Goal: Transaction & Acquisition: Purchase product/service

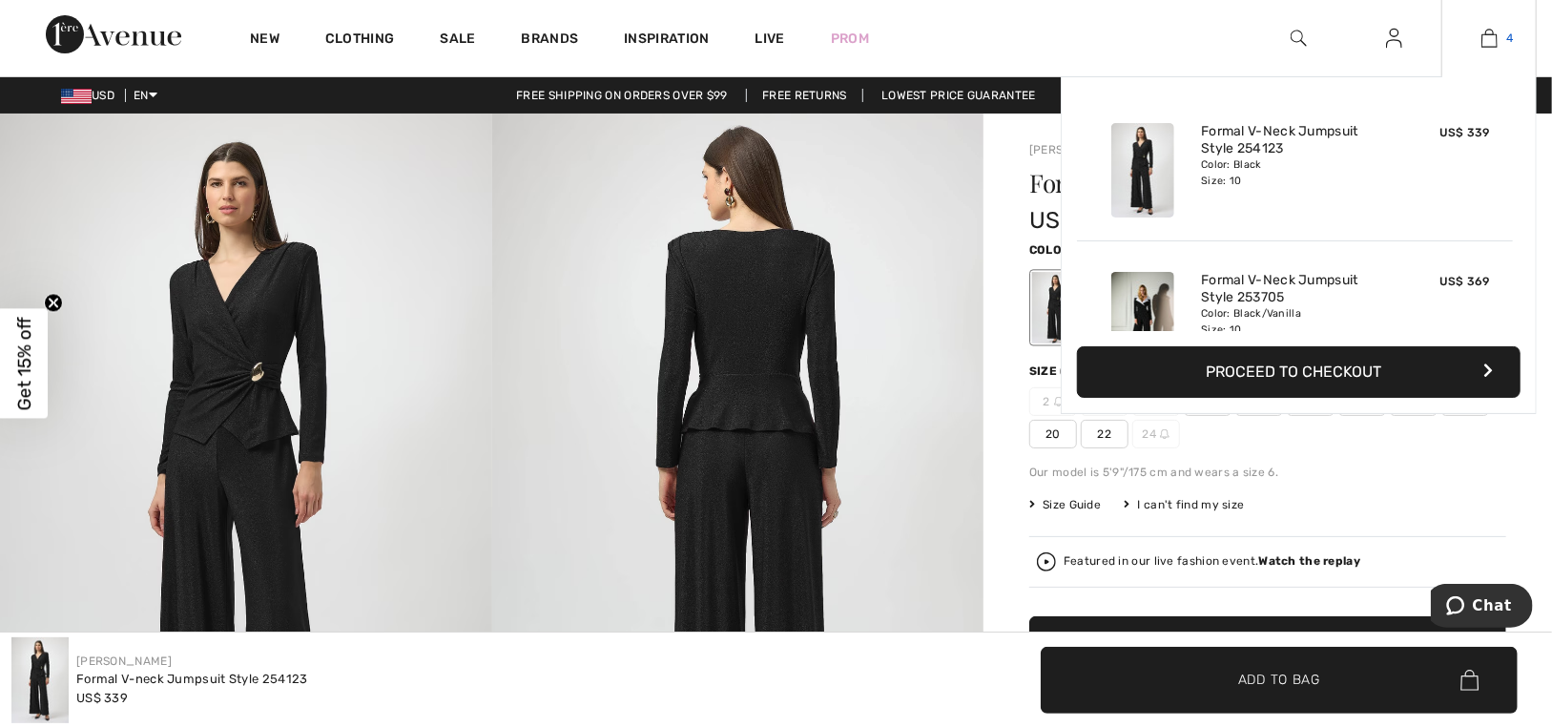
click at [1489, 27] on img at bounding box center [1489, 38] width 16 height 23
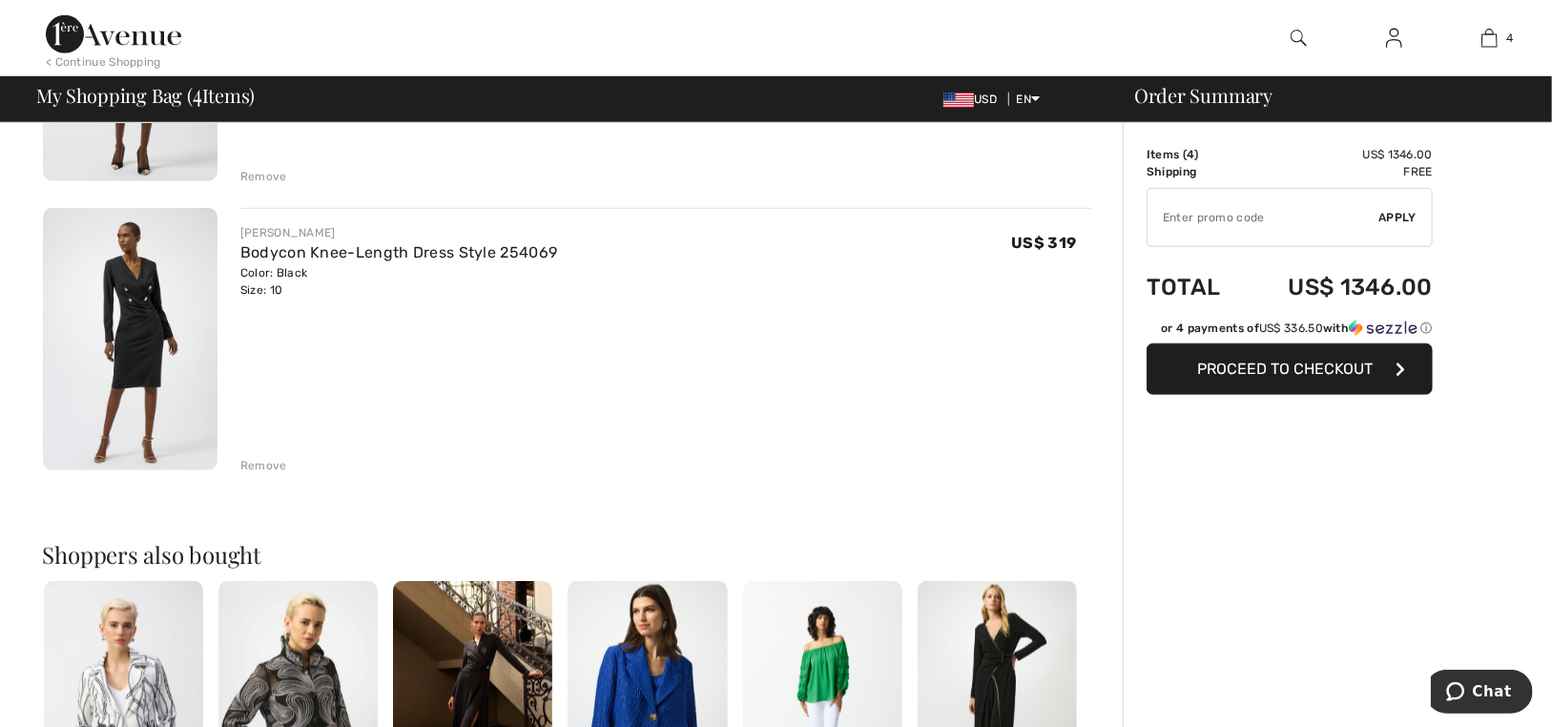
scroll to position [954, 0]
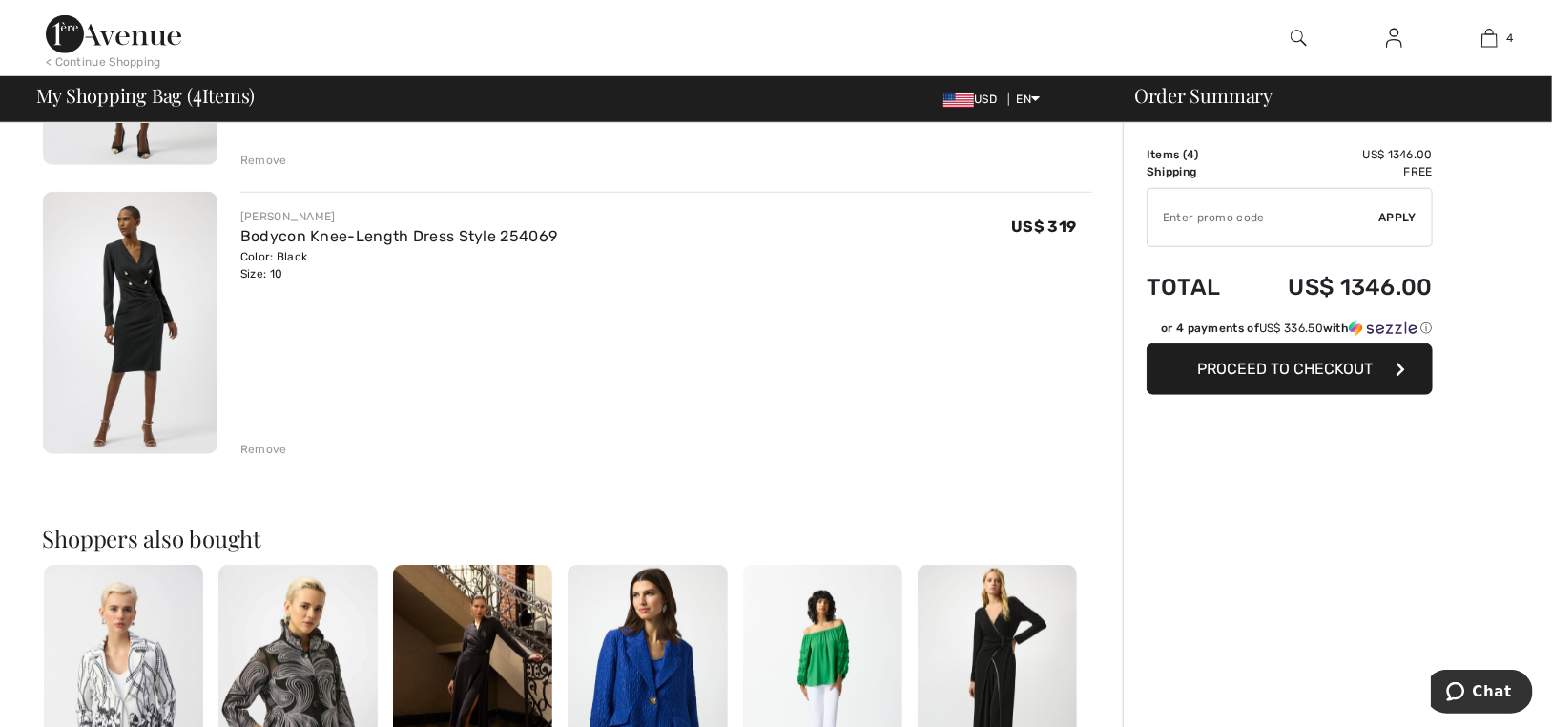
click at [119, 270] on img at bounding box center [130, 323] width 175 height 262
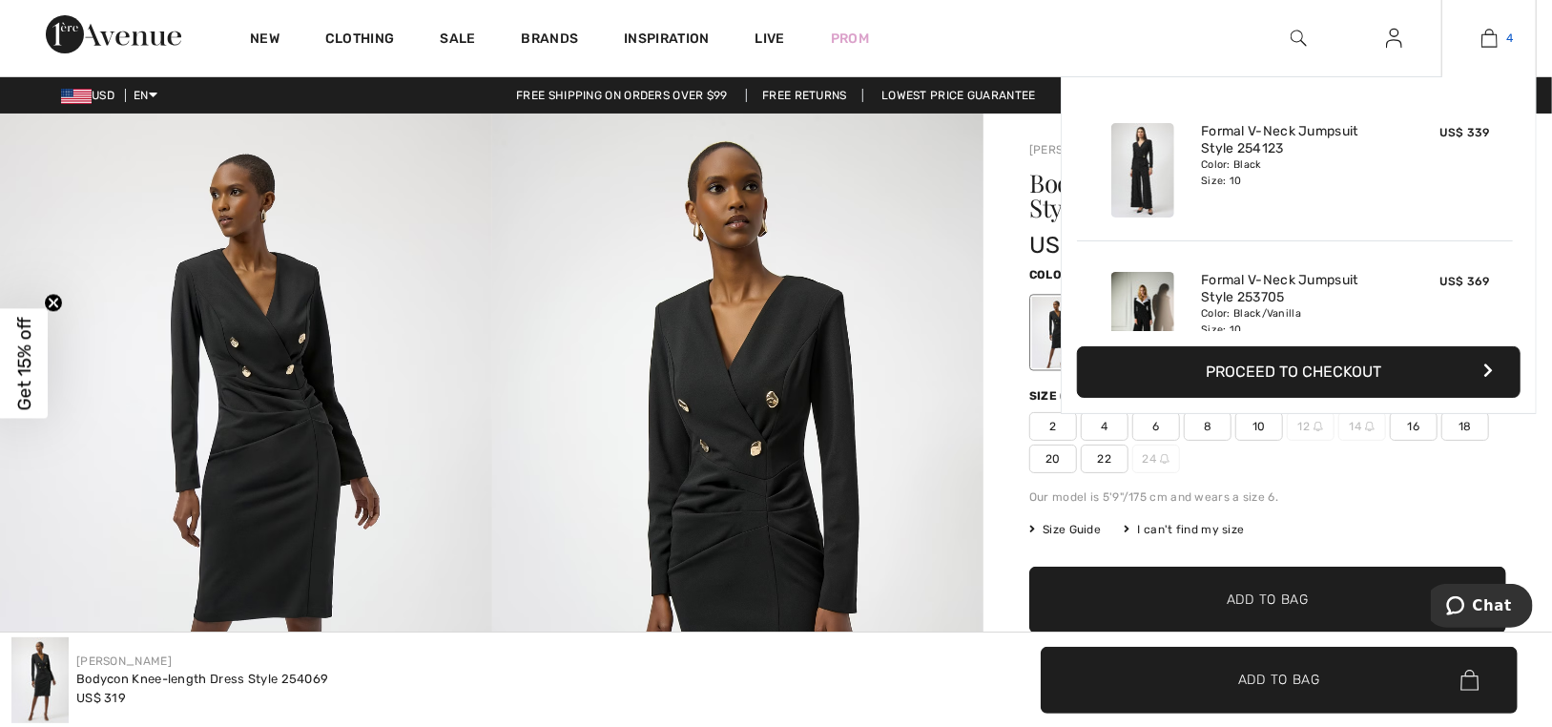
click at [1475, 34] on link "4" at bounding box center [1488, 38] width 93 height 23
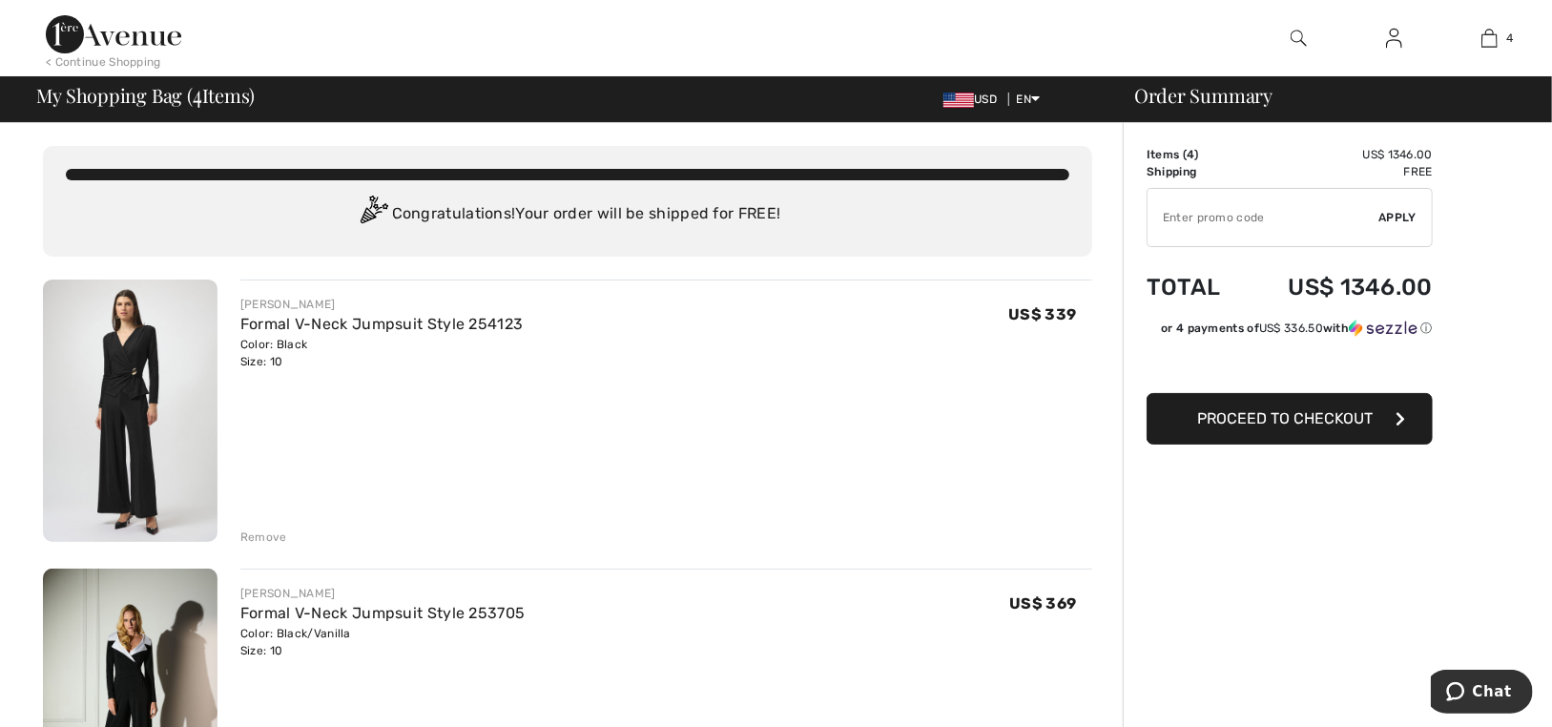
scroll to position [260, 0]
type input "NEW15"
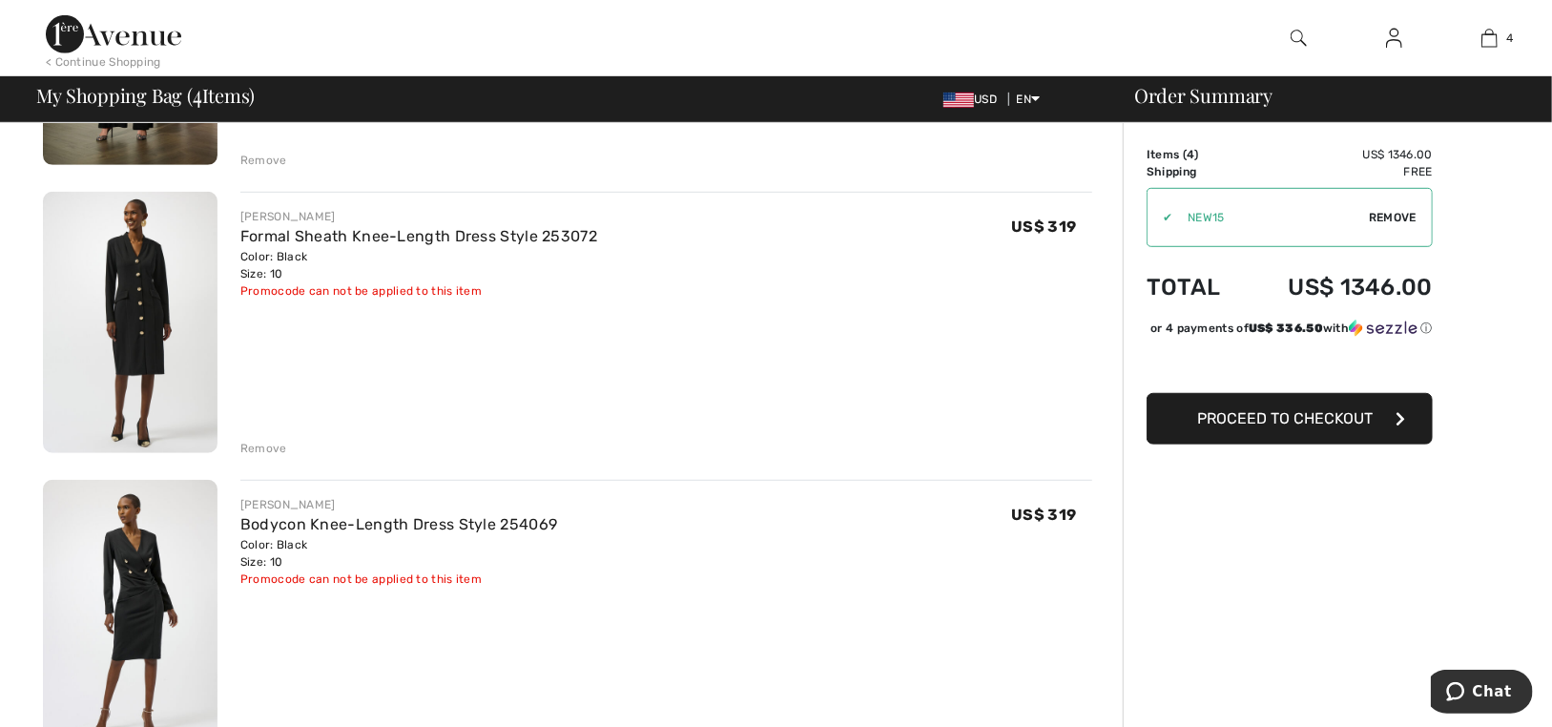
scroll to position [0, 0]
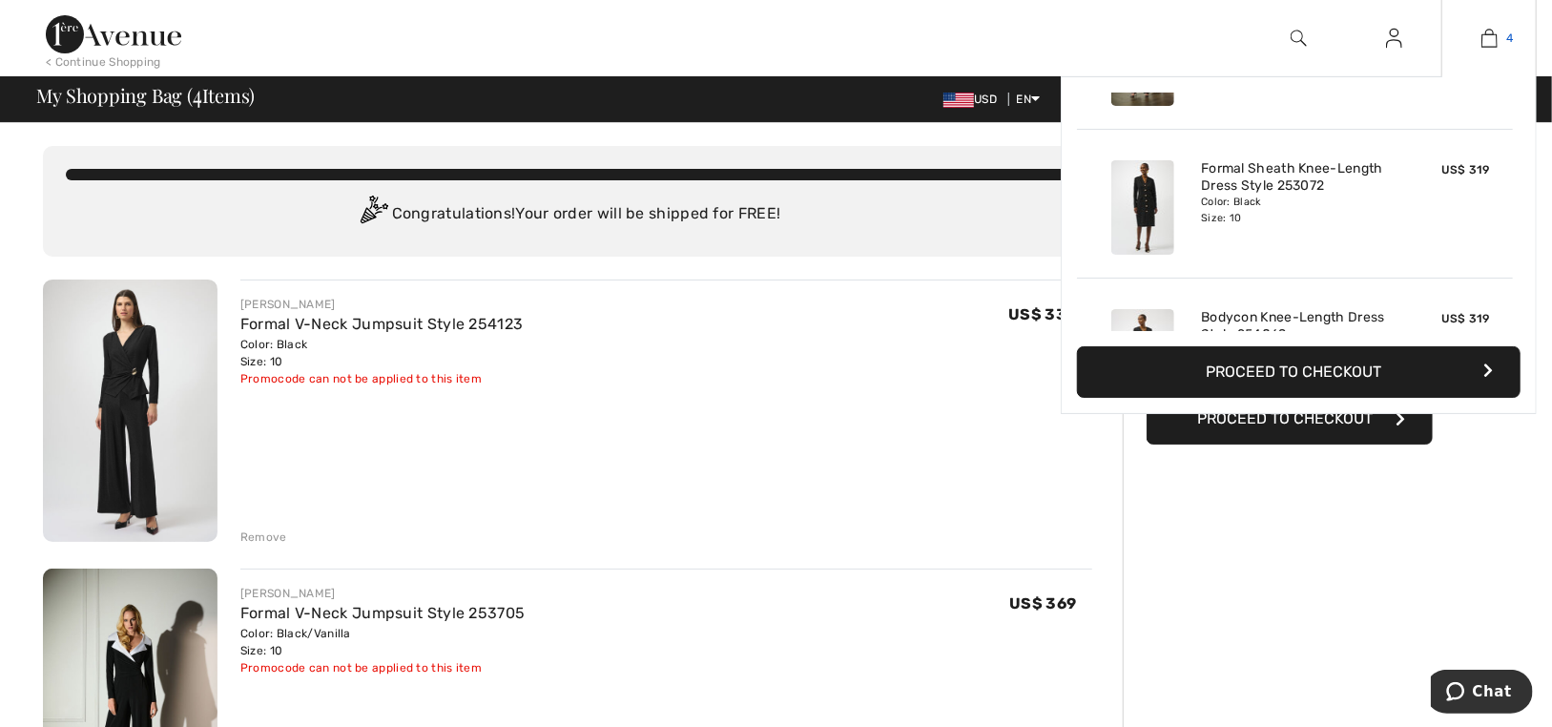
click at [1483, 30] on img at bounding box center [1489, 38] width 16 height 23
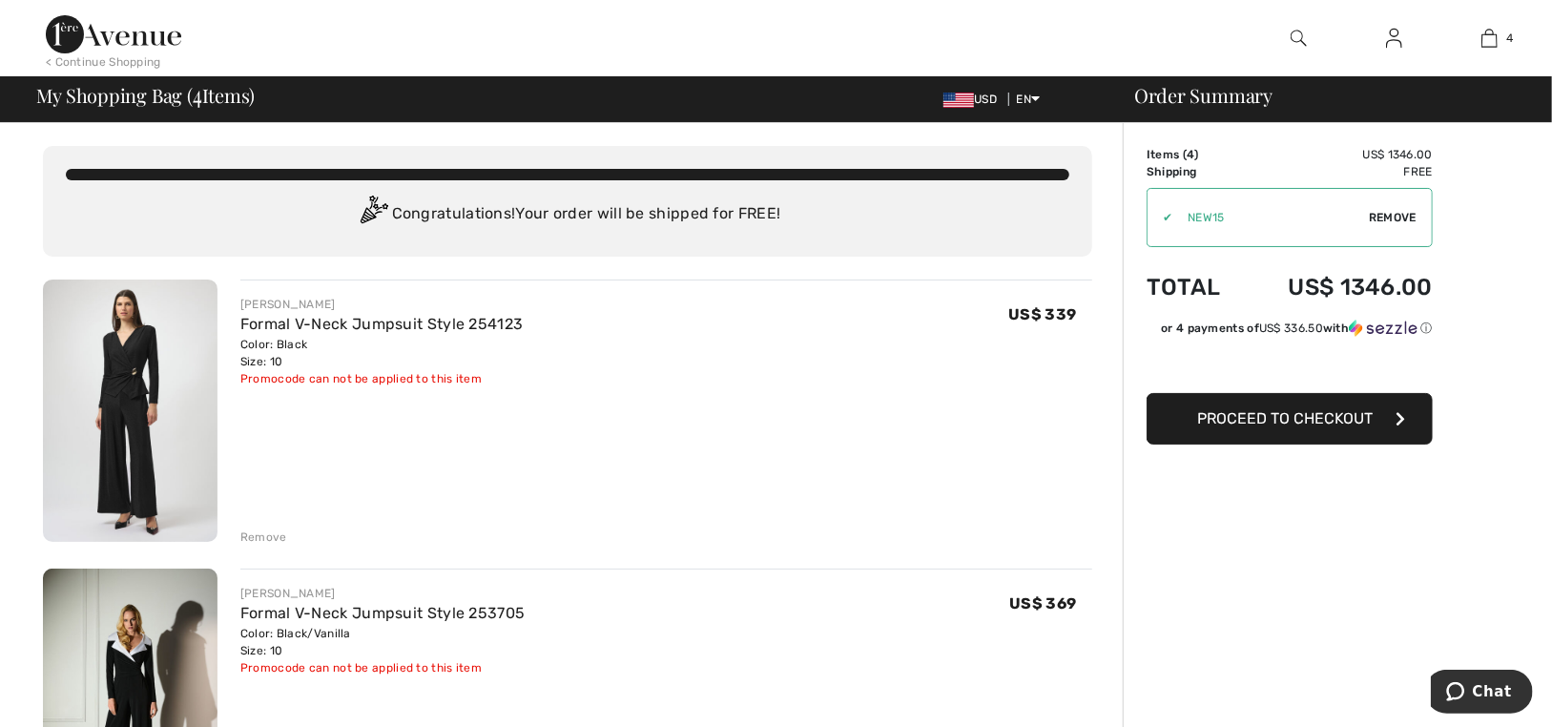
click at [257, 533] on div "Remove" at bounding box center [263, 536] width 47 height 17
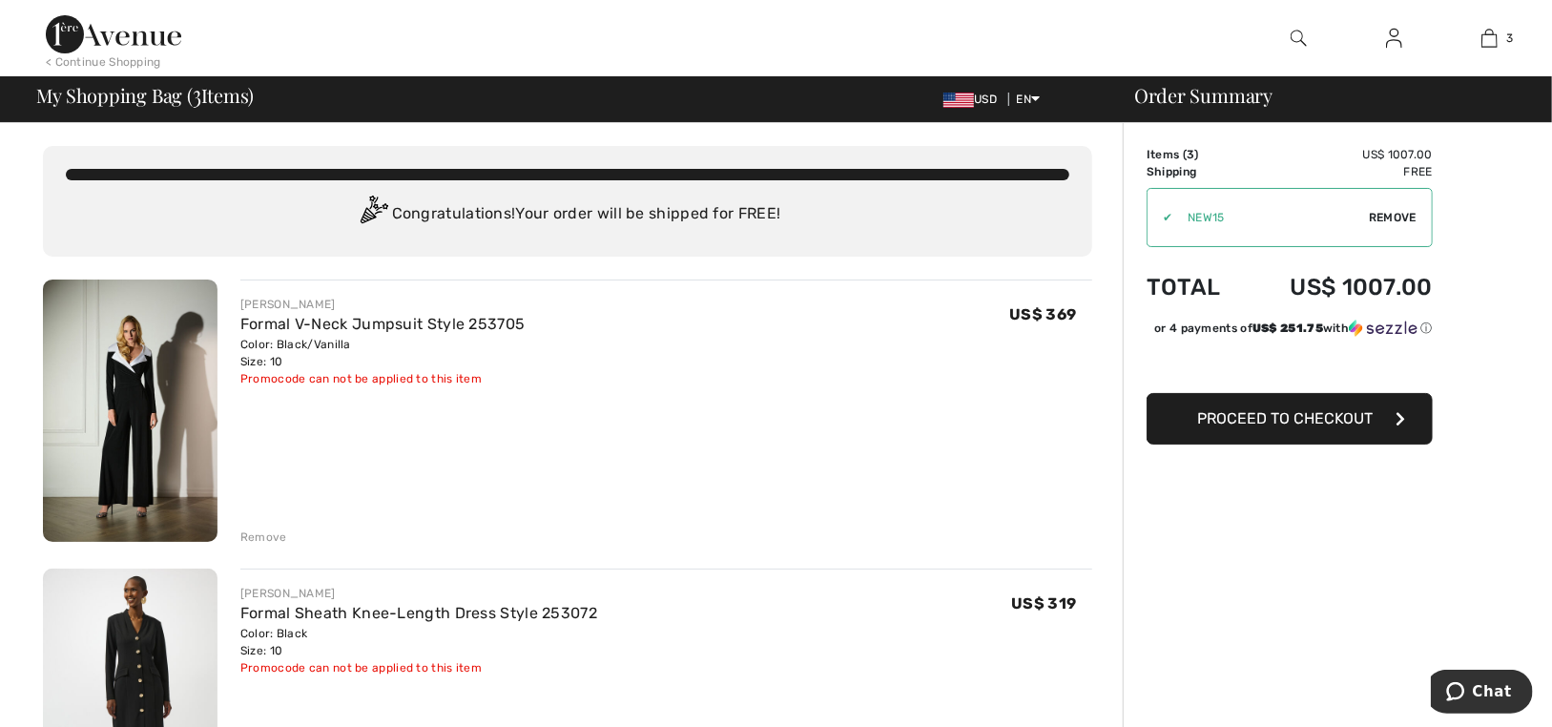
click at [241, 533] on div "Remove" at bounding box center [263, 536] width 47 height 17
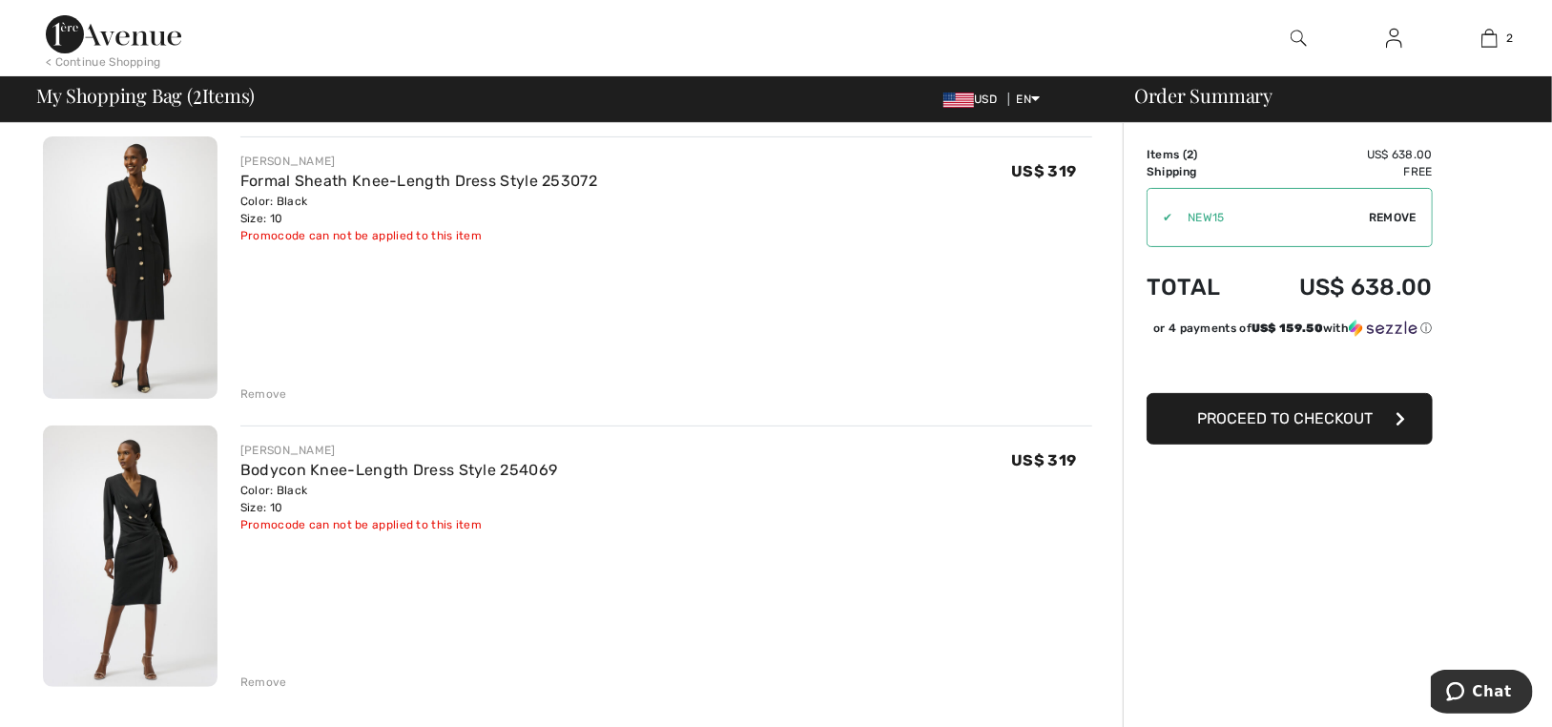
scroll to position [95, 0]
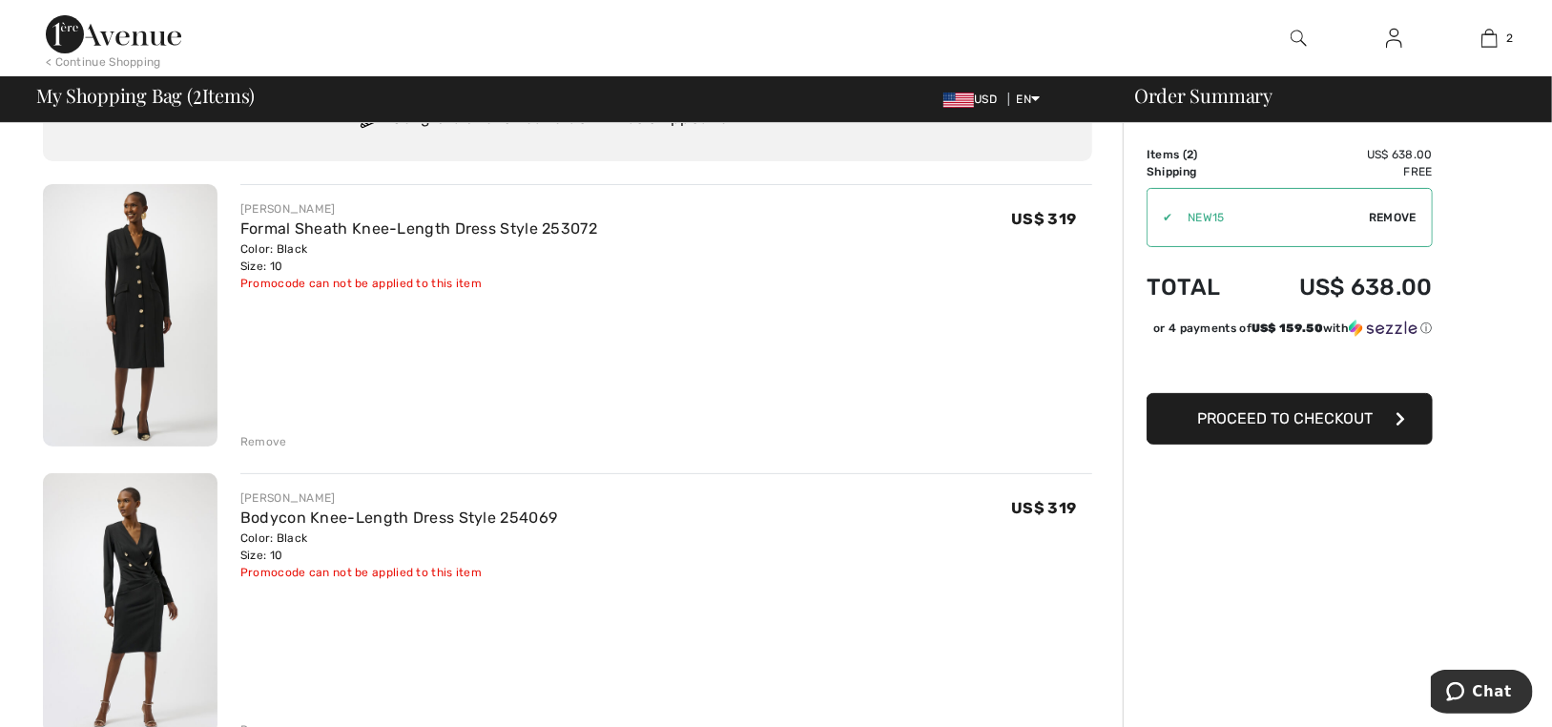
click at [128, 298] on img at bounding box center [130, 315] width 175 height 262
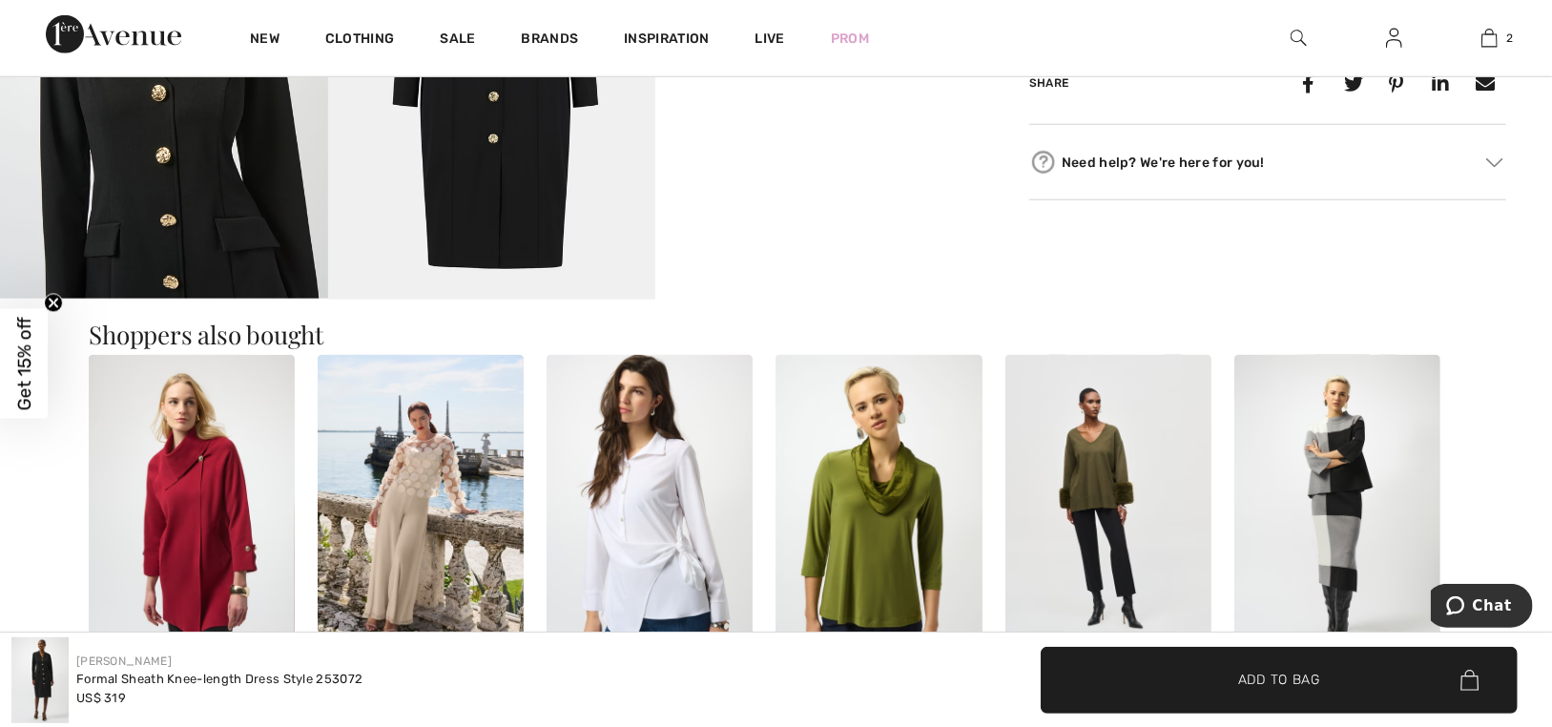
scroll to position [1049, 0]
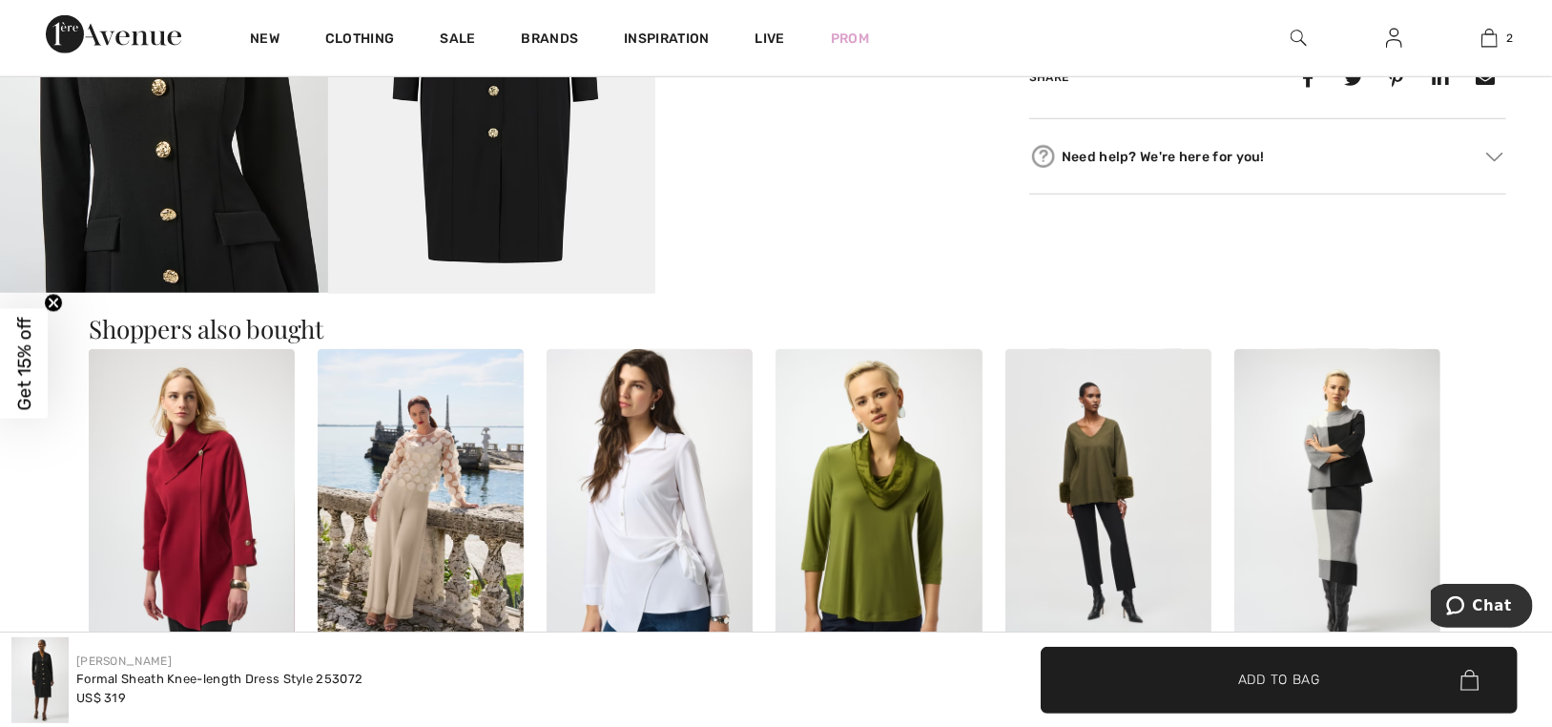
click at [243, 212] on img at bounding box center [164, 47] width 328 height 491
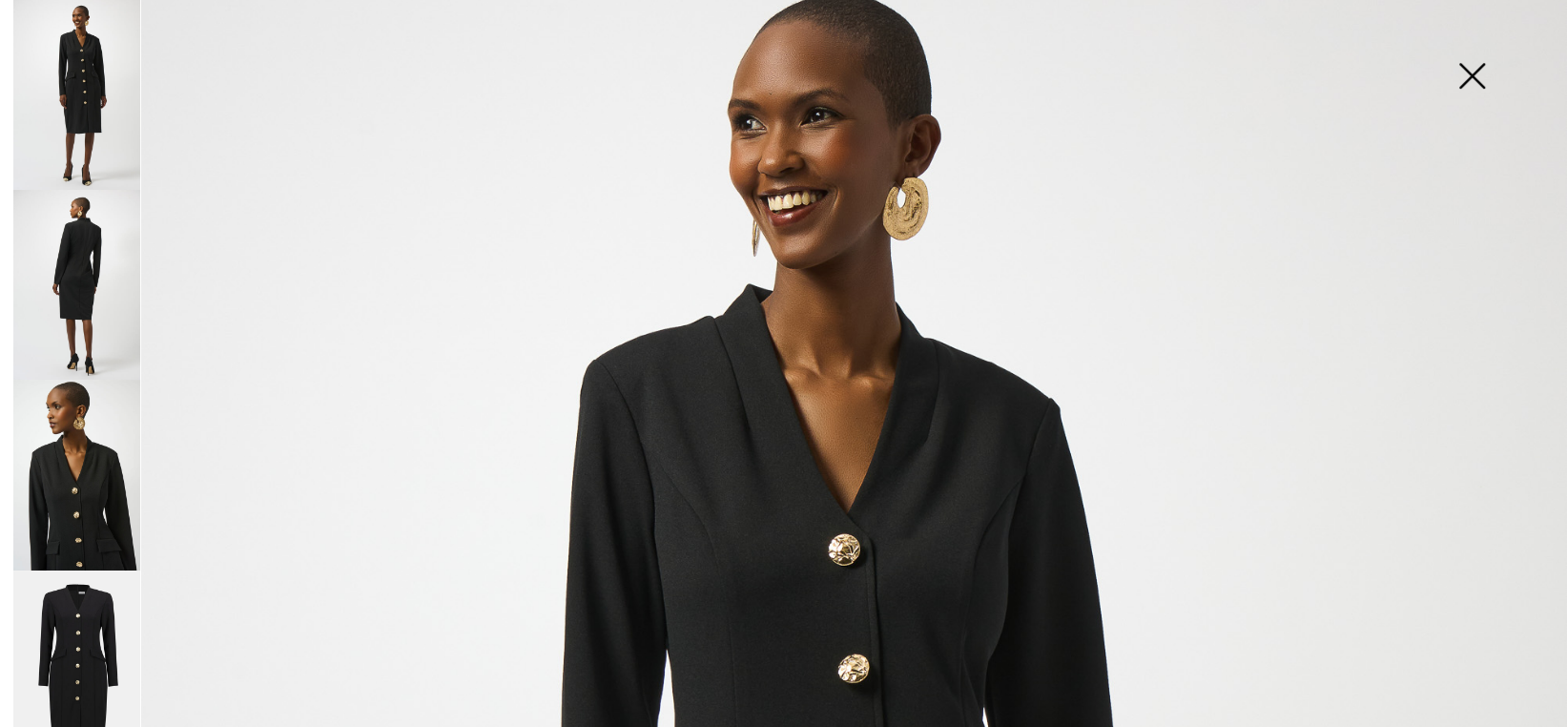
scroll to position [0, 0]
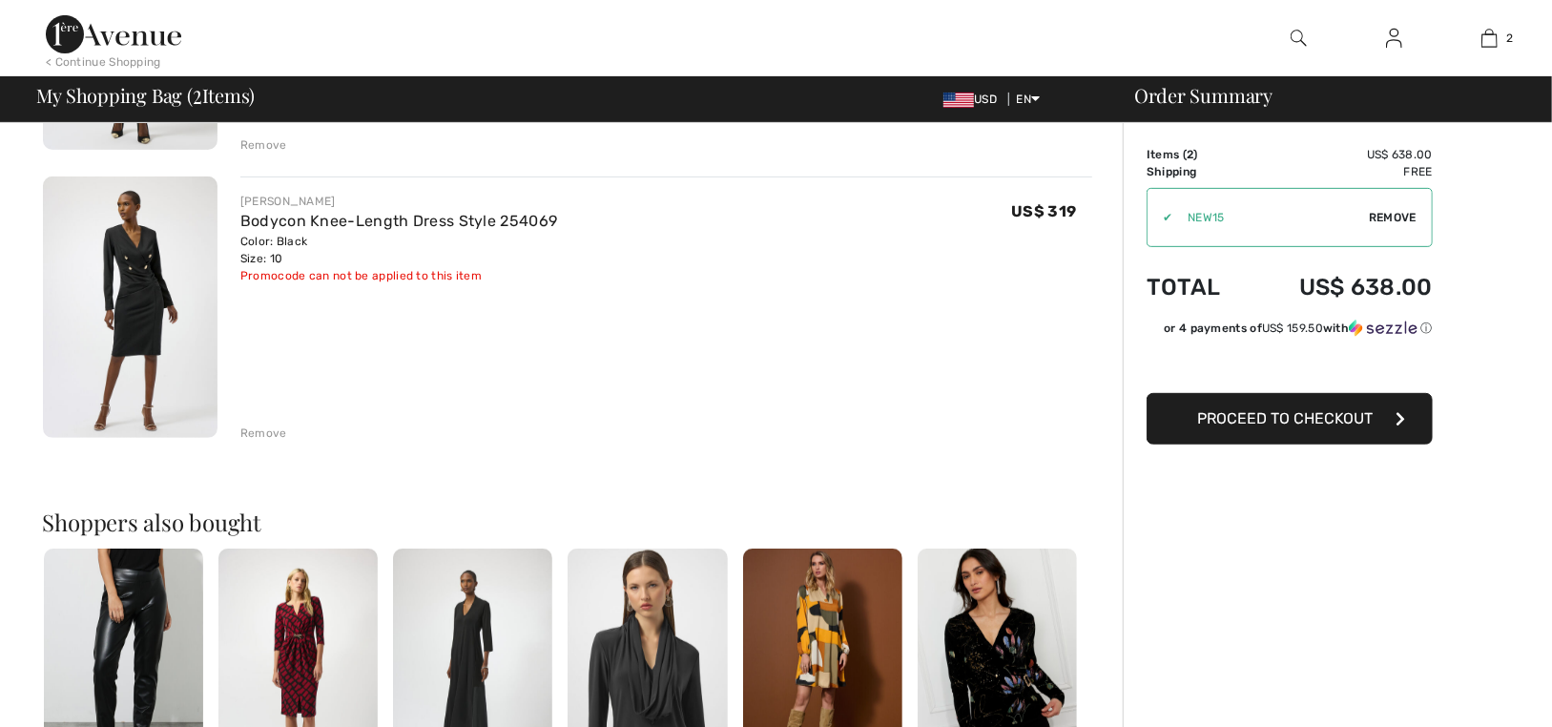
scroll to position [286, 0]
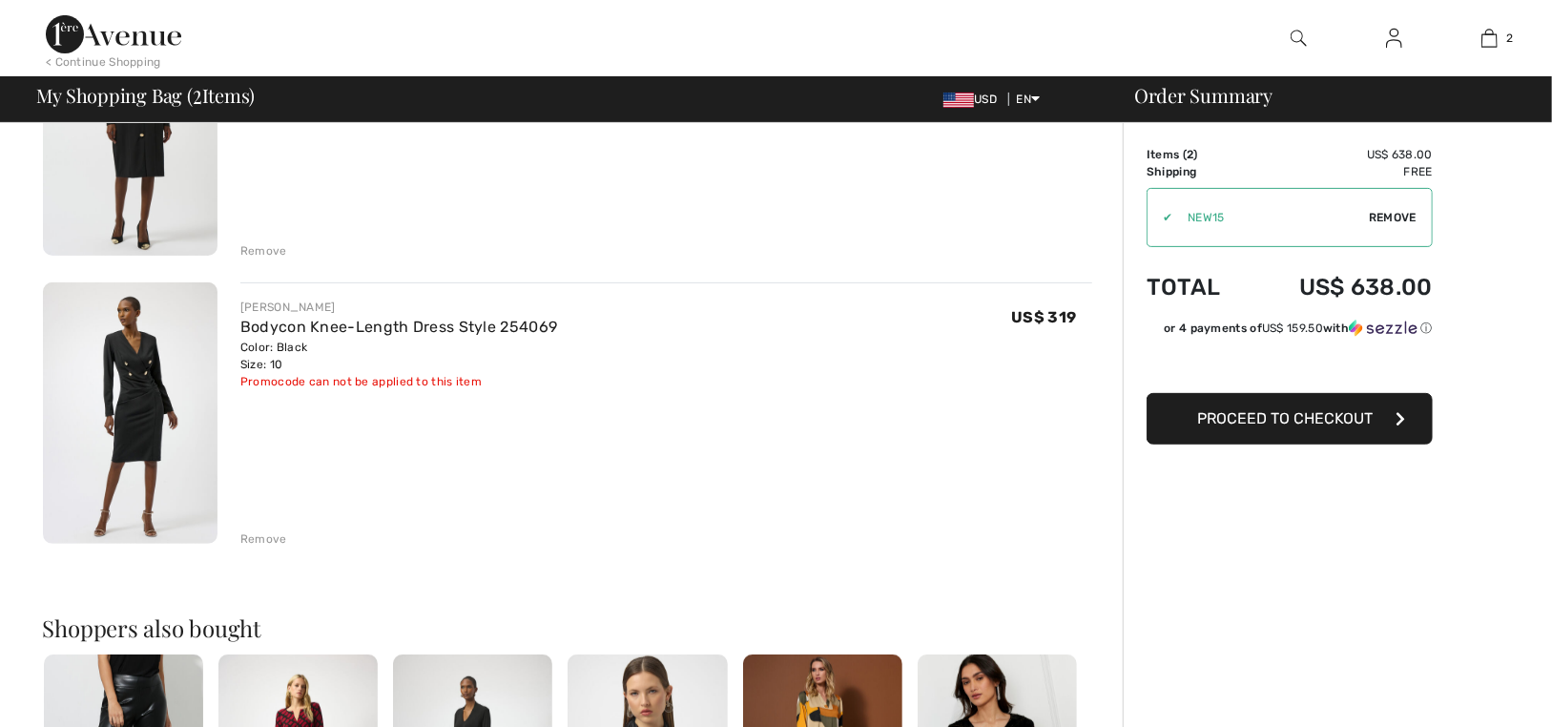
click at [125, 402] on img at bounding box center [130, 413] width 175 height 262
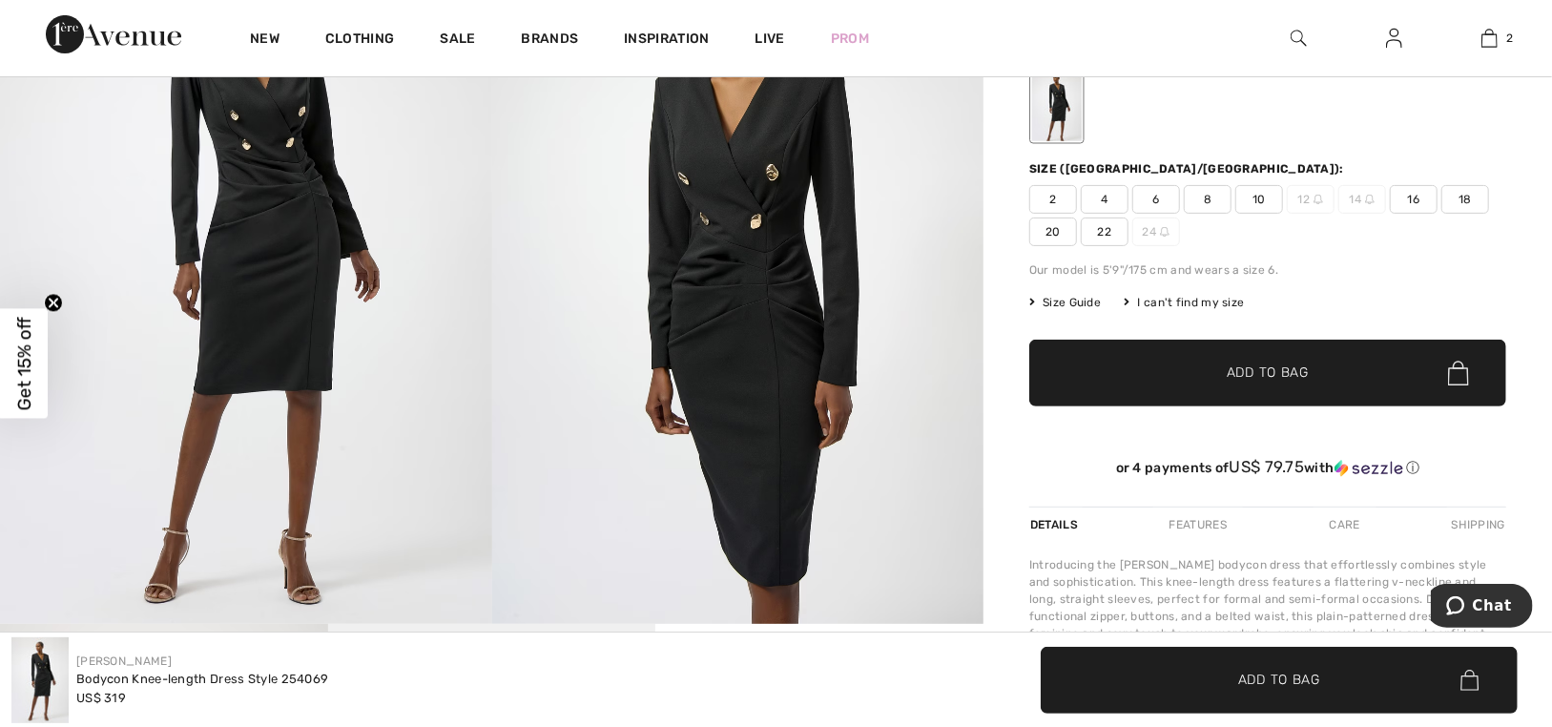
scroll to position [286, 0]
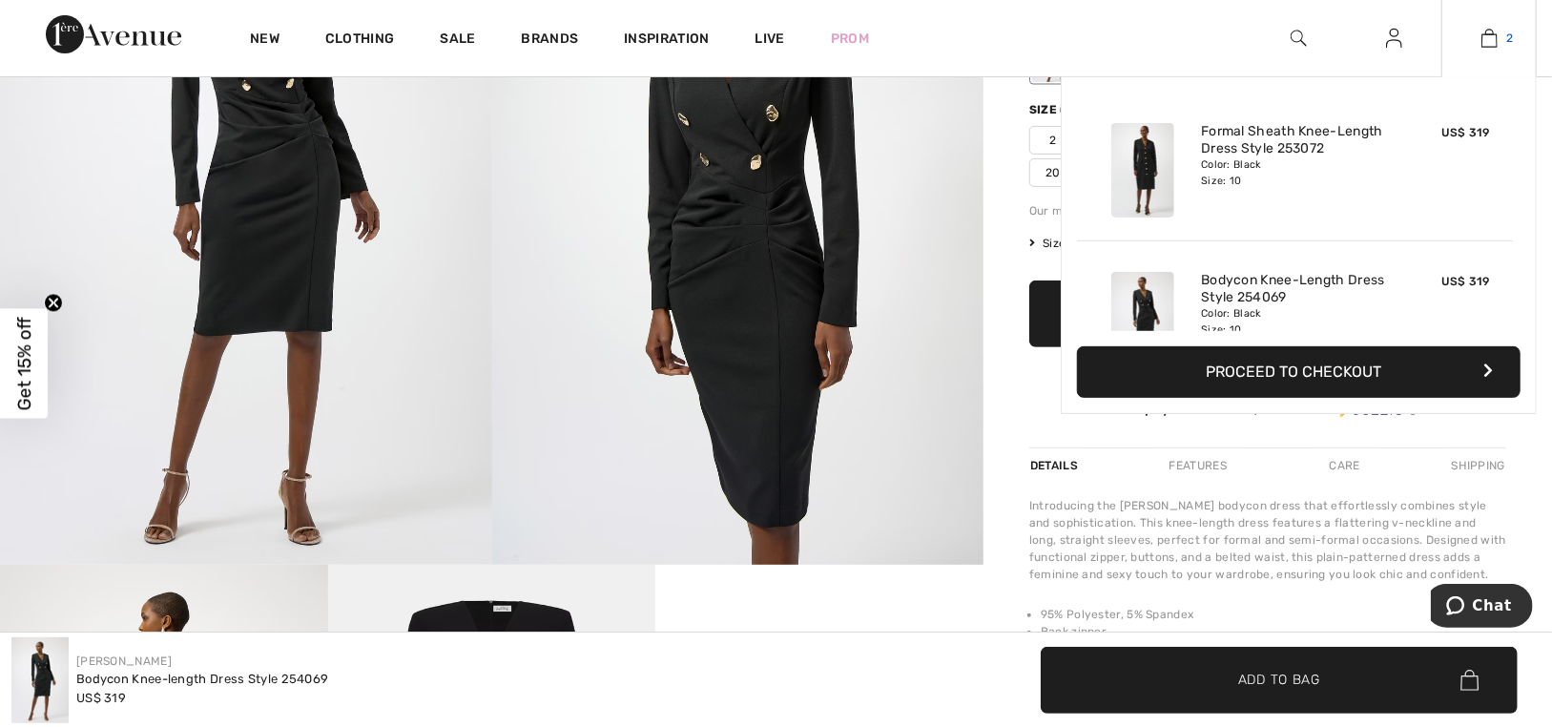
click at [1483, 30] on img at bounding box center [1489, 38] width 16 height 23
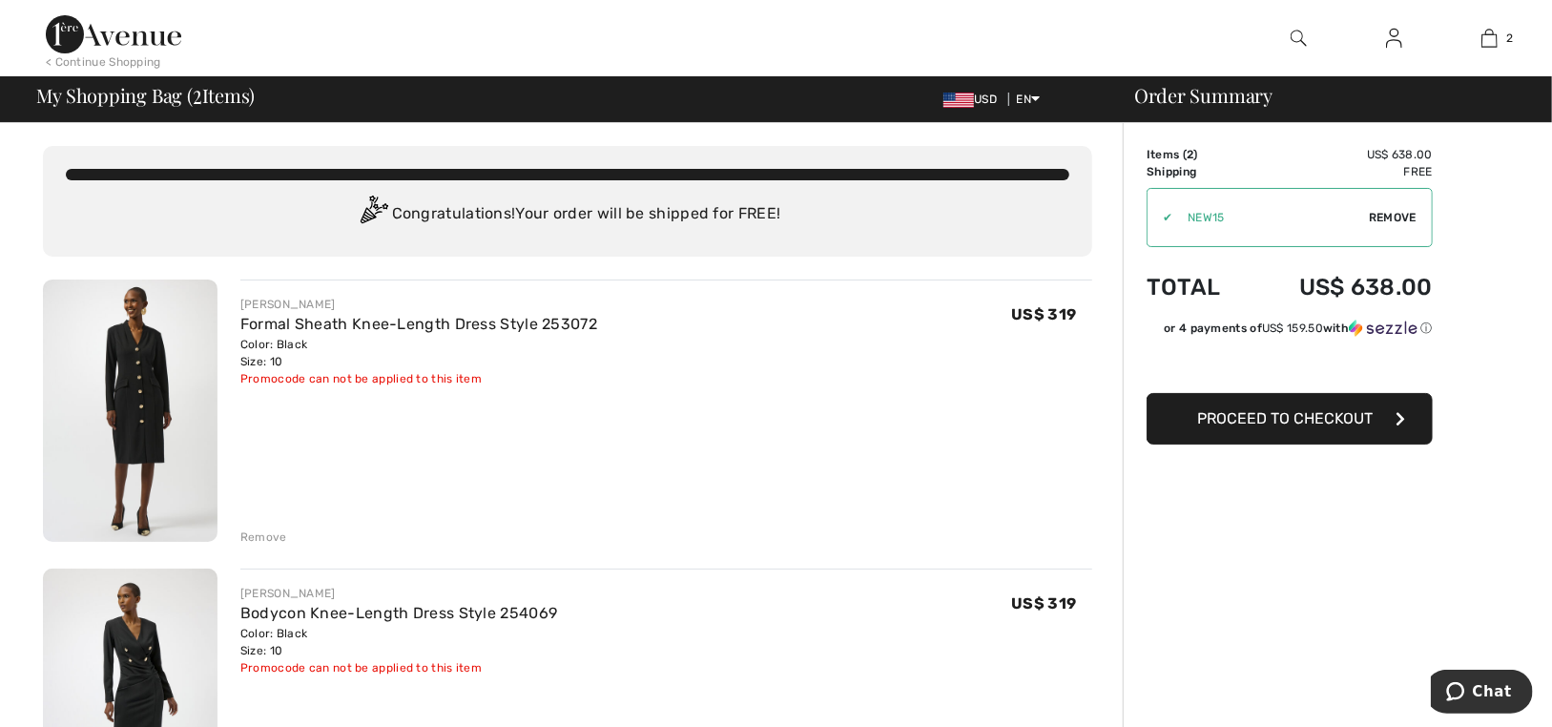
click at [268, 529] on div "Remove" at bounding box center [263, 536] width 47 height 17
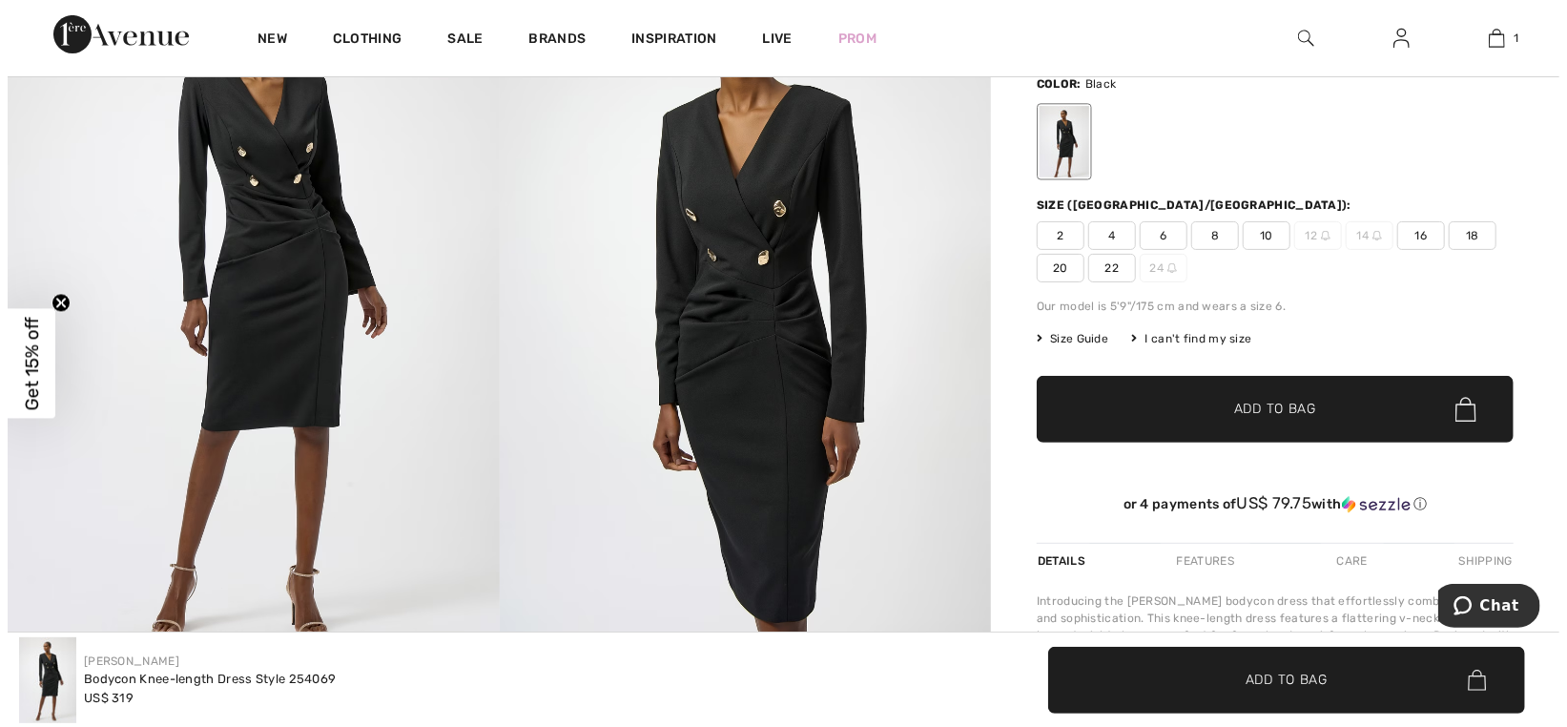
scroll to position [95, 0]
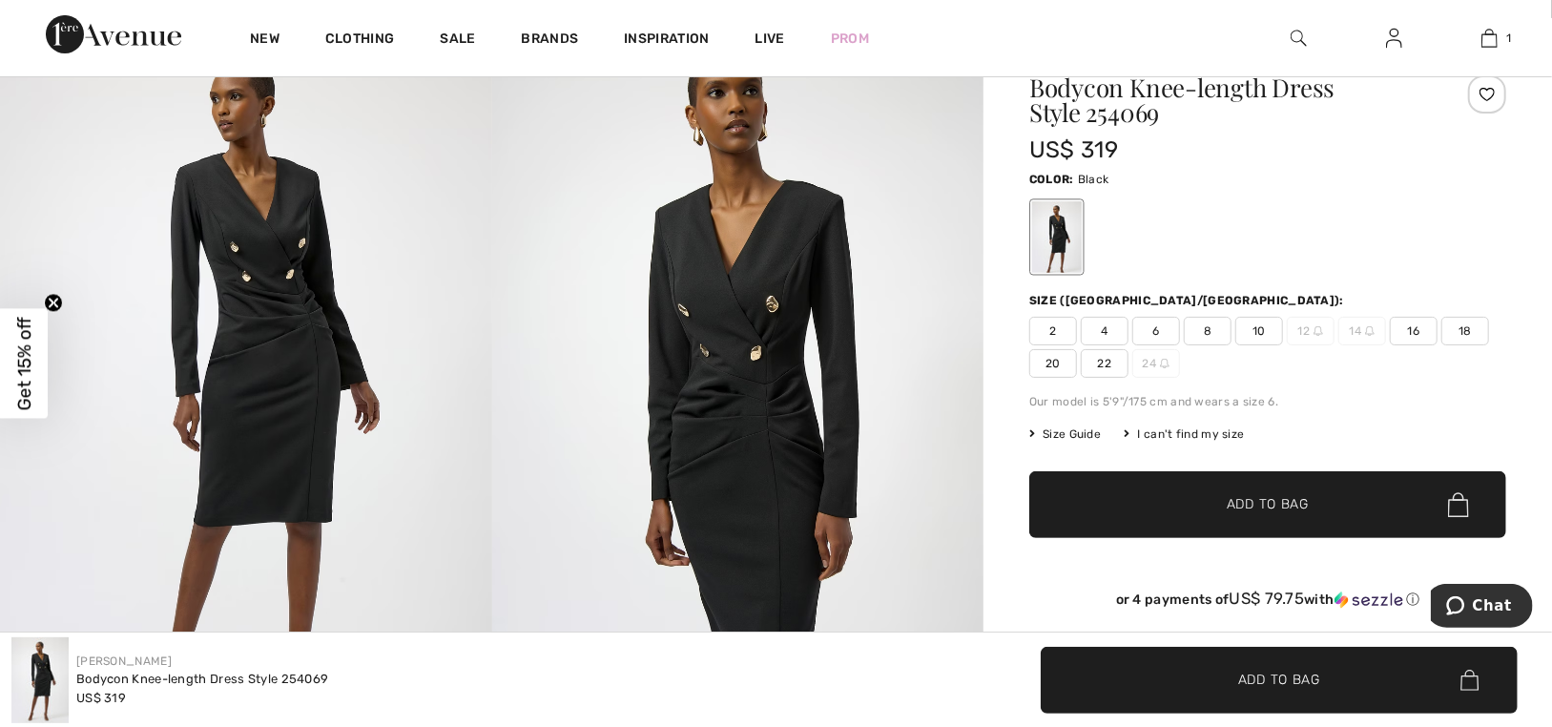
click at [781, 450] on img at bounding box center [738, 386] width 492 height 737
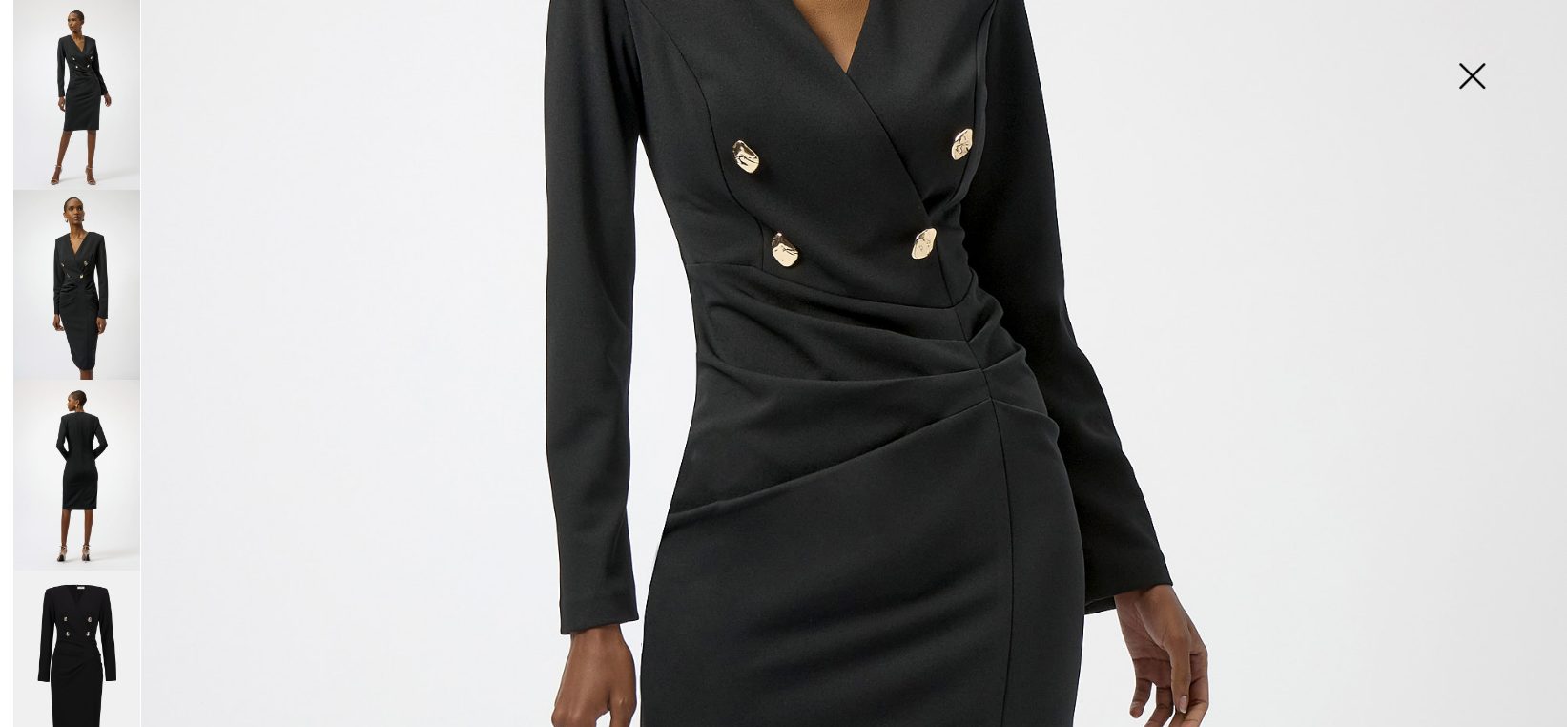
scroll to position [668, 0]
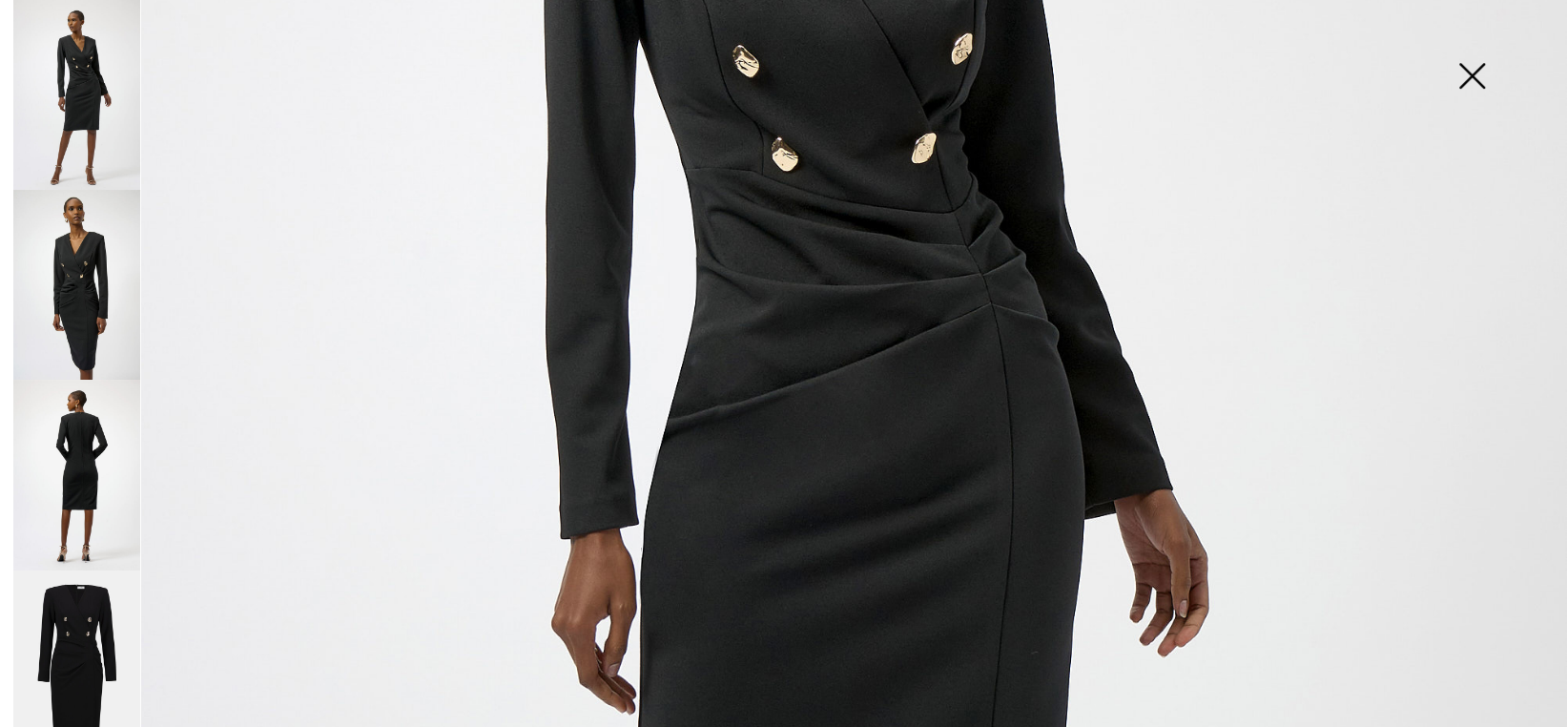
click at [75, 240] on img at bounding box center [76, 285] width 127 height 190
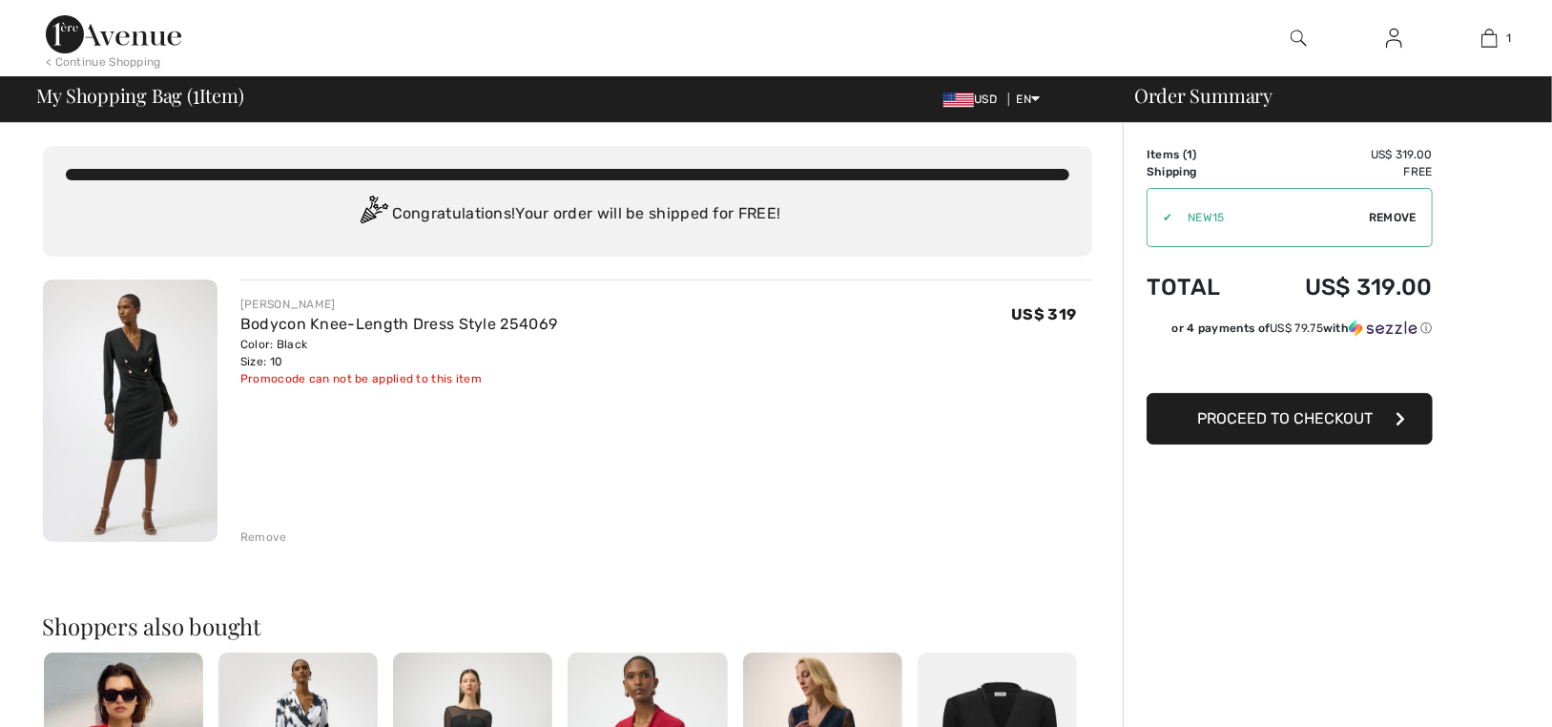
click at [832, 266] on div "You are only US$ 0.00 away from FREE SHIPPING! Continue Shopping > Congratulati…" at bounding box center [566, 732] width 1111 height 1219
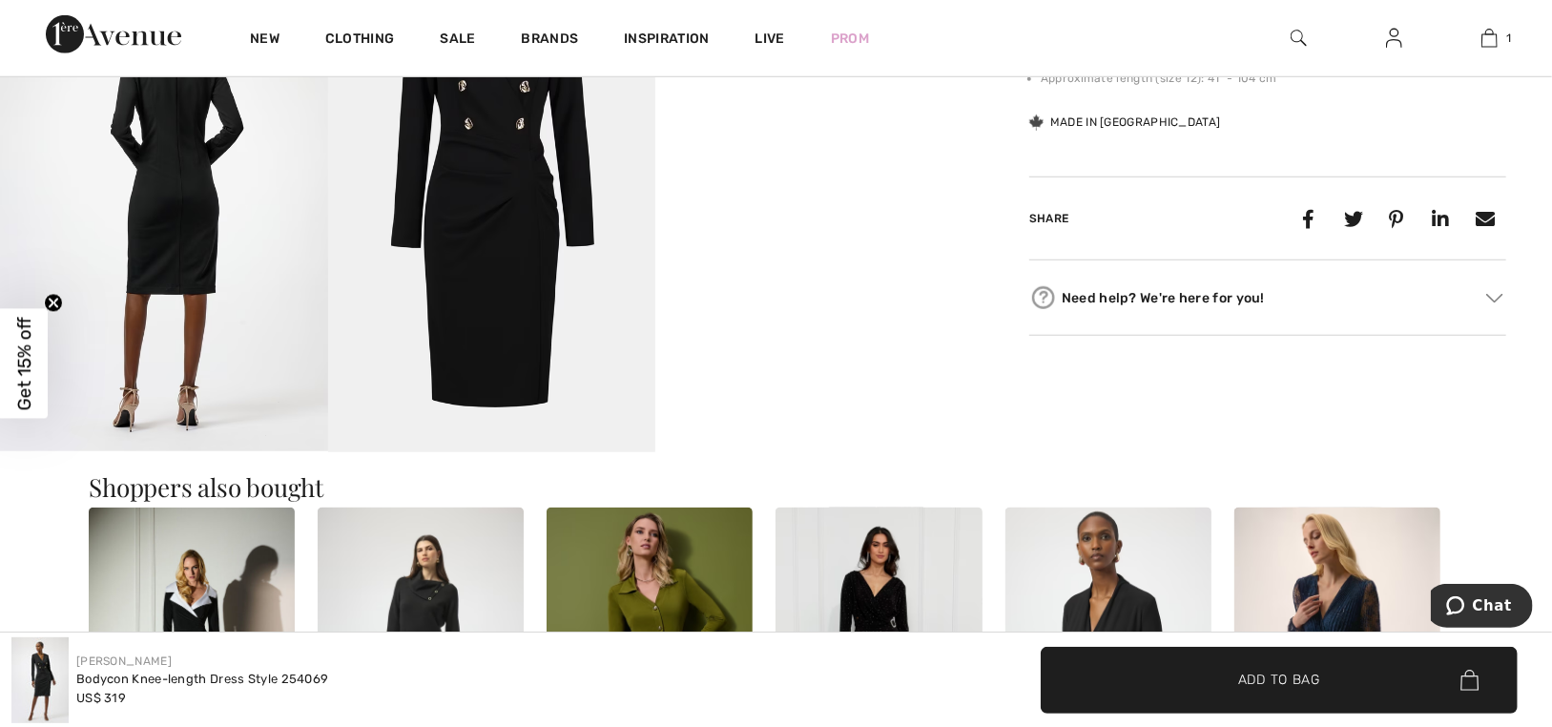
scroll to position [858, 0]
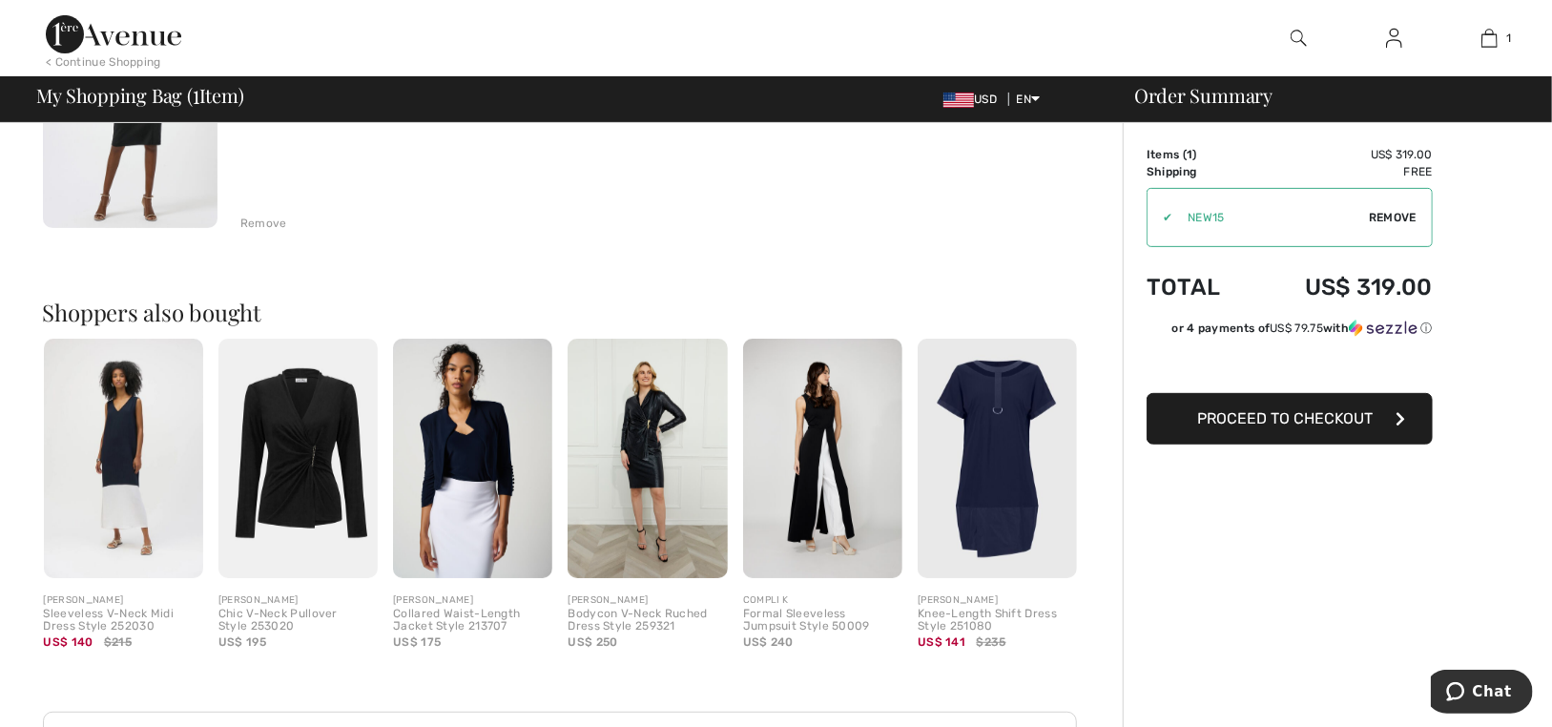
scroll to position [311, 0]
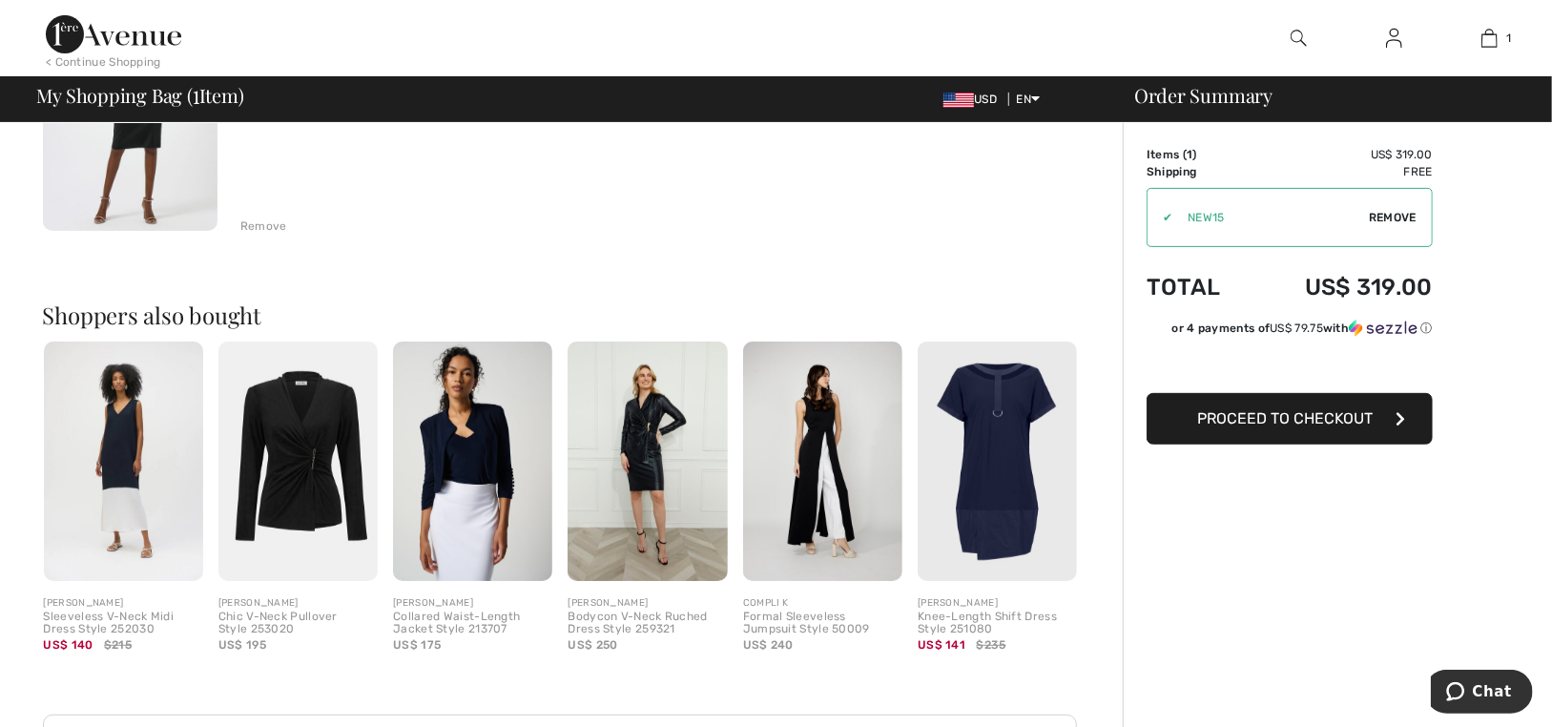
click at [1198, 215] on html "We value your privacy We use cookies to enhance your browsing experience, serve…" at bounding box center [776, 52] width 1552 height 727
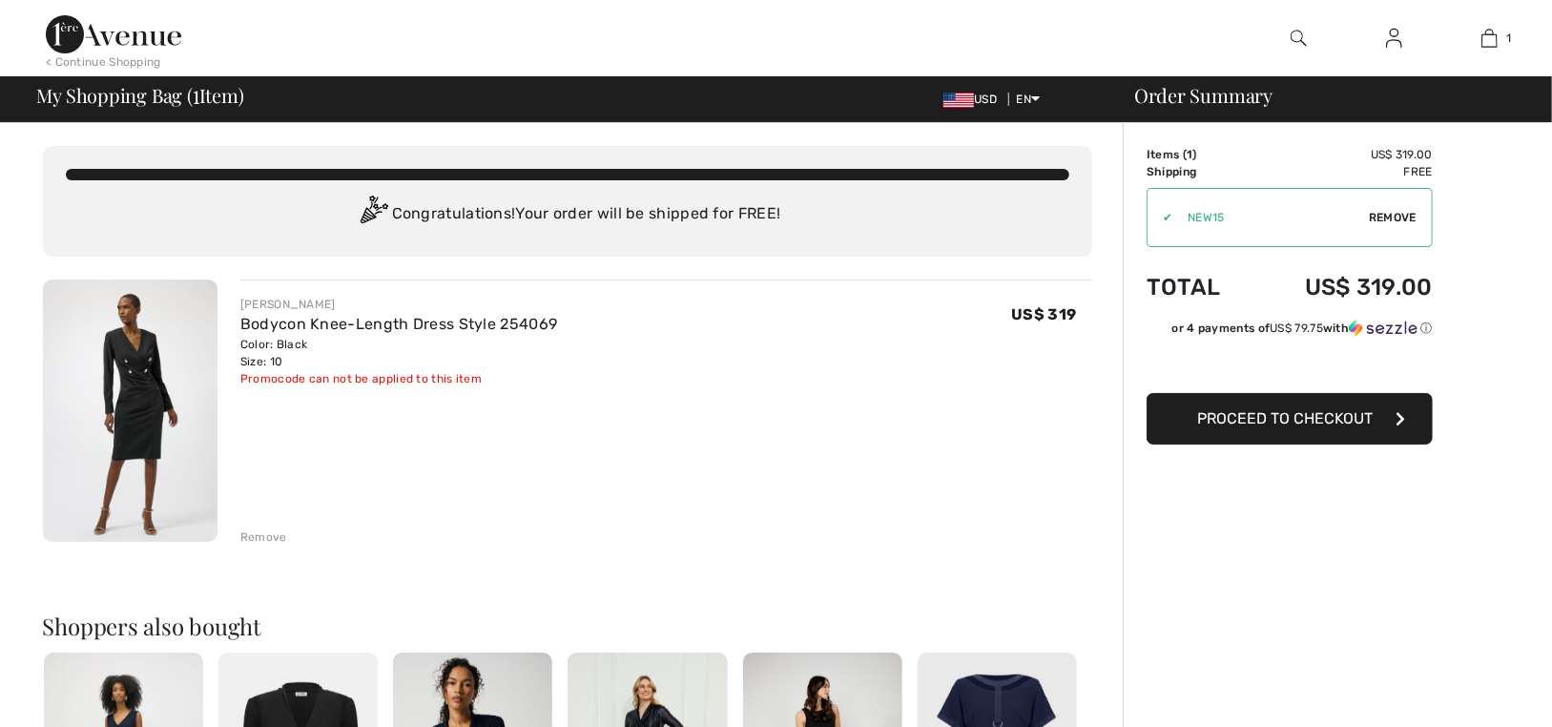
scroll to position [0, 0]
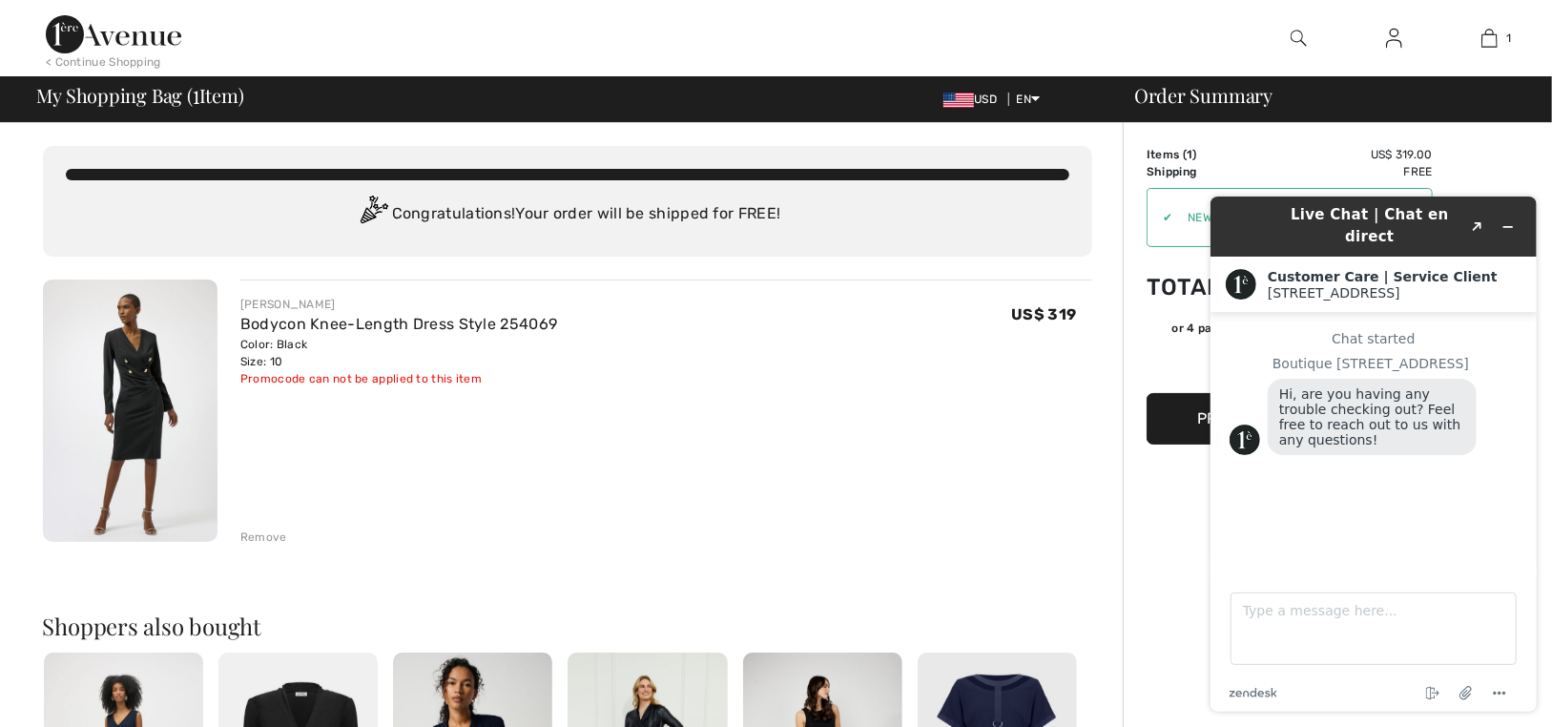
click at [866, 368] on div "JOSEPH RIBKOFF Bodycon Knee-Length Dress Style 254069 Color: Black Size: 10 Fin…" at bounding box center [666, 342] width 852 height 92
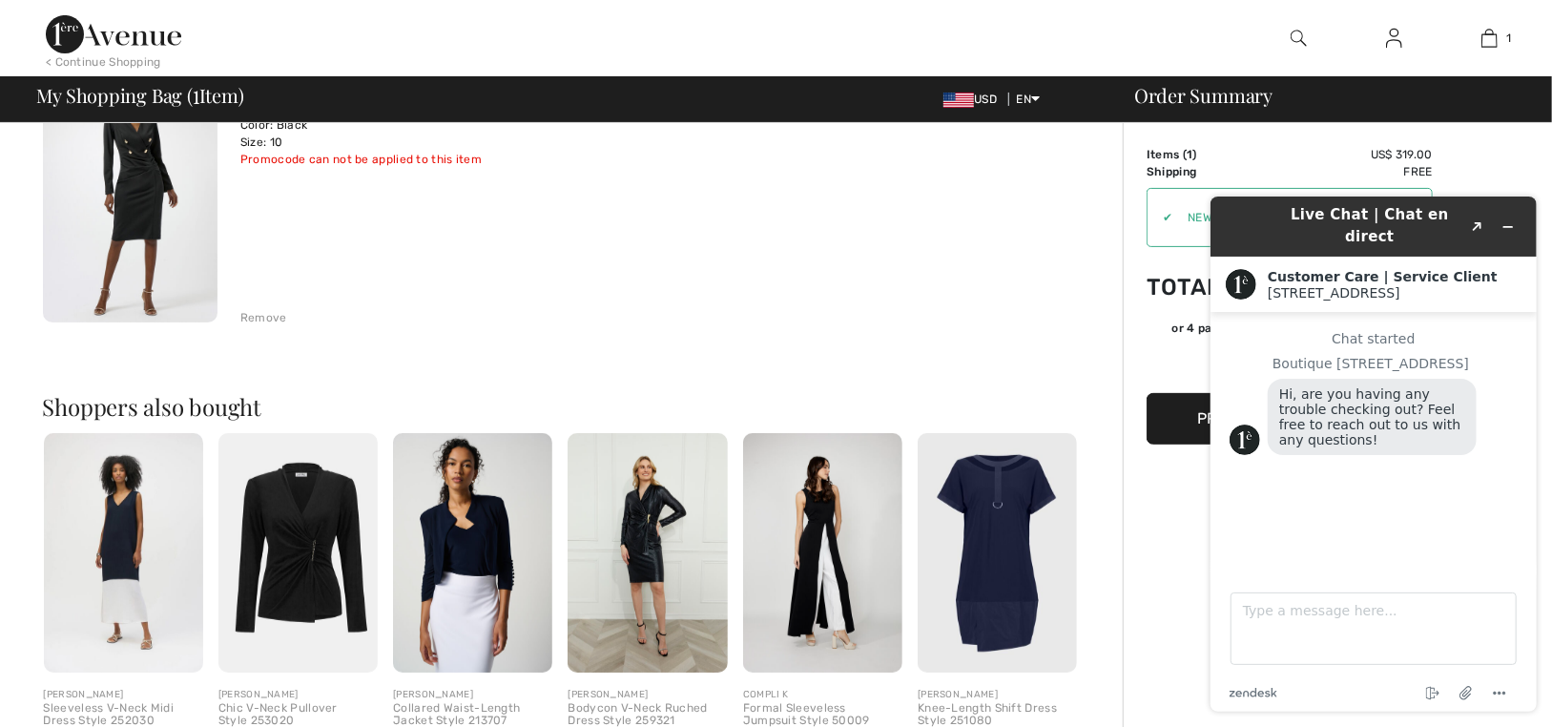
scroll to position [381, 0]
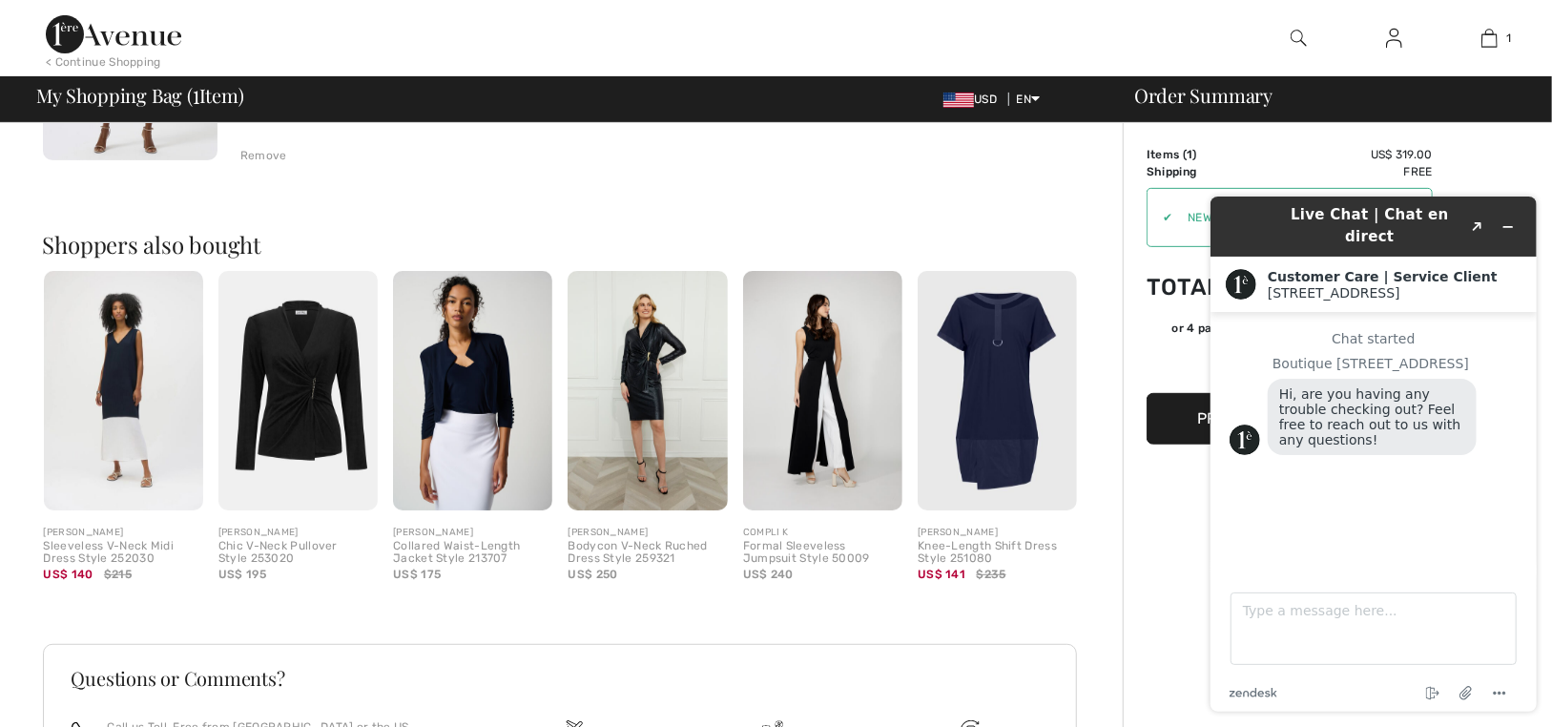
click at [655, 377] on img at bounding box center [646, 390] width 159 height 239
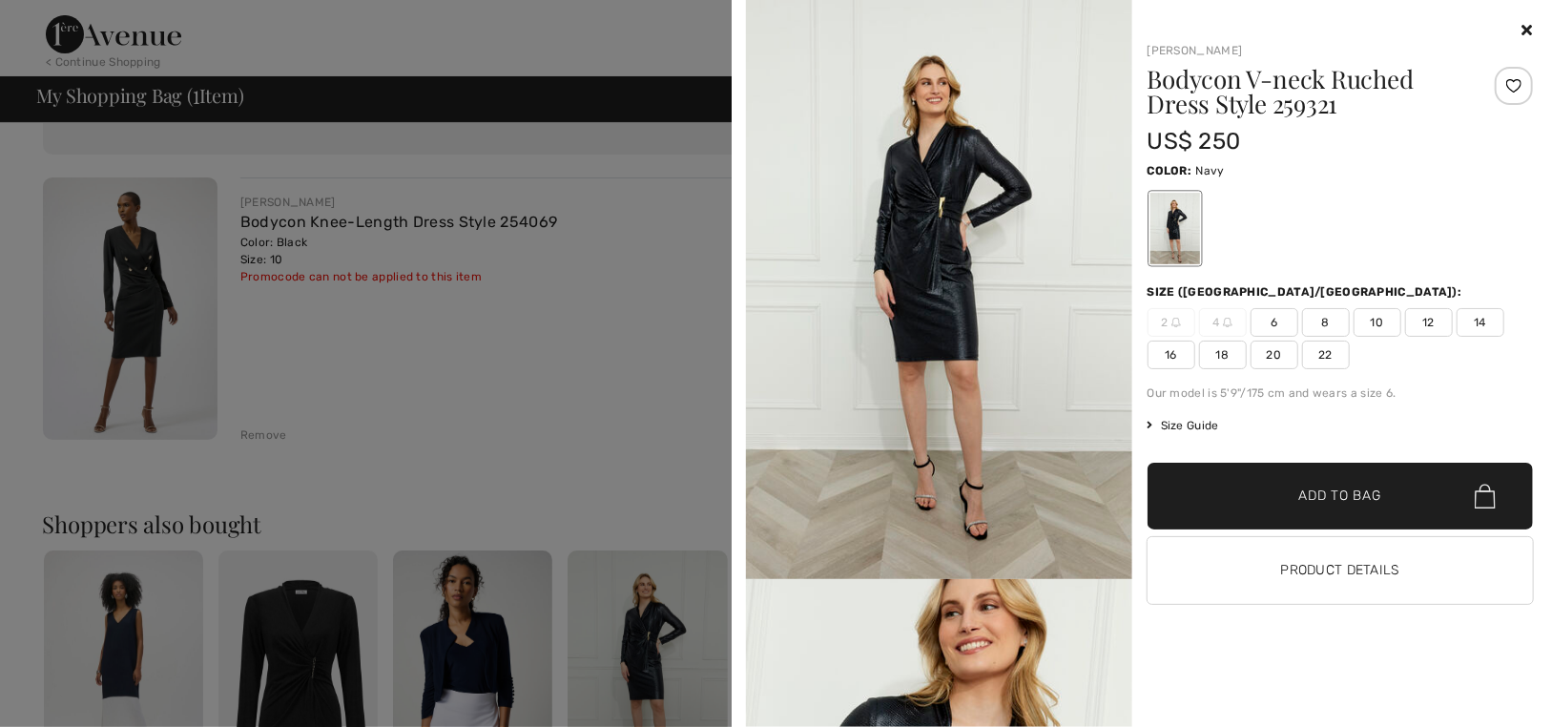
scroll to position [95, 0]
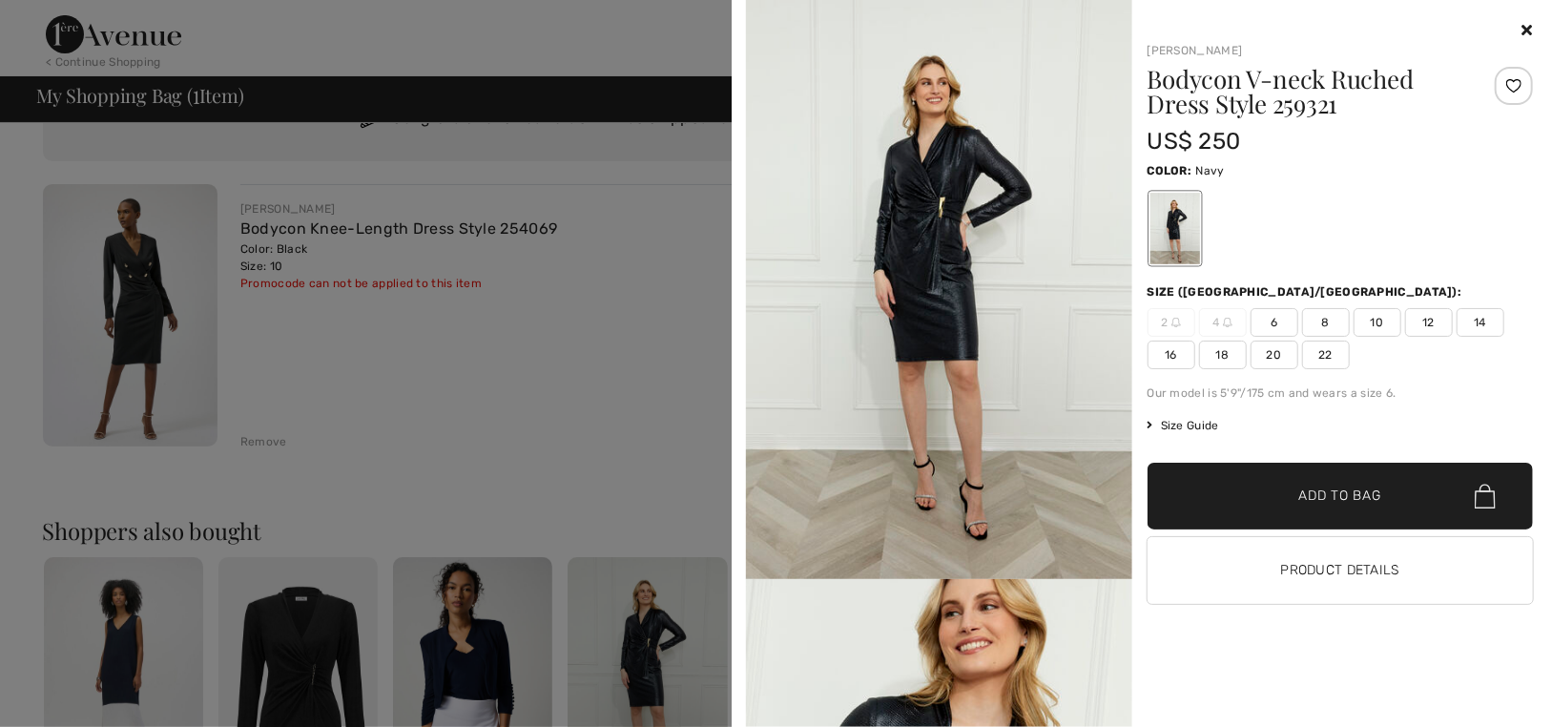
click at [927, 239] on img at bounding box center [939, 289] width 386 height 579
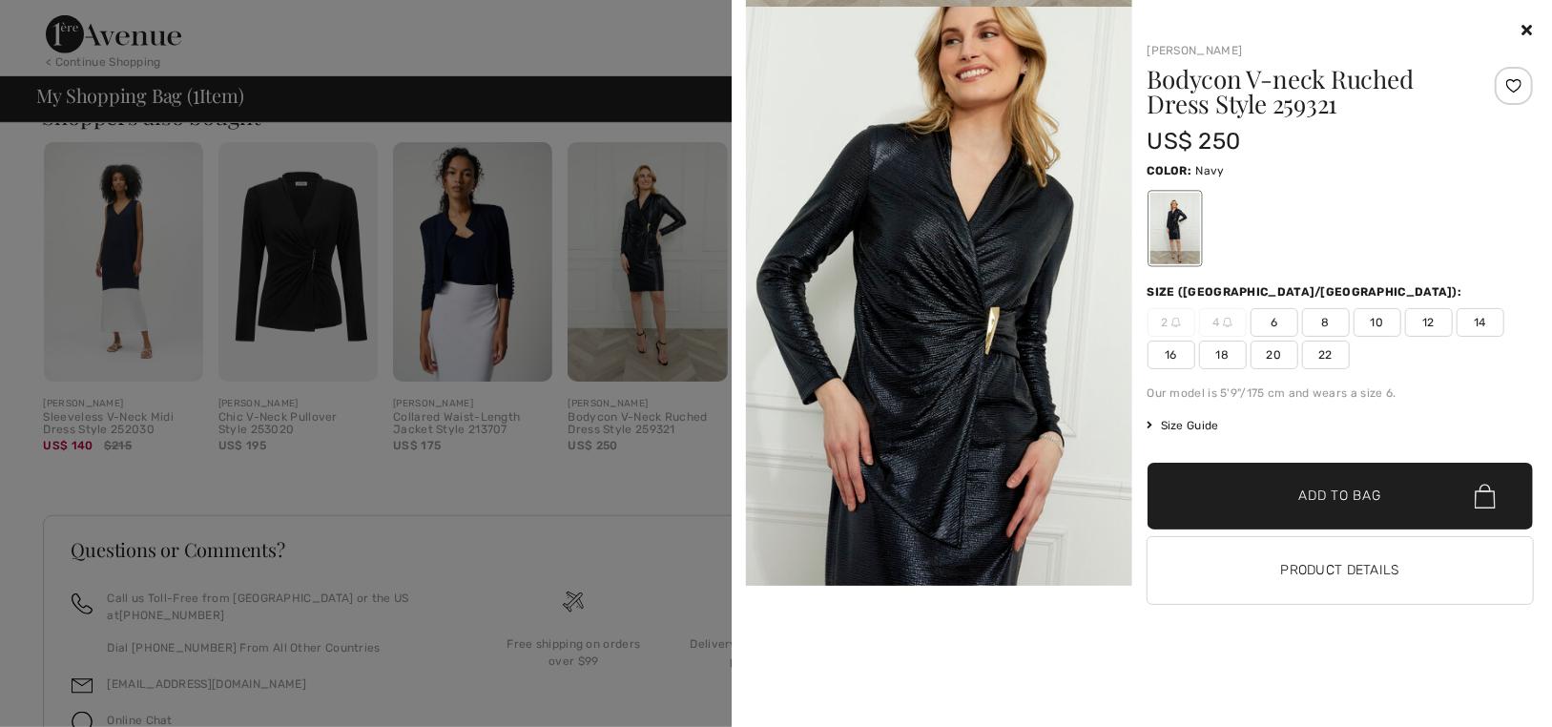
scroll to position [597, 0]
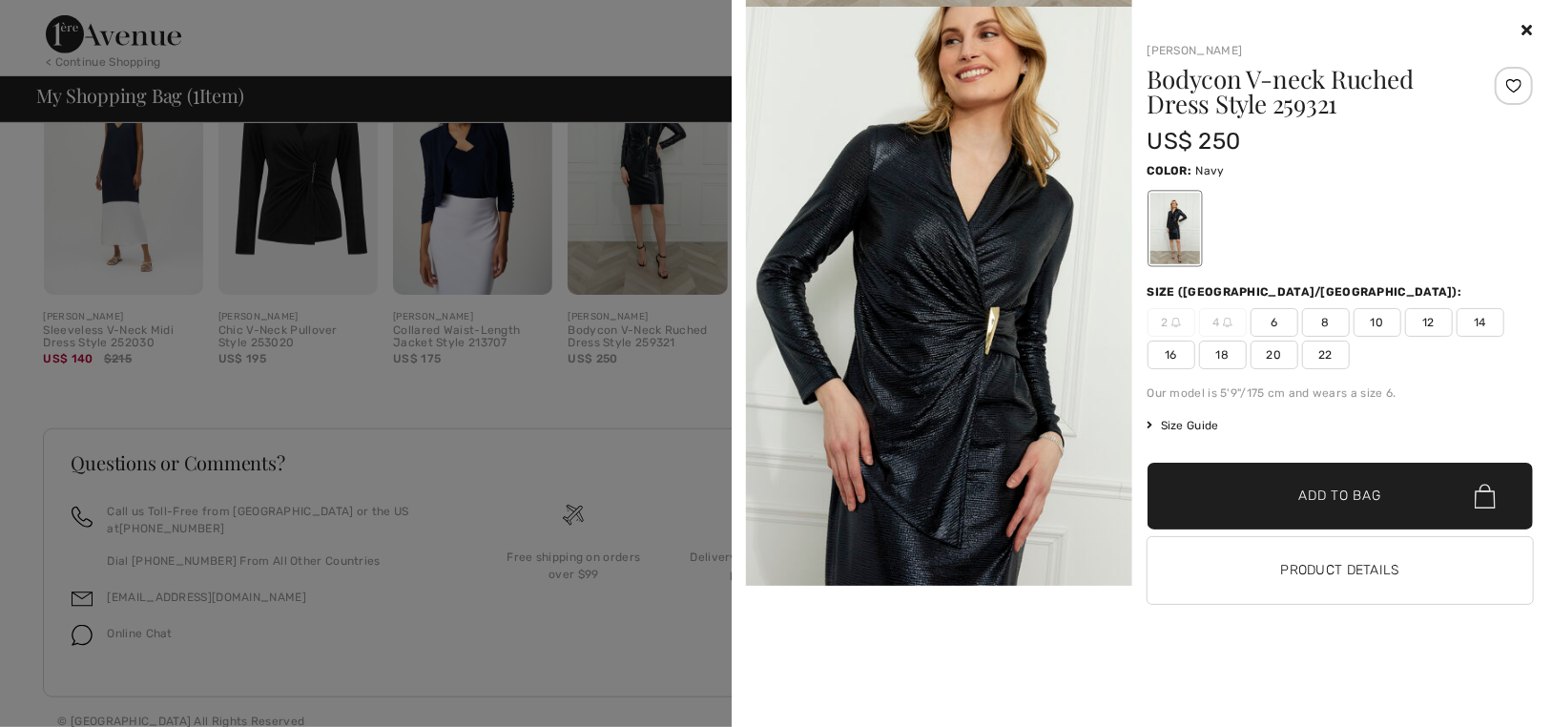
click at [1520, 27] on div at bounding box center [1340, 30] width 386 height 23
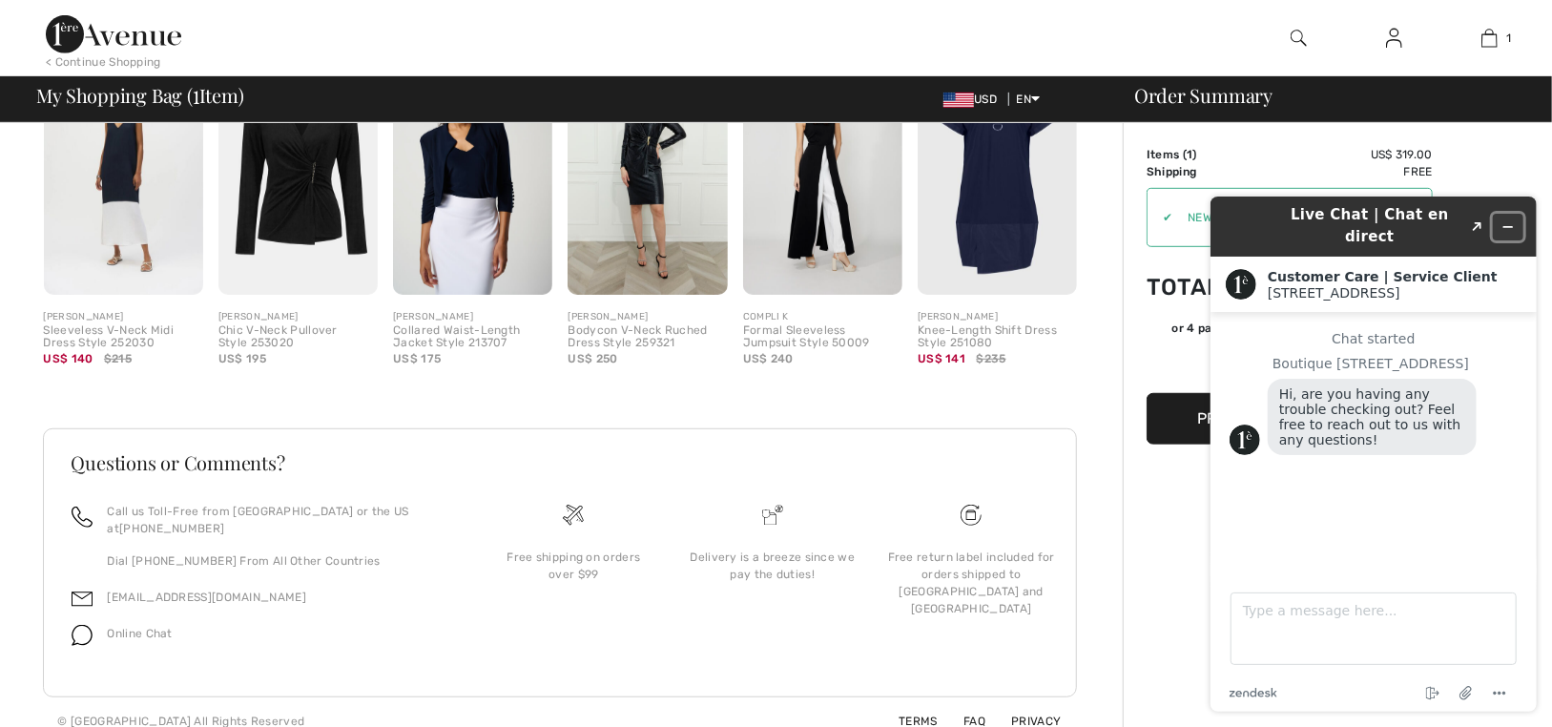
click at [1503, 219] on icon "Minimize widget" at bounding box center [1506, 225] width 13 height 13
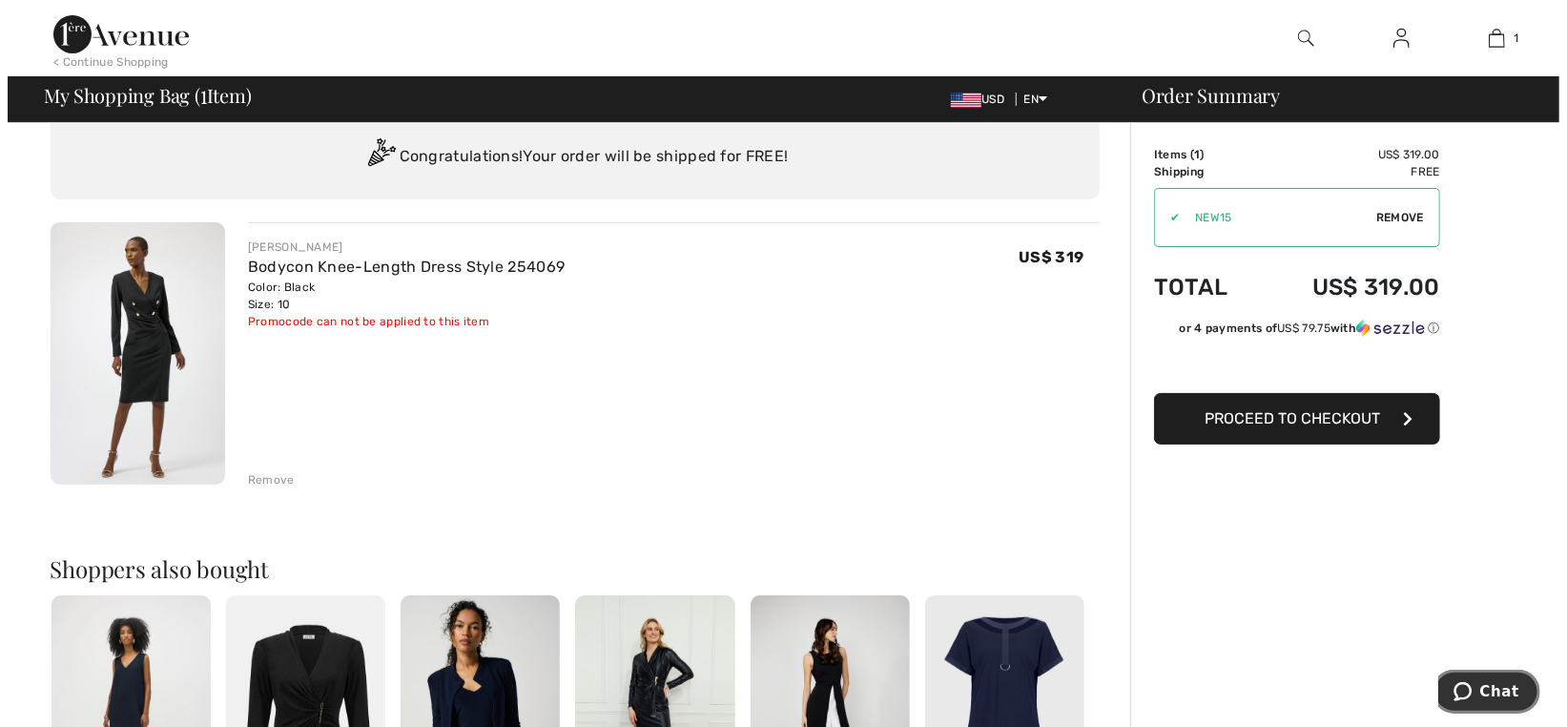
scroll to position [0, 0]
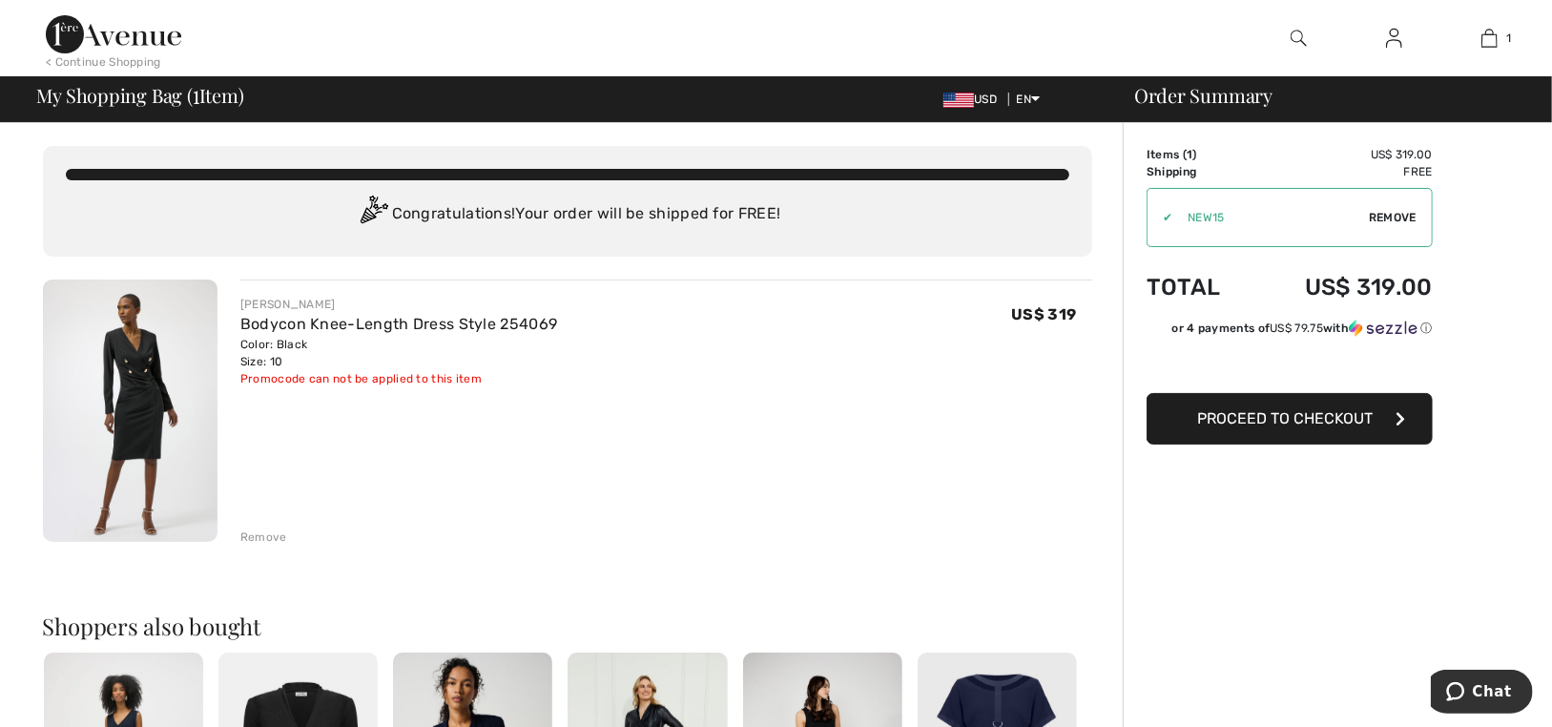
click at [1296, 35] on img at bounding box center [1298, 38] width 16 height 23
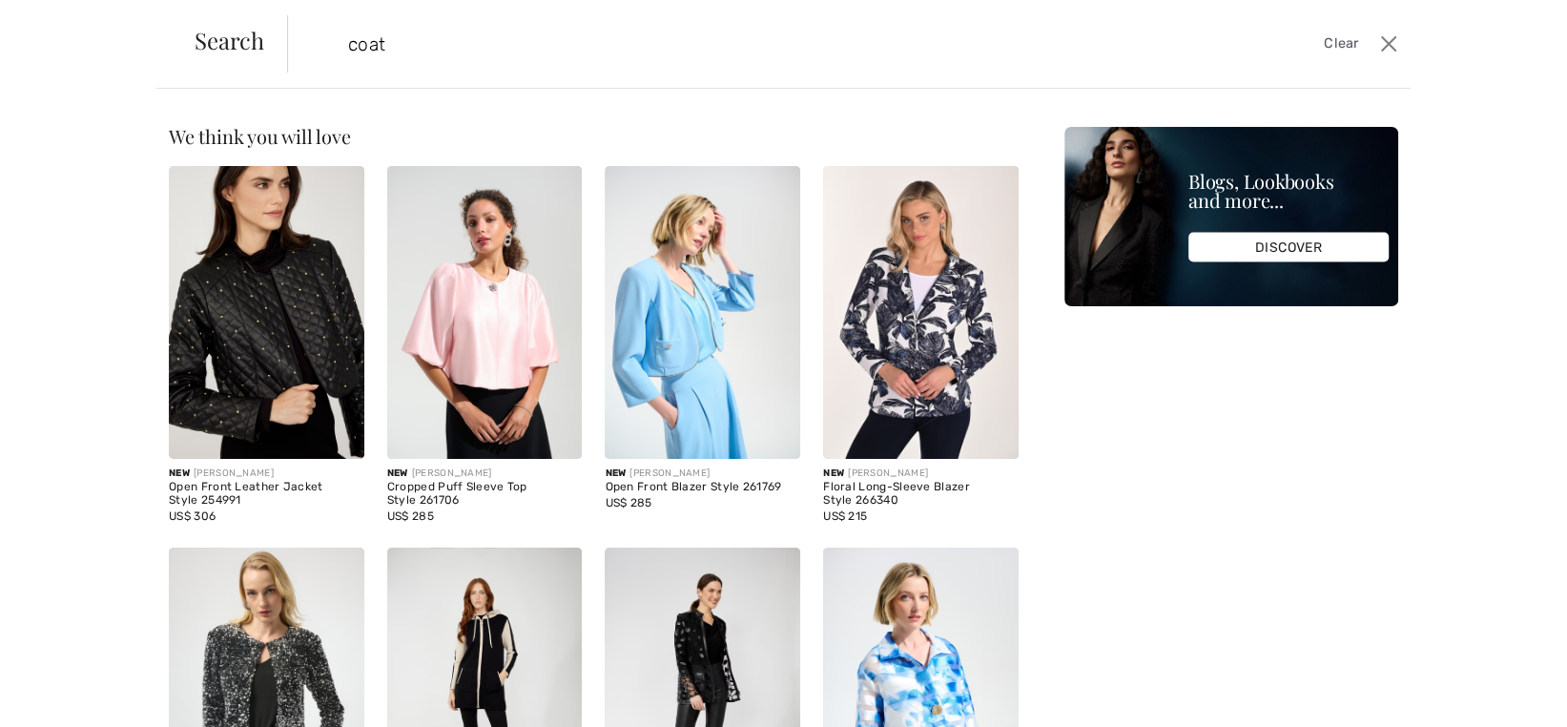
type input "coat"
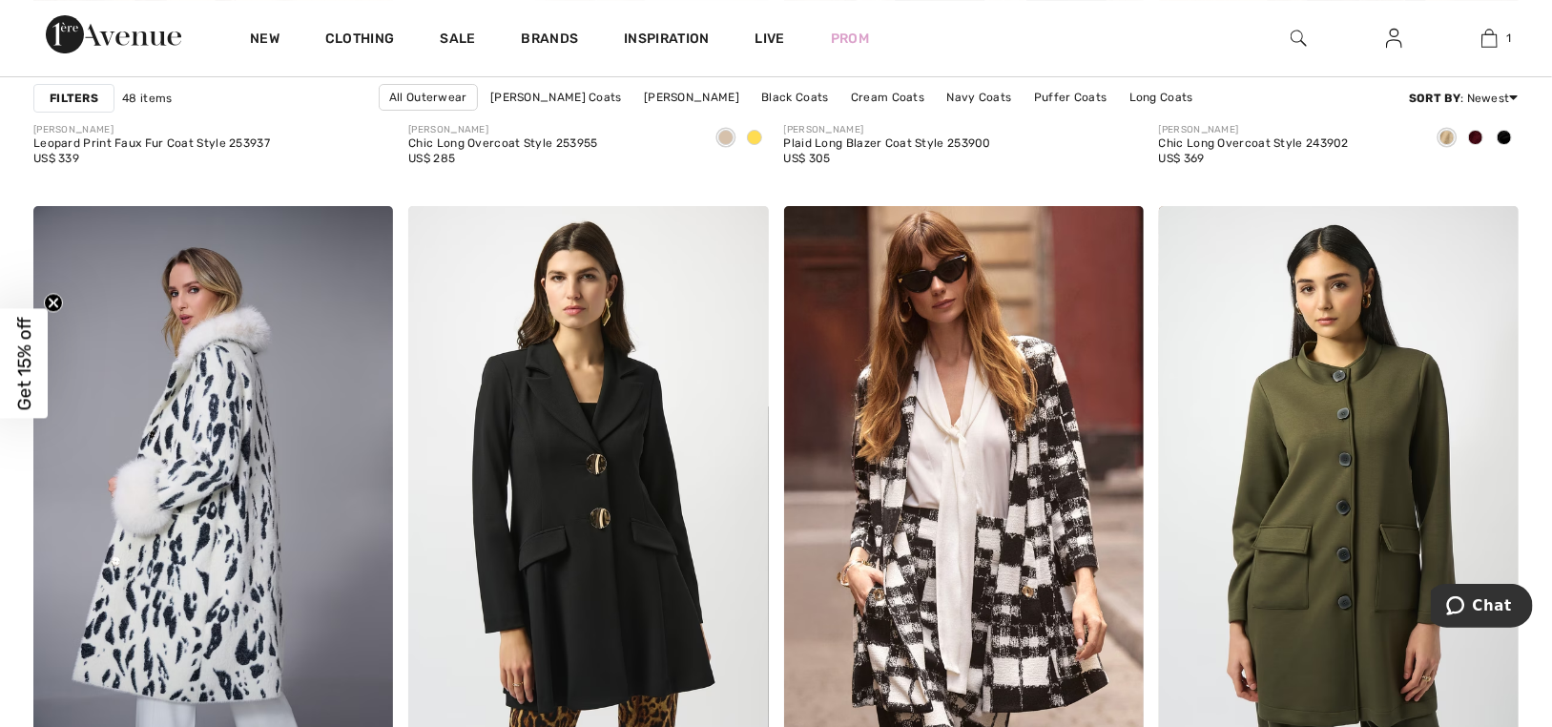
scroll to position [4268, 0]
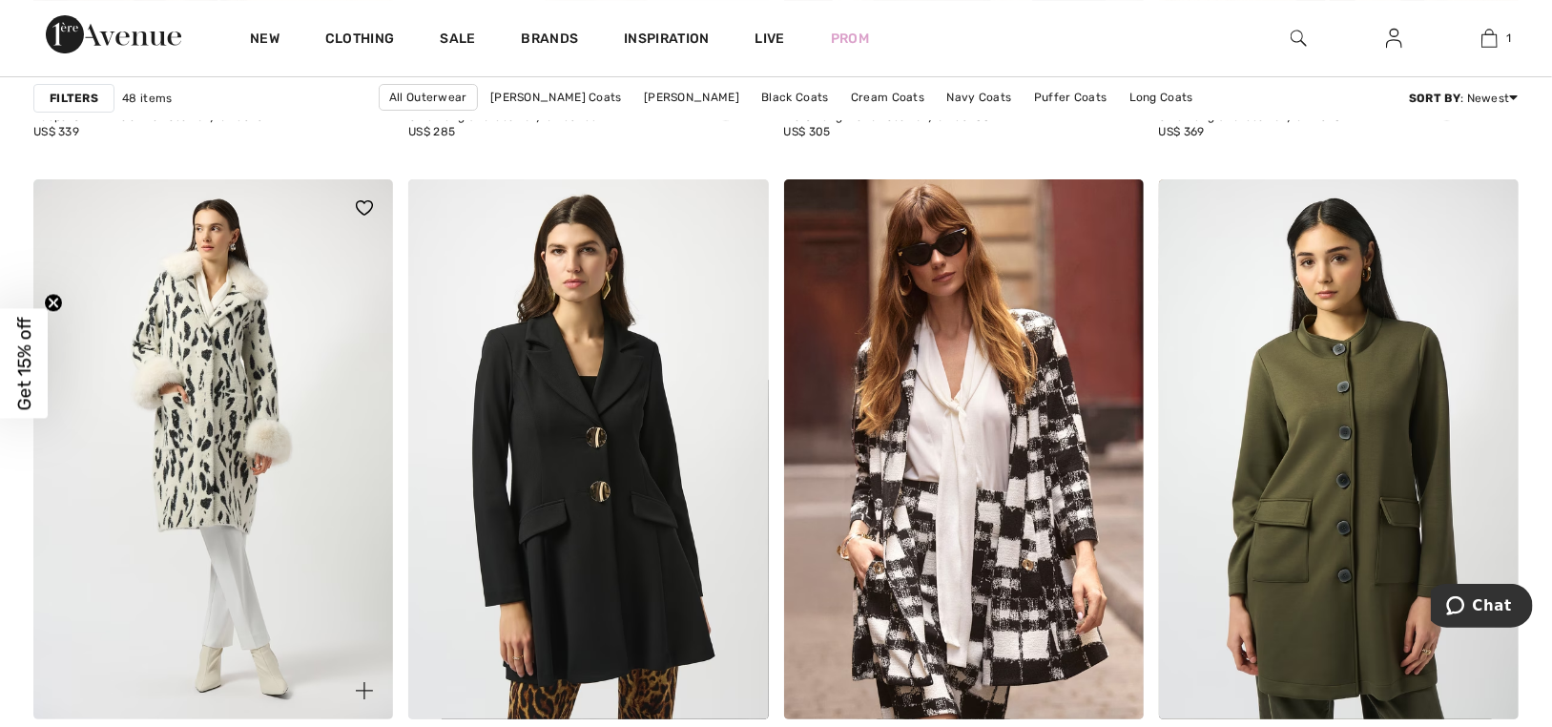
click at [275, 336] on img at bounding box center [213, 449] width 360 height 540
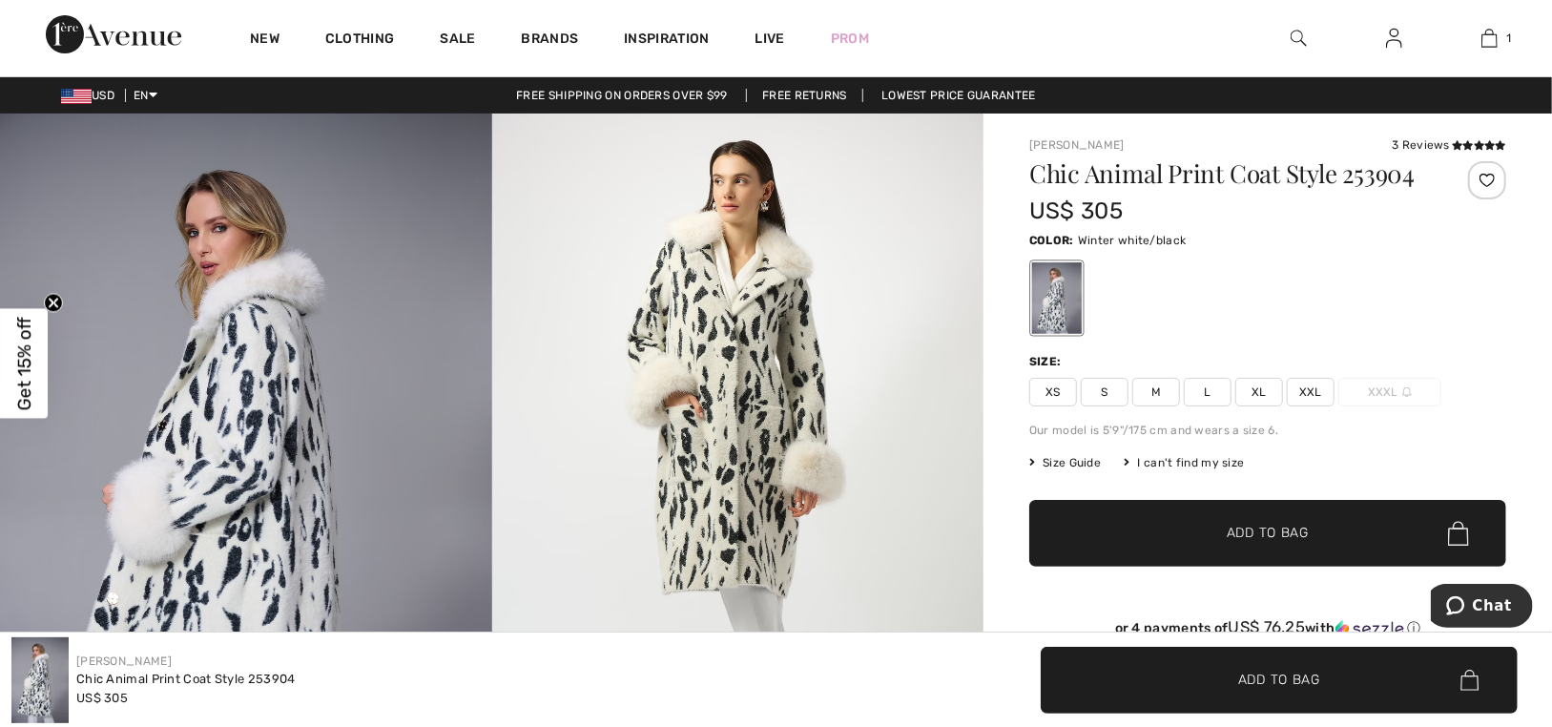
click at [1166, 392] on span "M" at bounding box center [1156, 392] width 48 height 29
click at [1273, 515] on span "✔ Added to Bag Add to Bag" at bounding box center [1267, 533] width 477 height 67
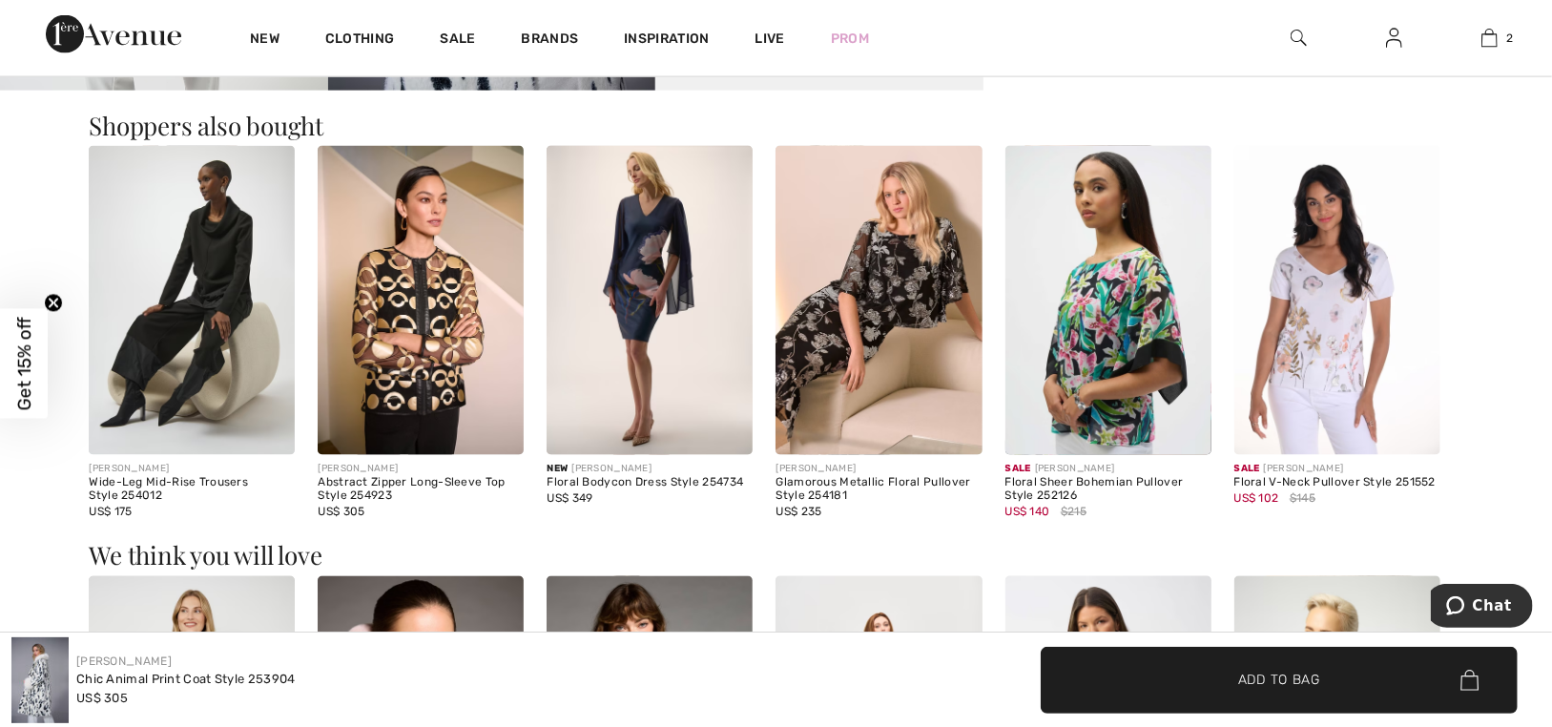
scroll to position [1717, 0]
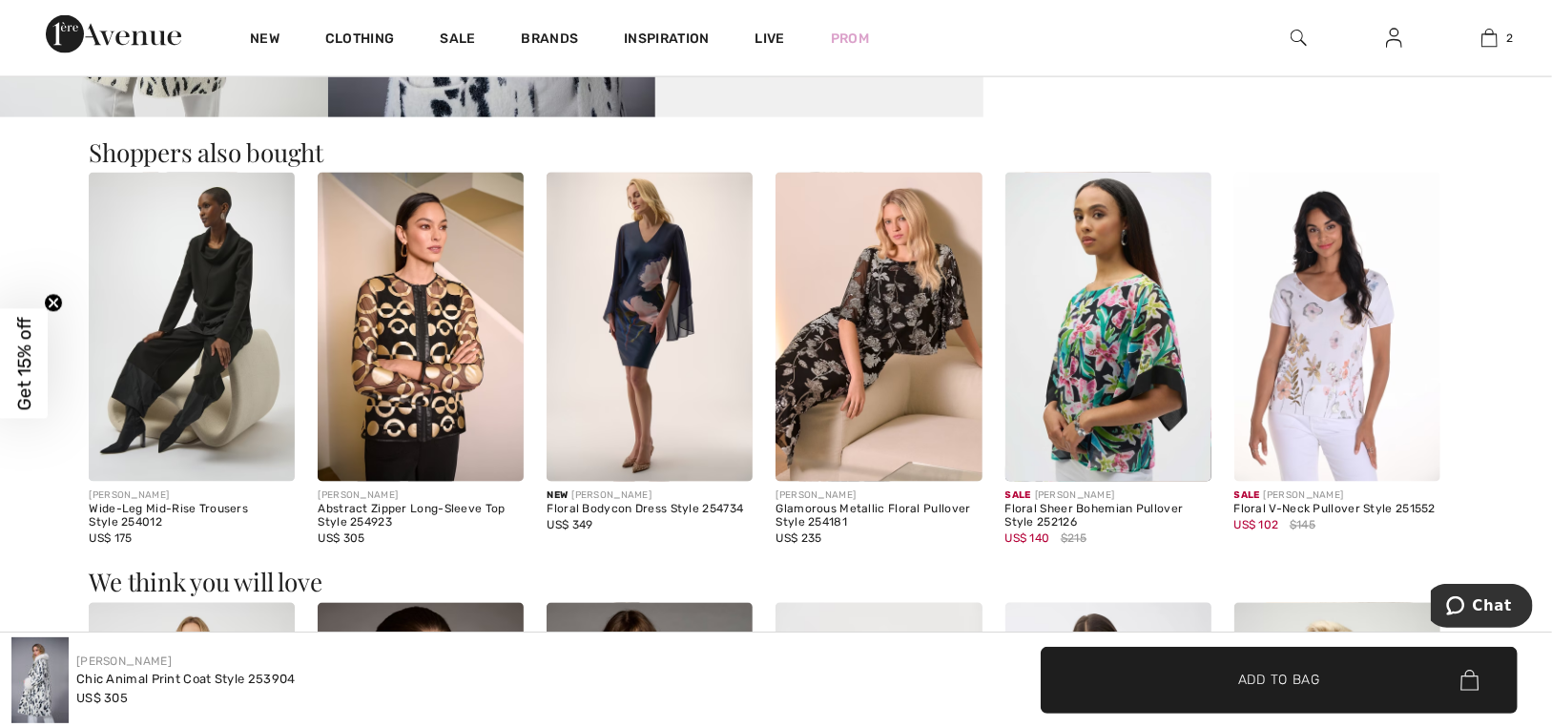
click at [661, 272] on img at bounding box center [649, 327] width 206 height 309
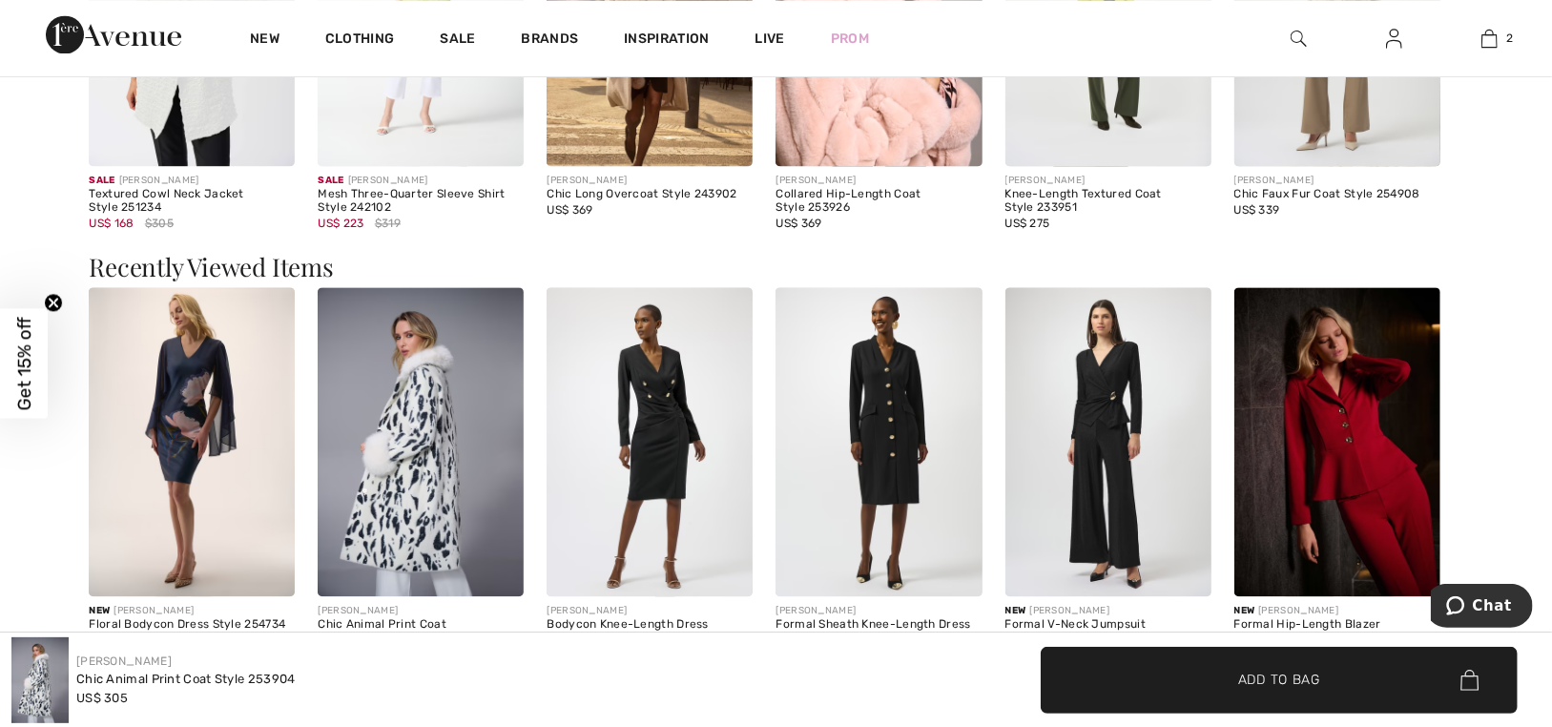
click at [194, 383] on img at bounding box center [192, 441] width 206 height 309
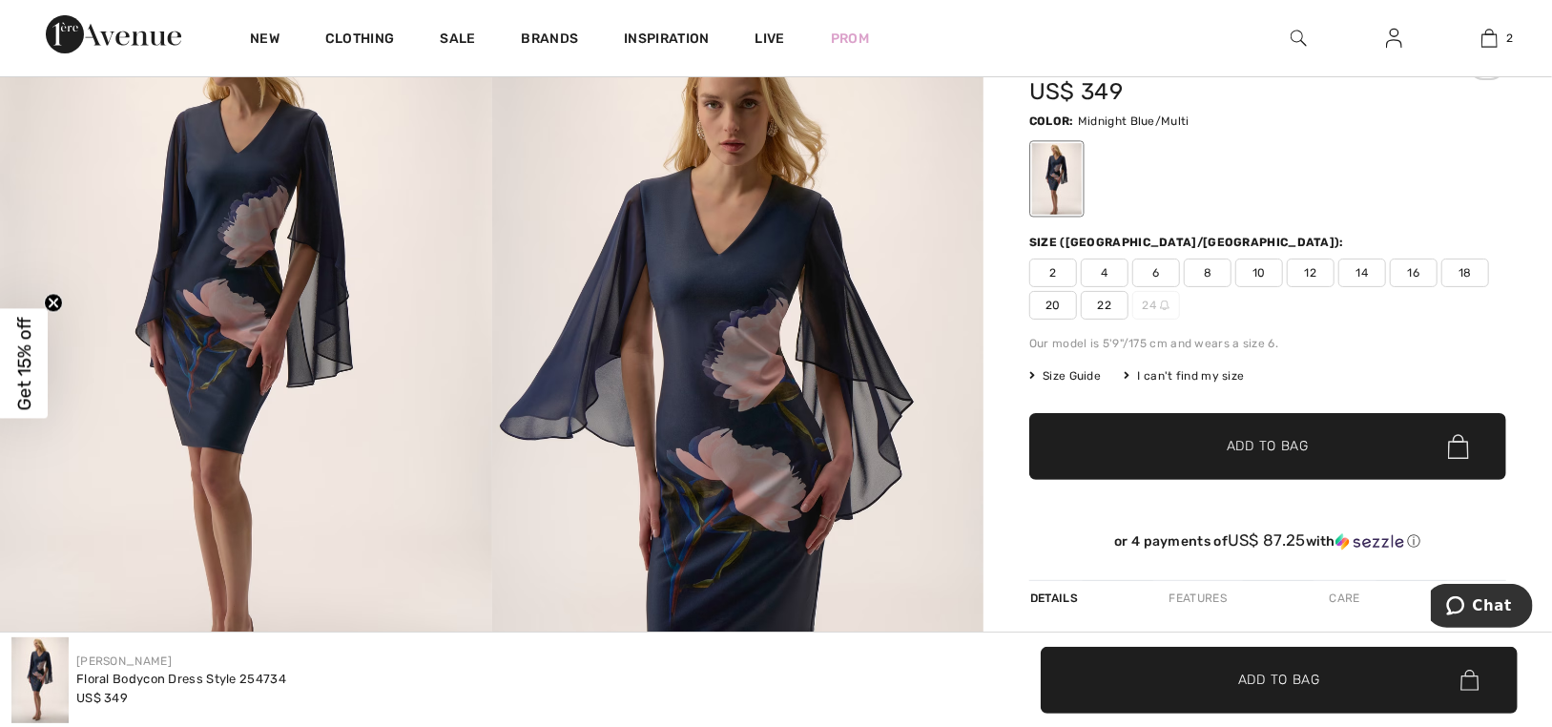
scroll to position [95, 0]
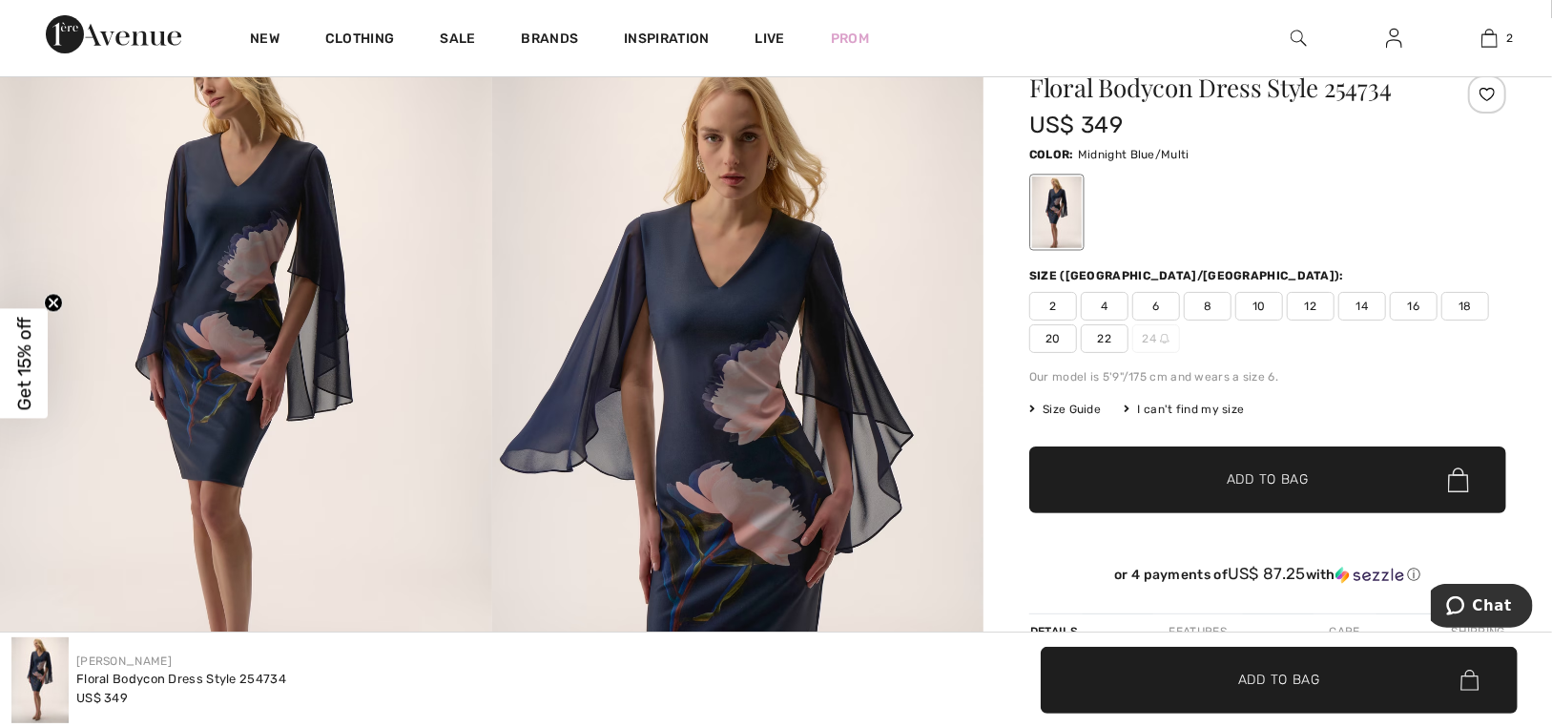
click at [1252, 294] on span "10" at bounding box center [1259, 306] width 48 height 29
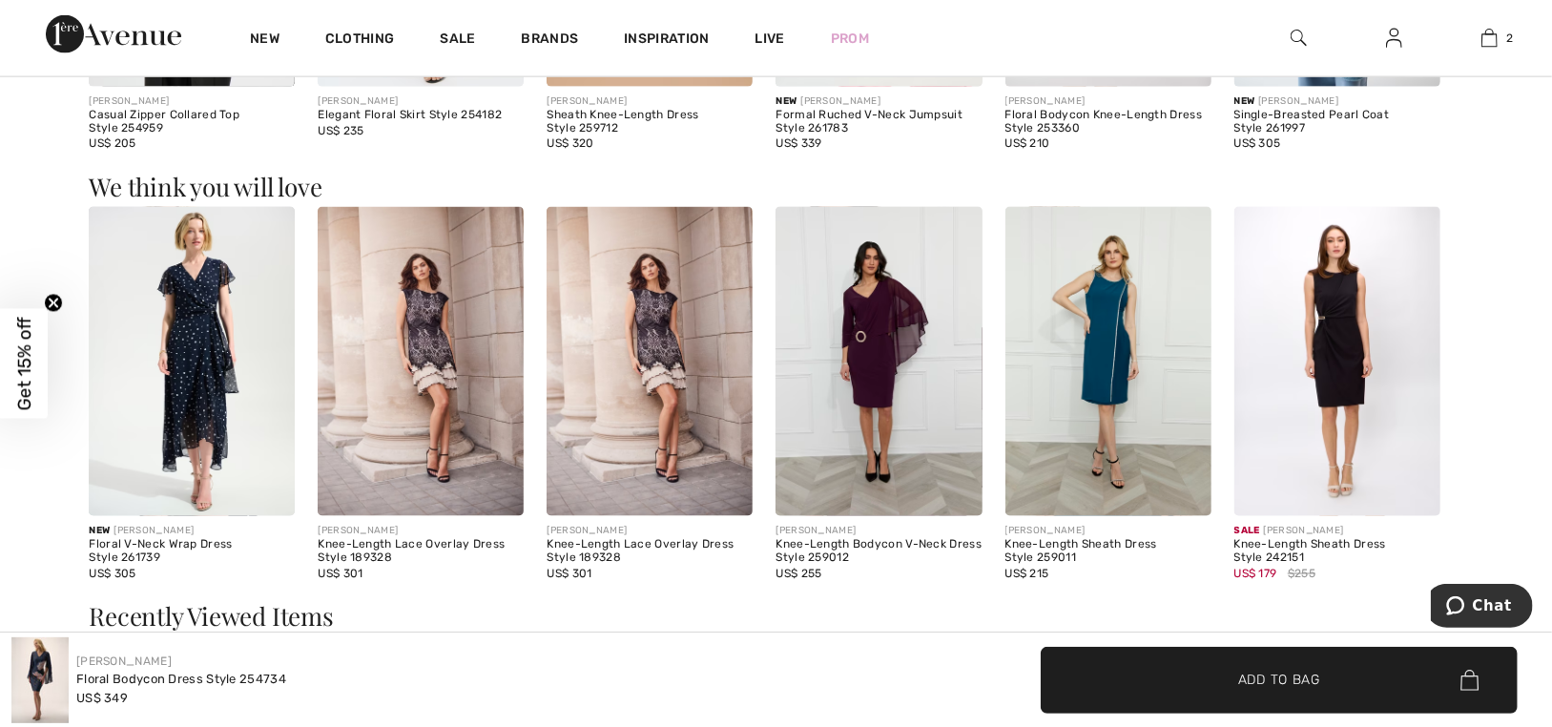
scroll to position [1621, 0]
click at [892, 331] on img at bounding box center [878, 360] width 206 height 309
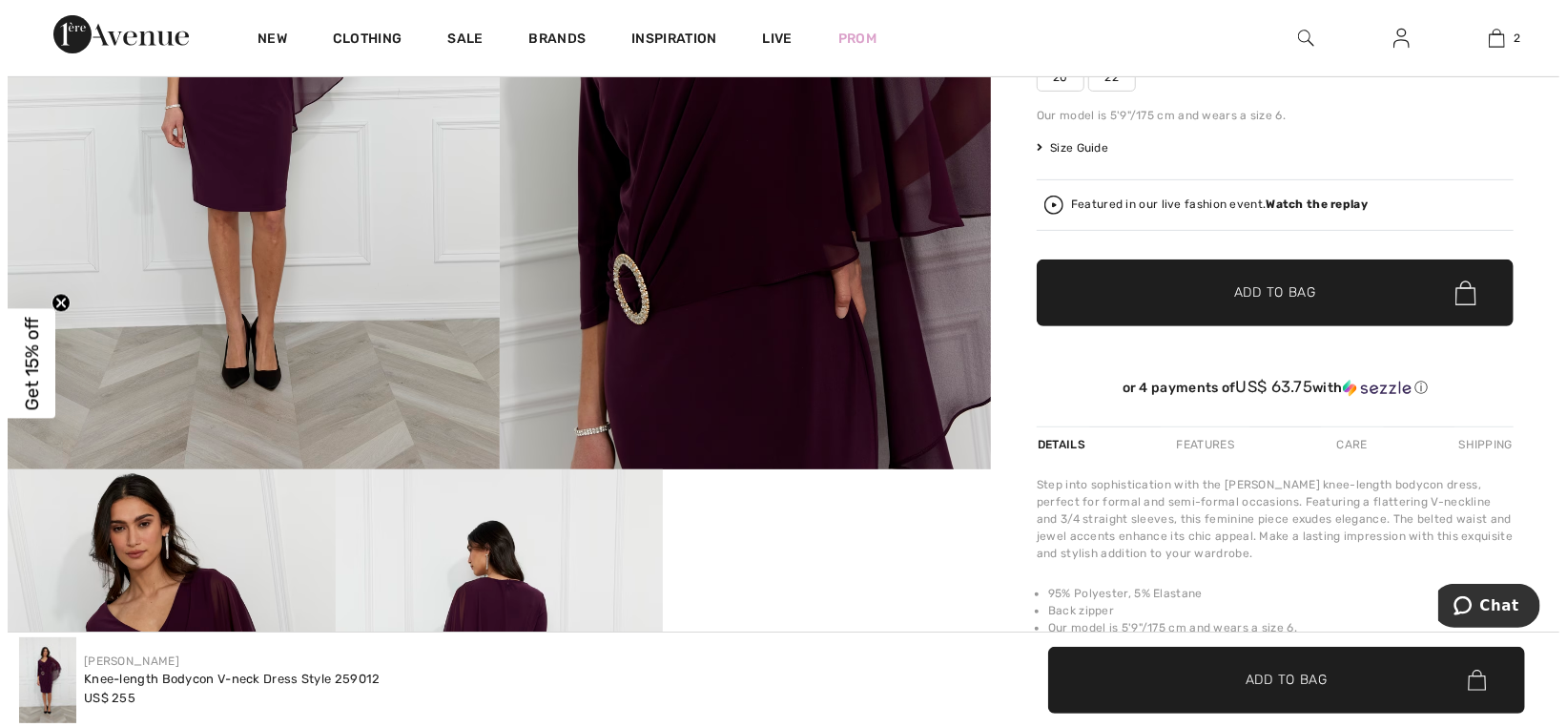
scroll to position [95, 0]
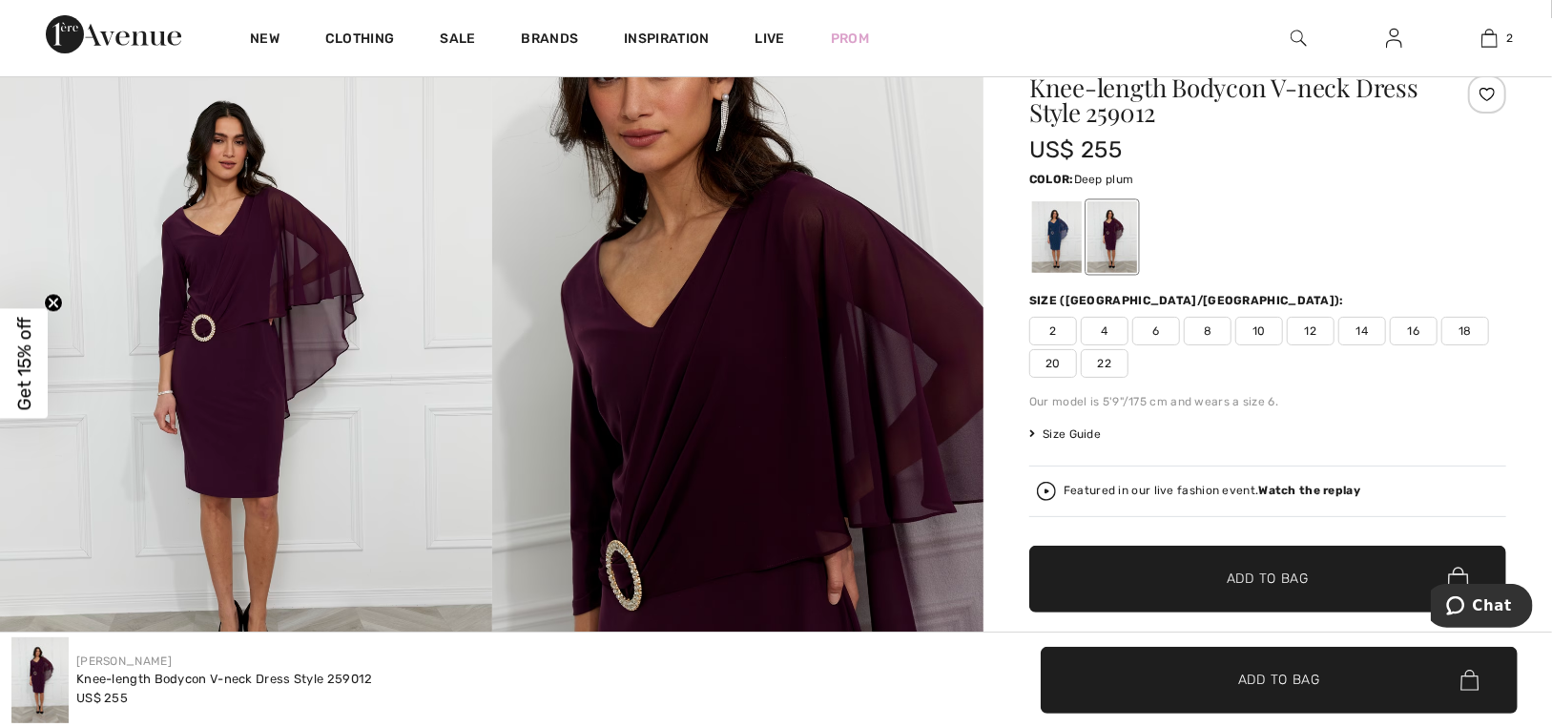
click at [296, 304] on img at bounding box center [246, 386] width 492 height 737
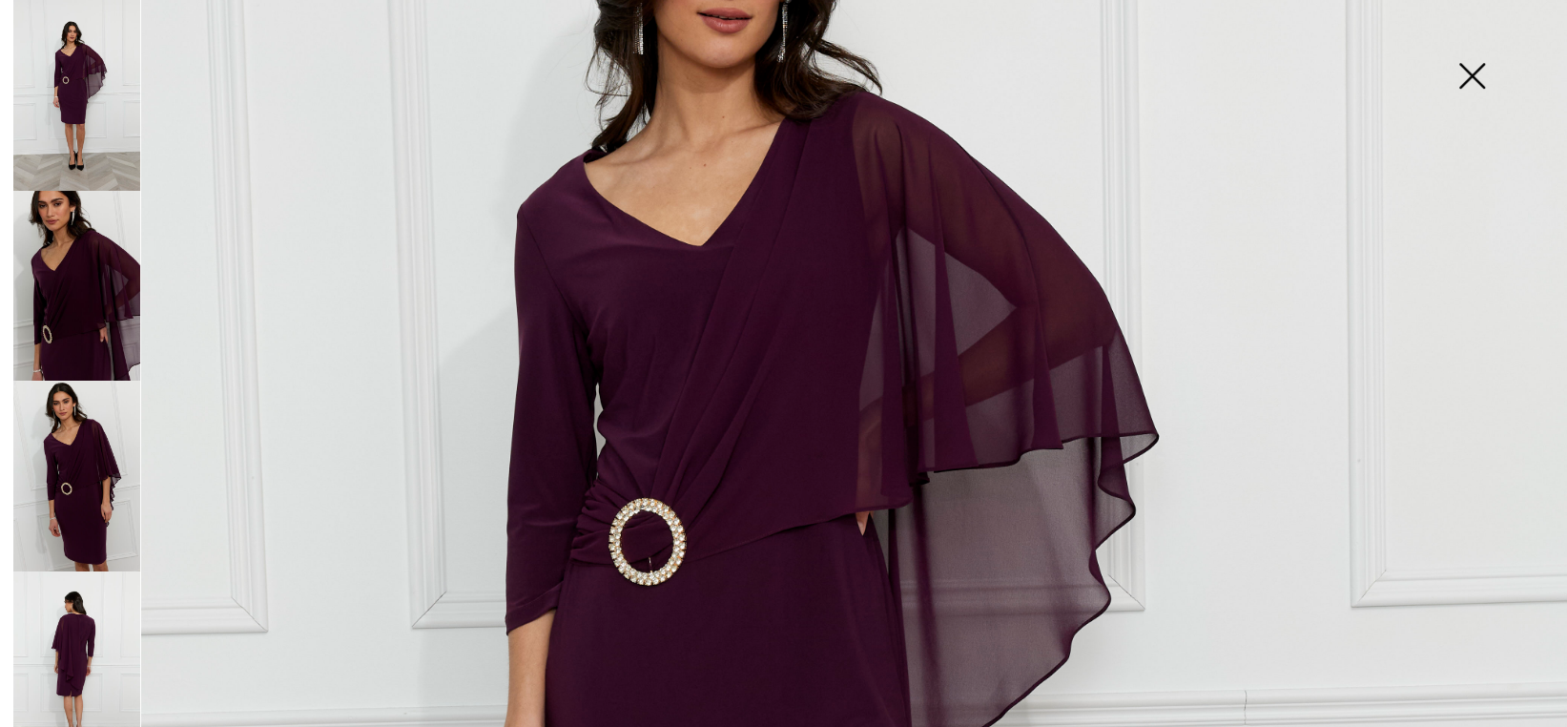
scroll to position [477, 0]
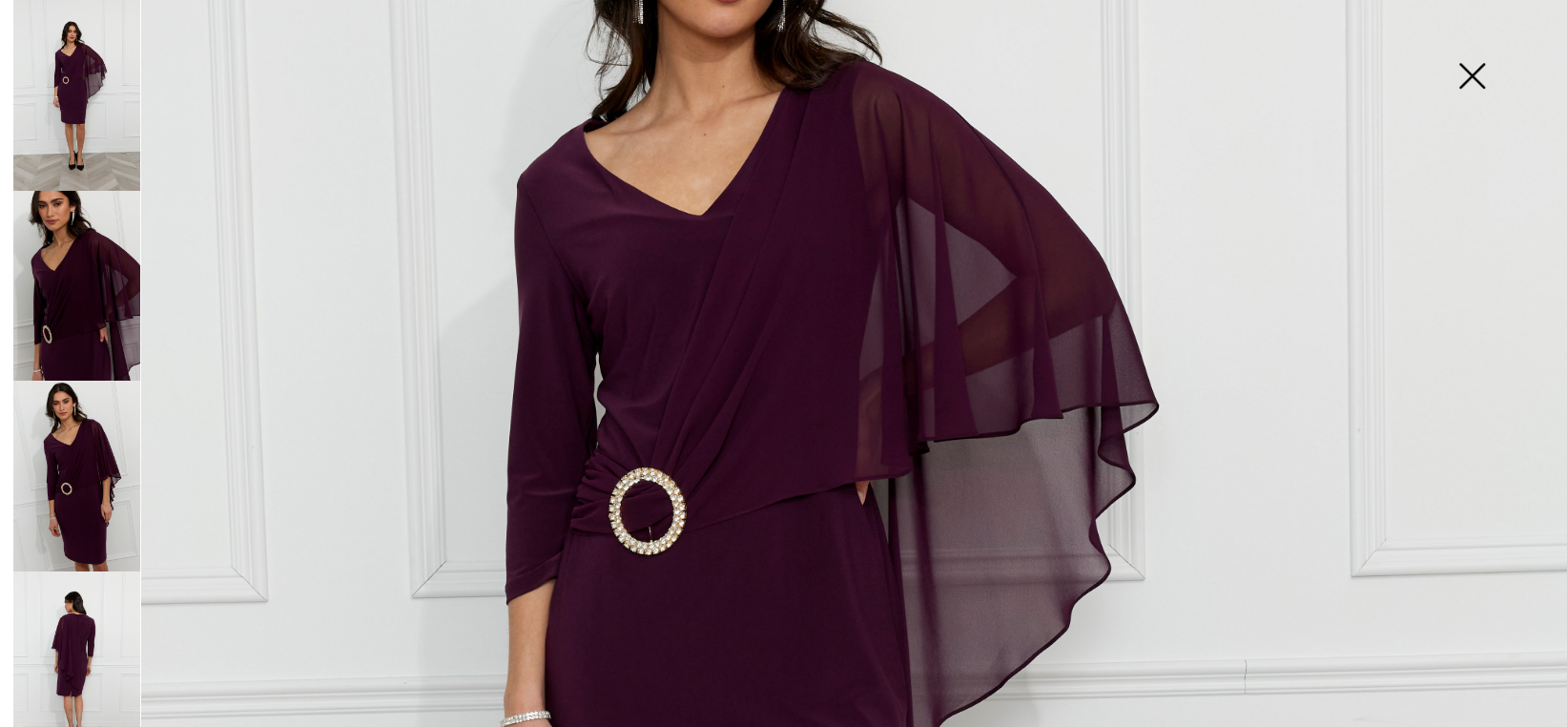
click at [105, 453] on img at bounding box center [76, 476] width 127 height 191
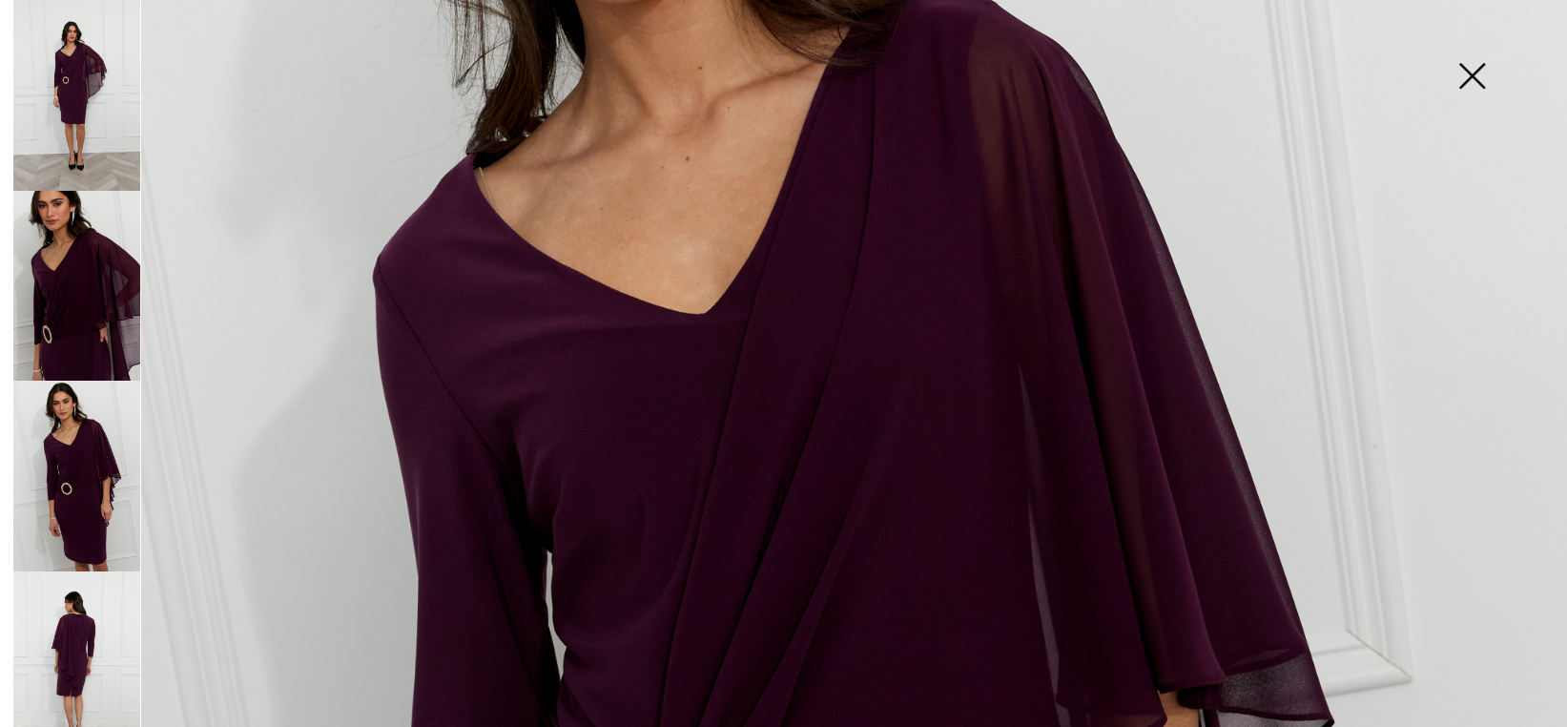
click at [84, 268] on img at bounding box center [76, 286] width 127 height 191
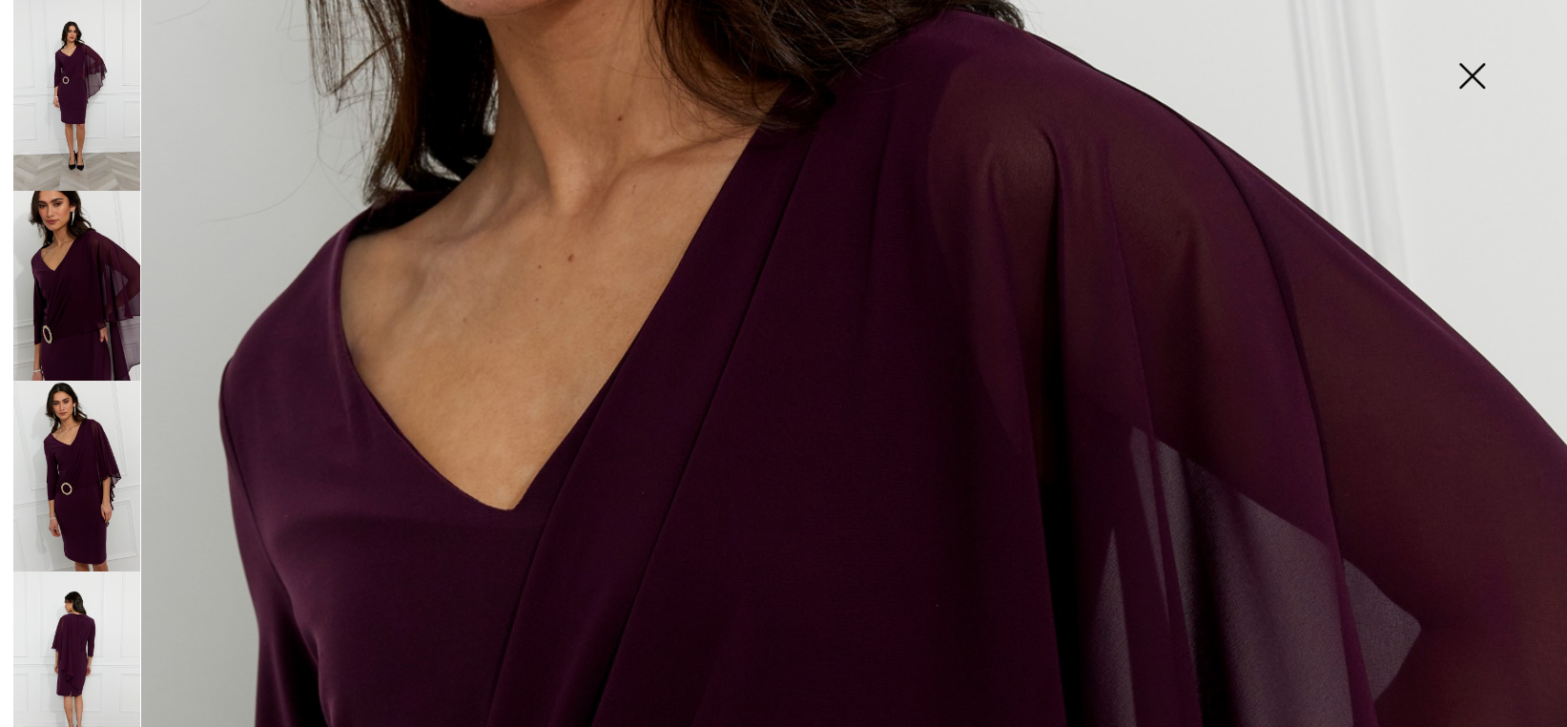
click at [67, 122] on img at bounding box center [76, 95] width 127 height 191
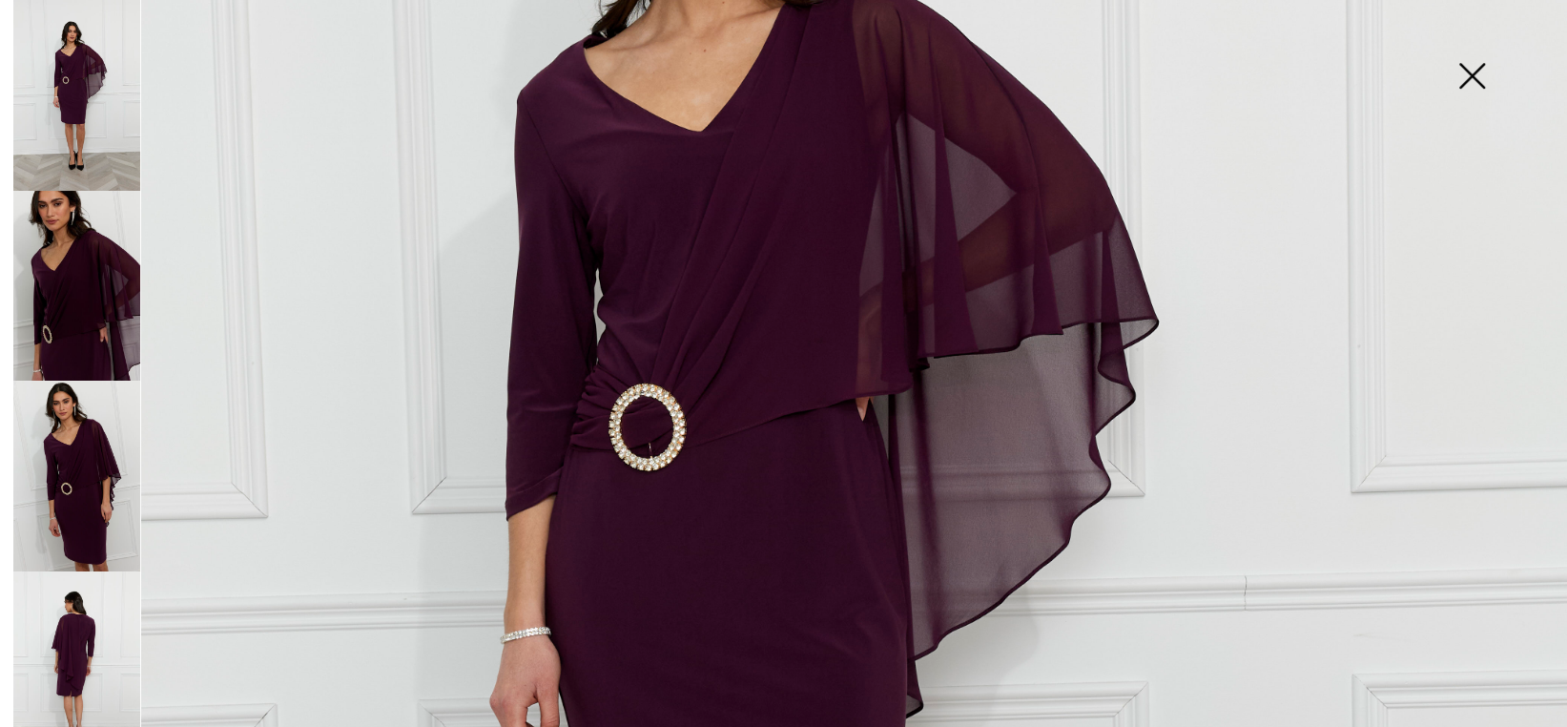
scroll to position [763, 0]
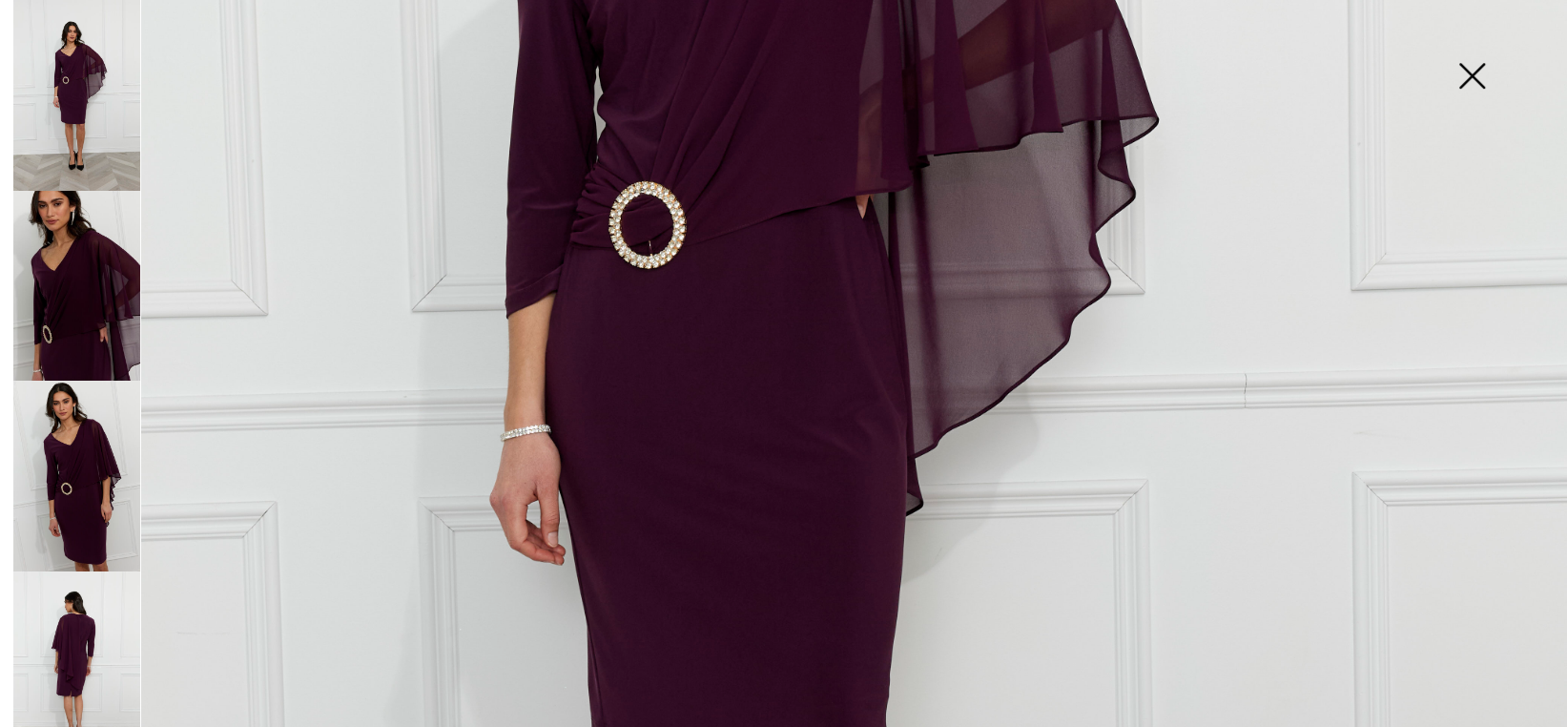
click at [70, 605] on img at bounding box center [76, 666] width 127 height 191
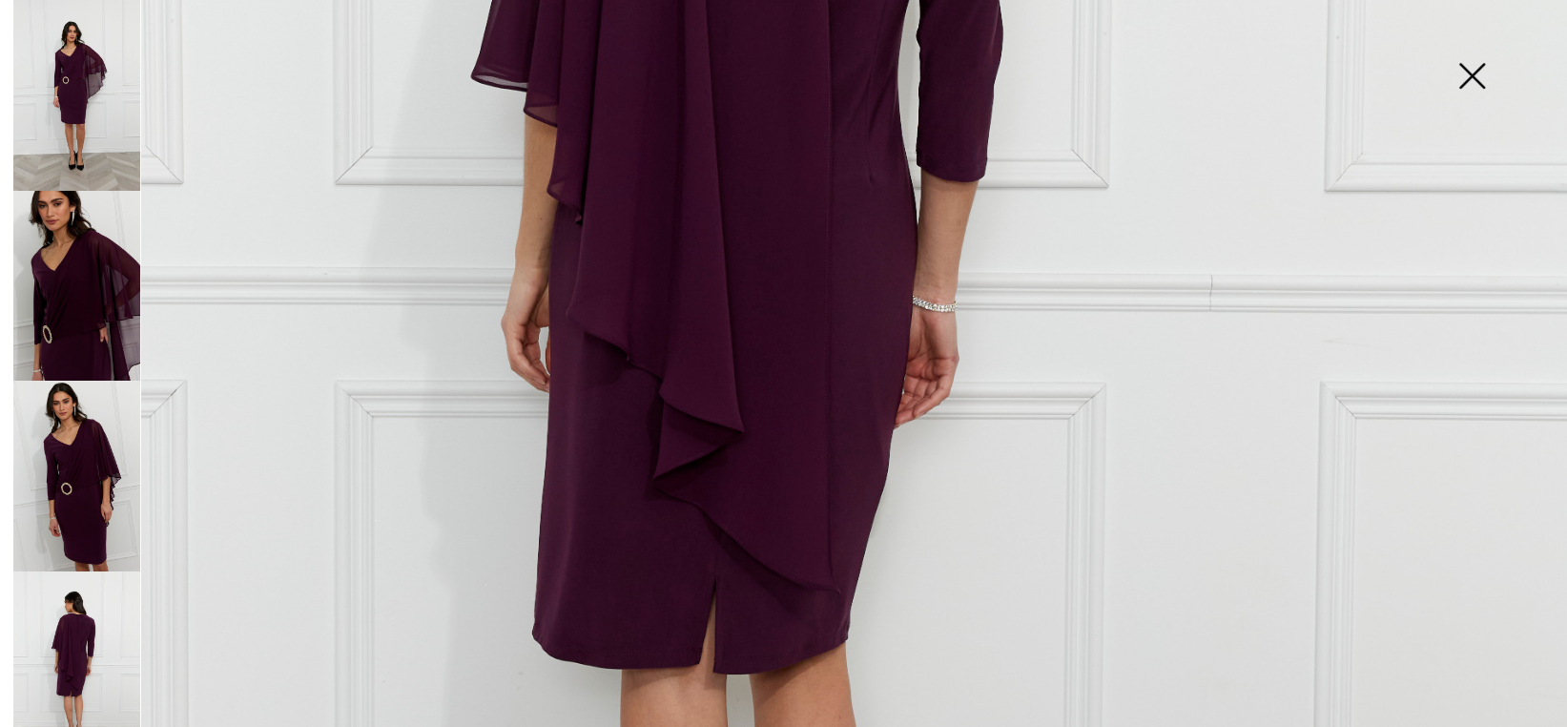
scroll to position [668, 0]
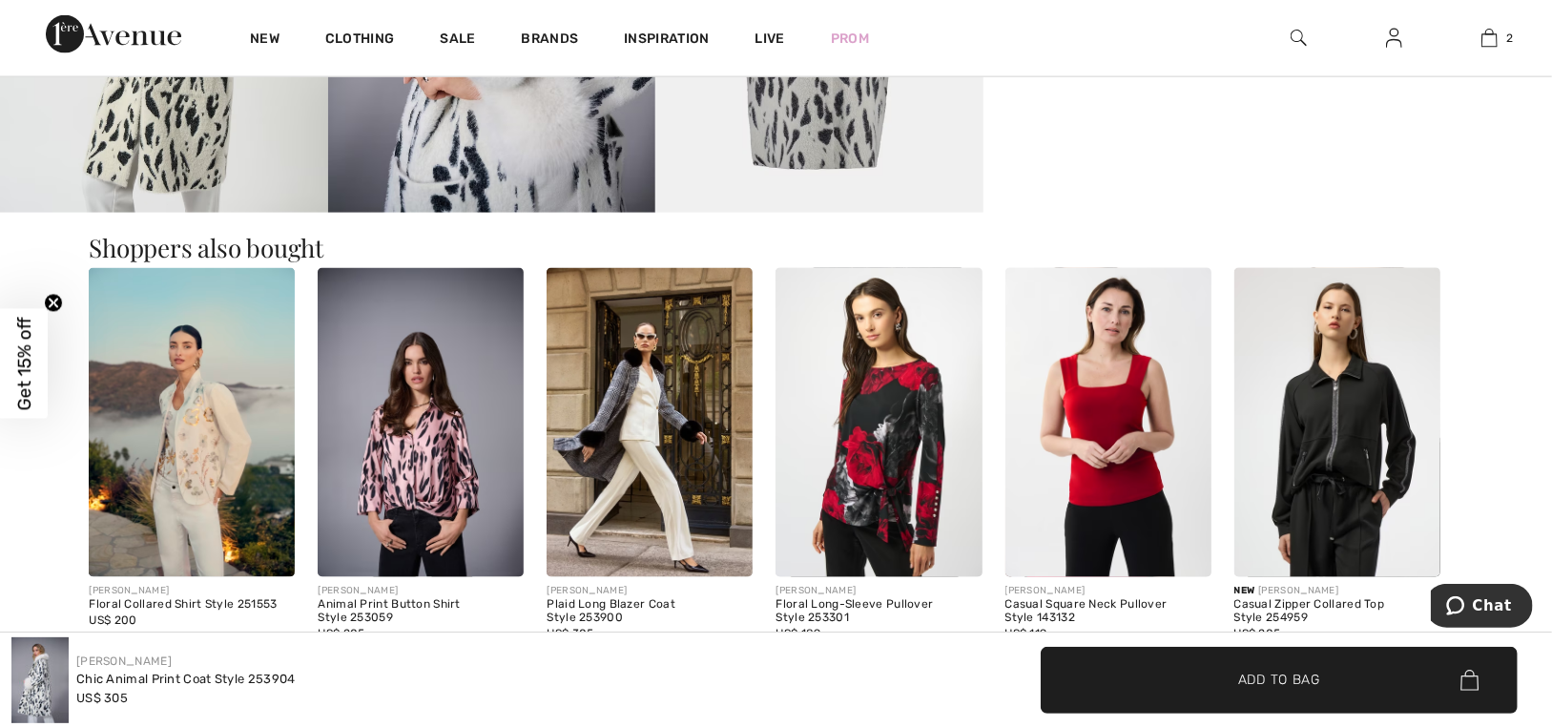
scroll to position [1812, 0]
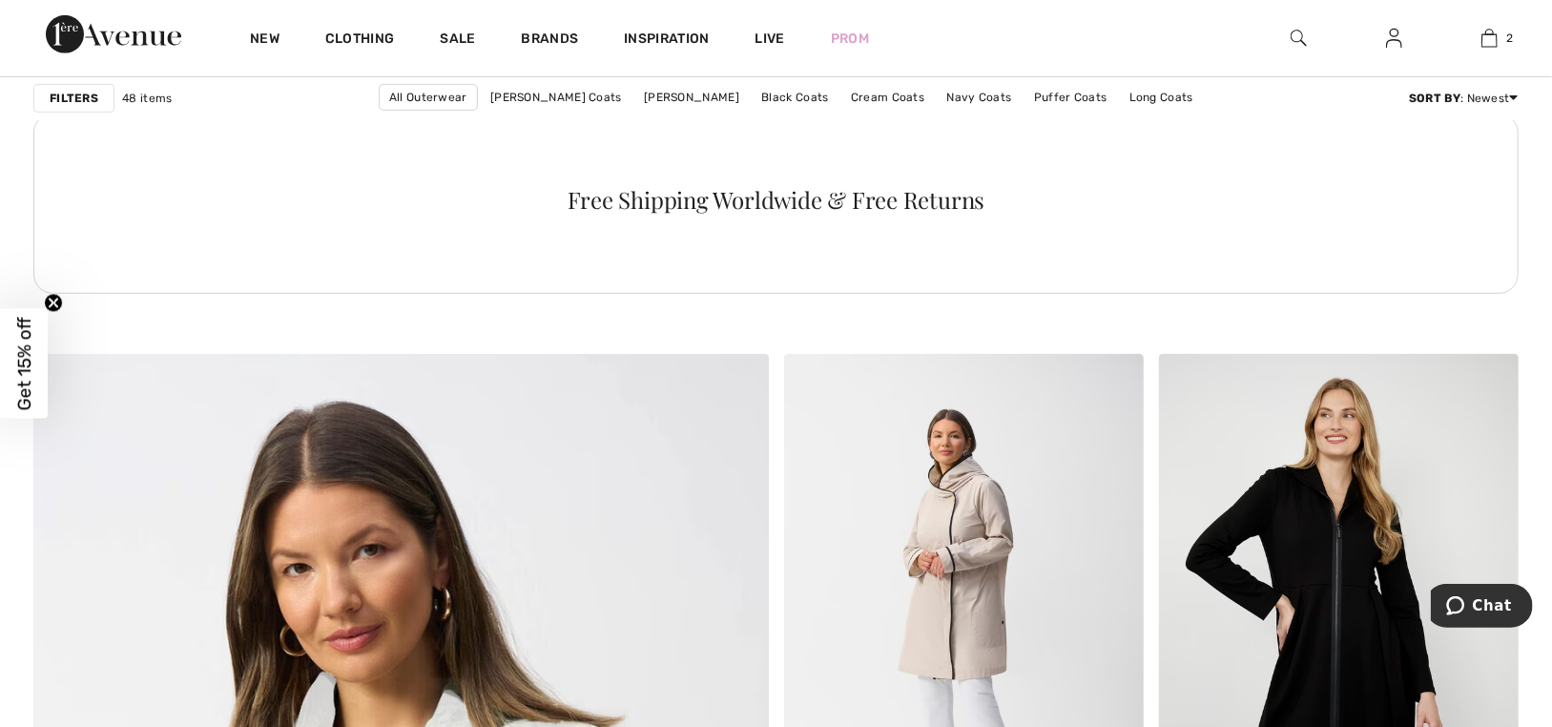
scroll to position [4840, 0]
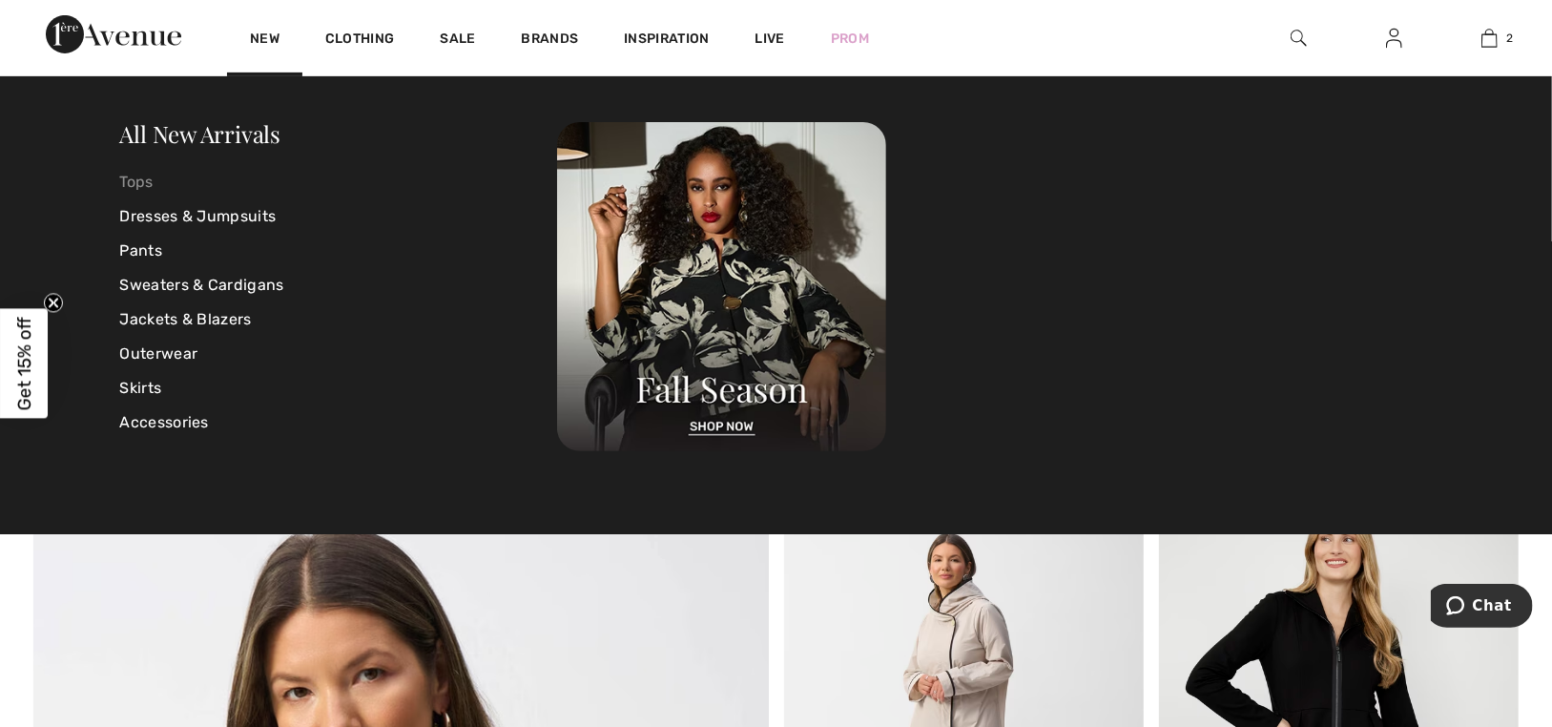
drag, startPoint x: 197, startPoint y: 215, endPoint x: 257, endPoint y: 183, distance: 67.8
click at [197, 215] on link "Dresses & Jumpsuits" at bounding box center [339, 216] width 438 height 34
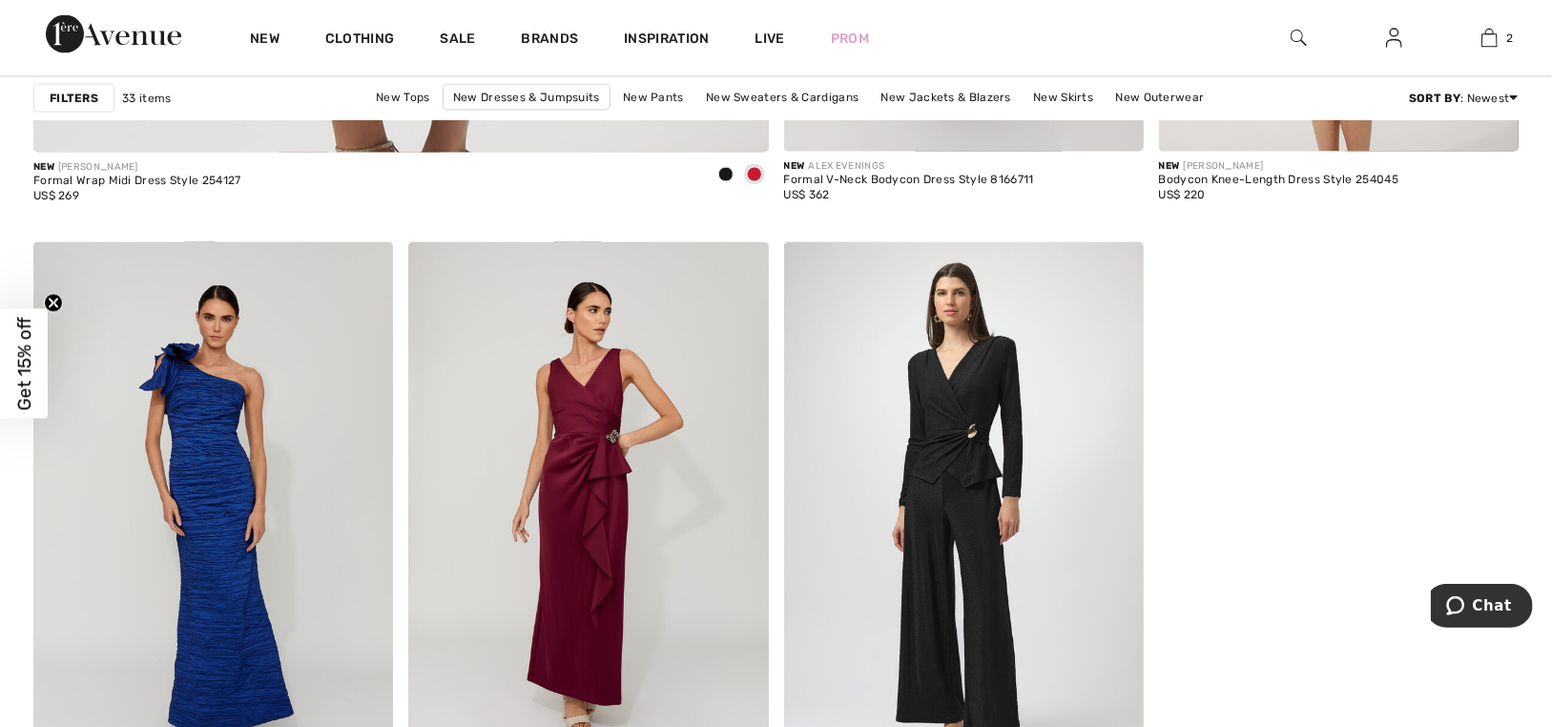
scroll to position [5182, 0]
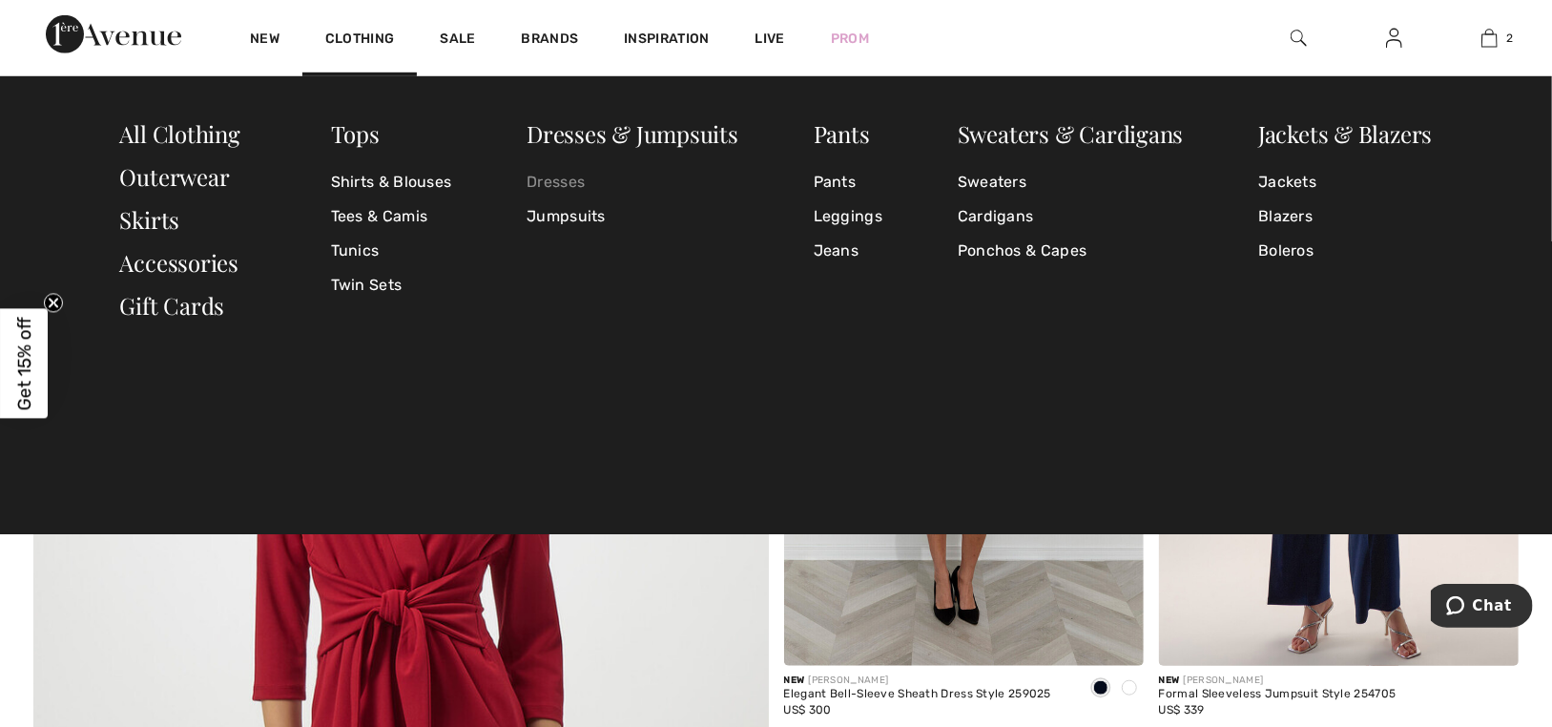
click at [566, 176] on link "Dresses" at bounding box center [632, 182] width 212 height 34
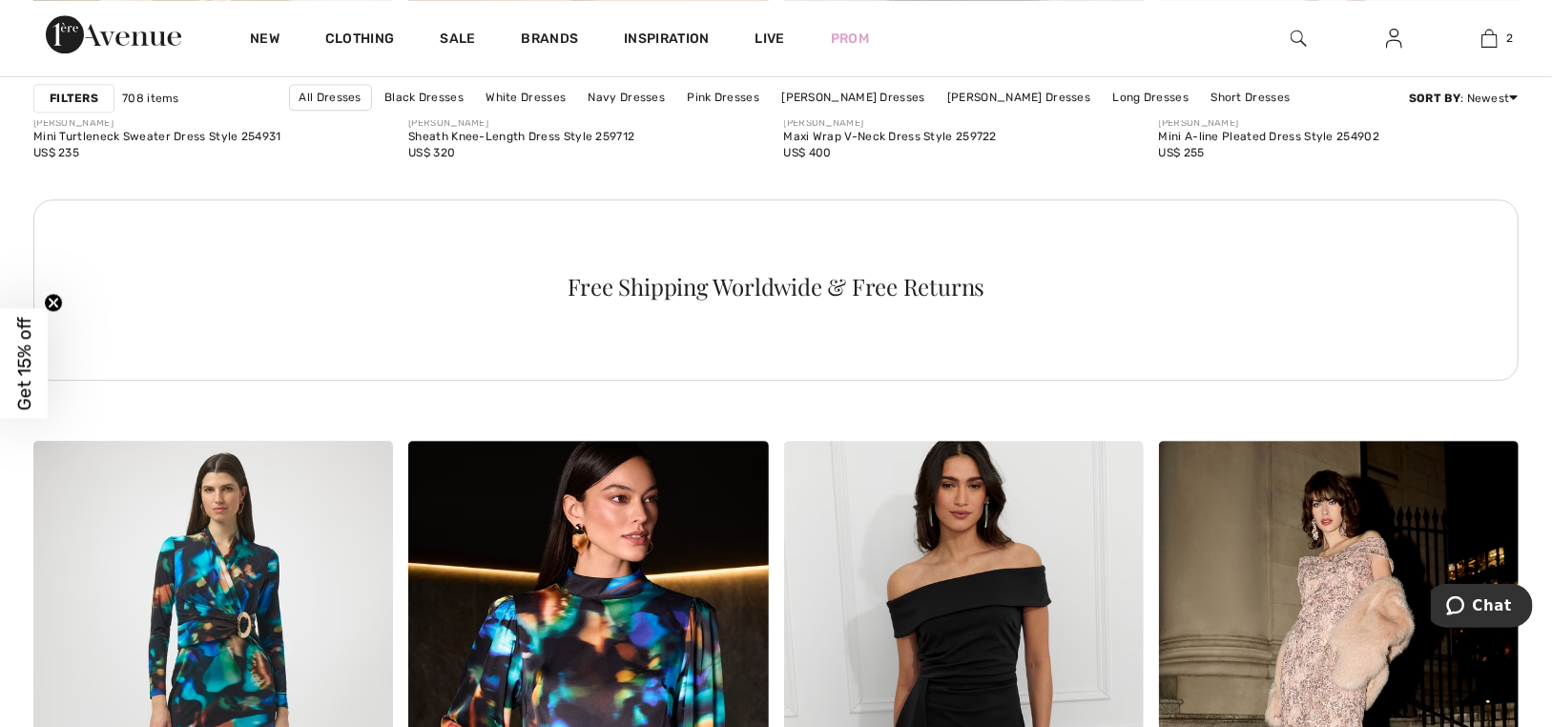
scroll to position [7916, 0]
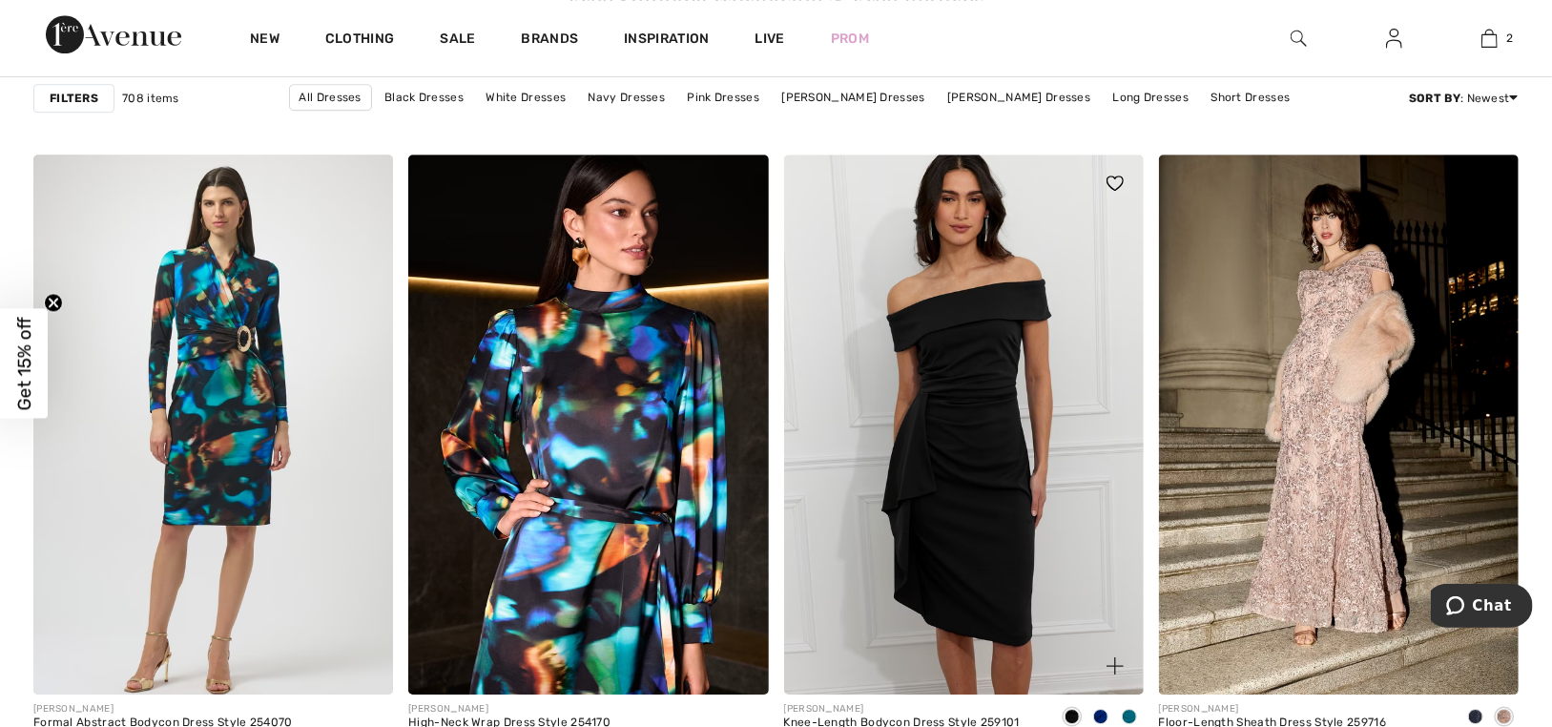
click at [921, 315] on img at bounding box center [964, 424] width 360 height 540
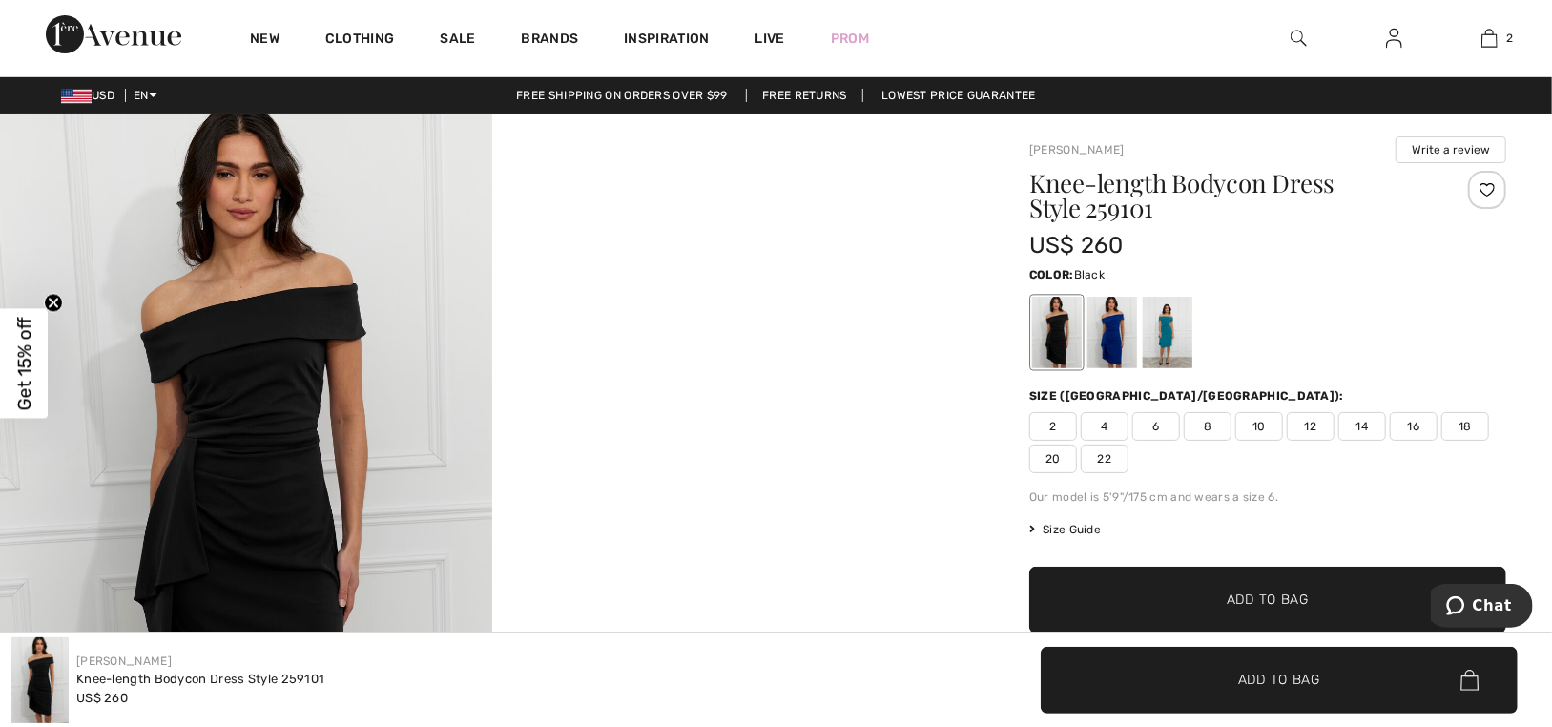
click at [1061, 340] on div at bounding box center [1057, 333] width 50 height 72
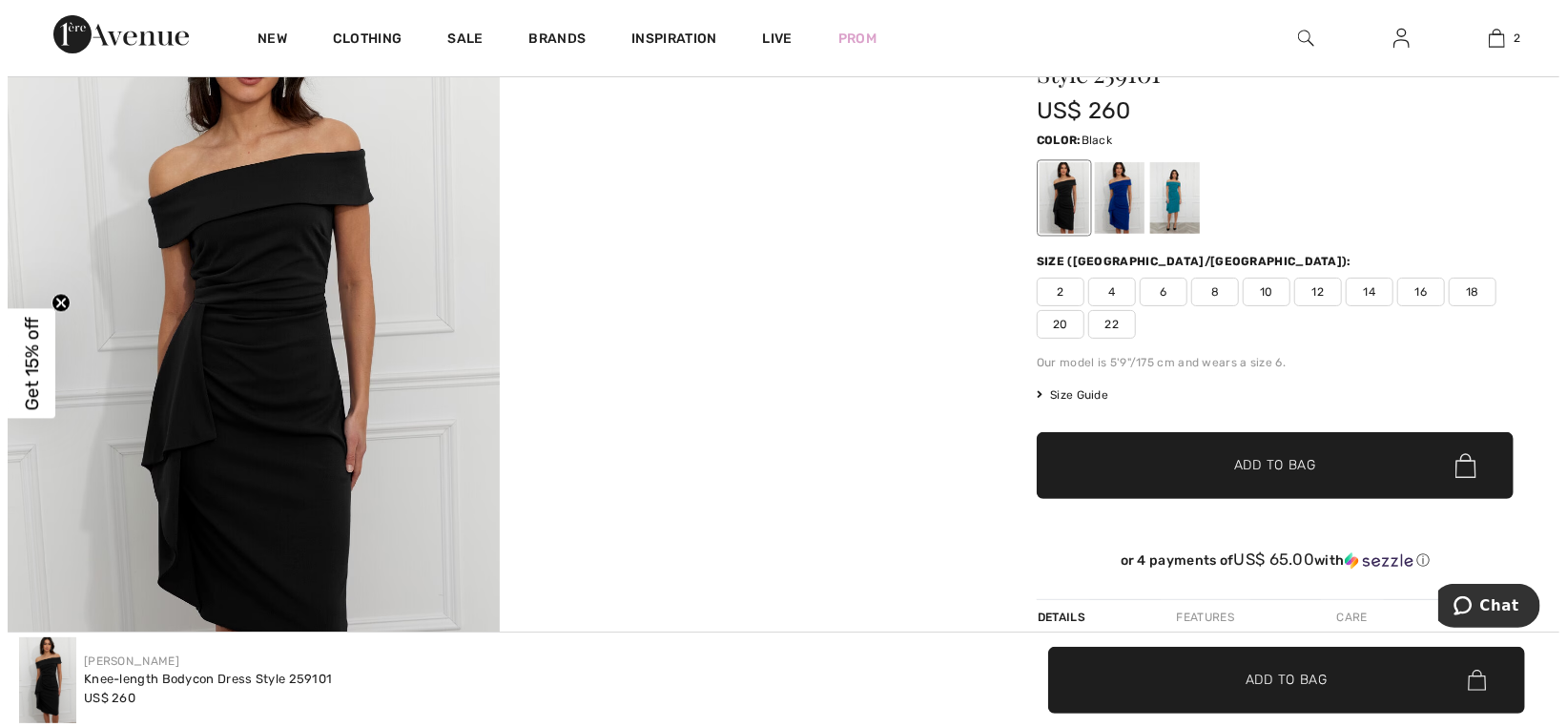
scroll to position [381, 0]
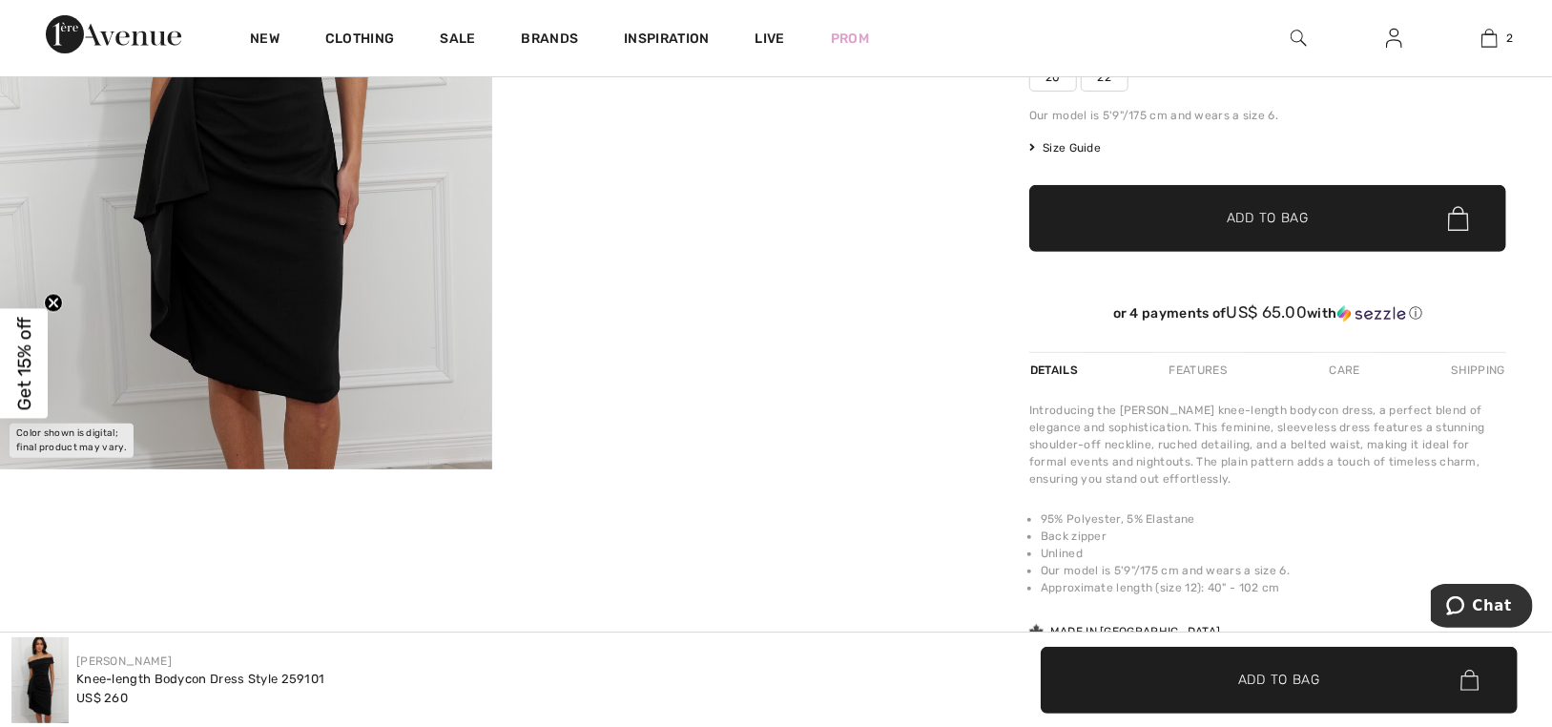
click at [246, 246] on img at bounding box center [246, 100] width 492 height 737
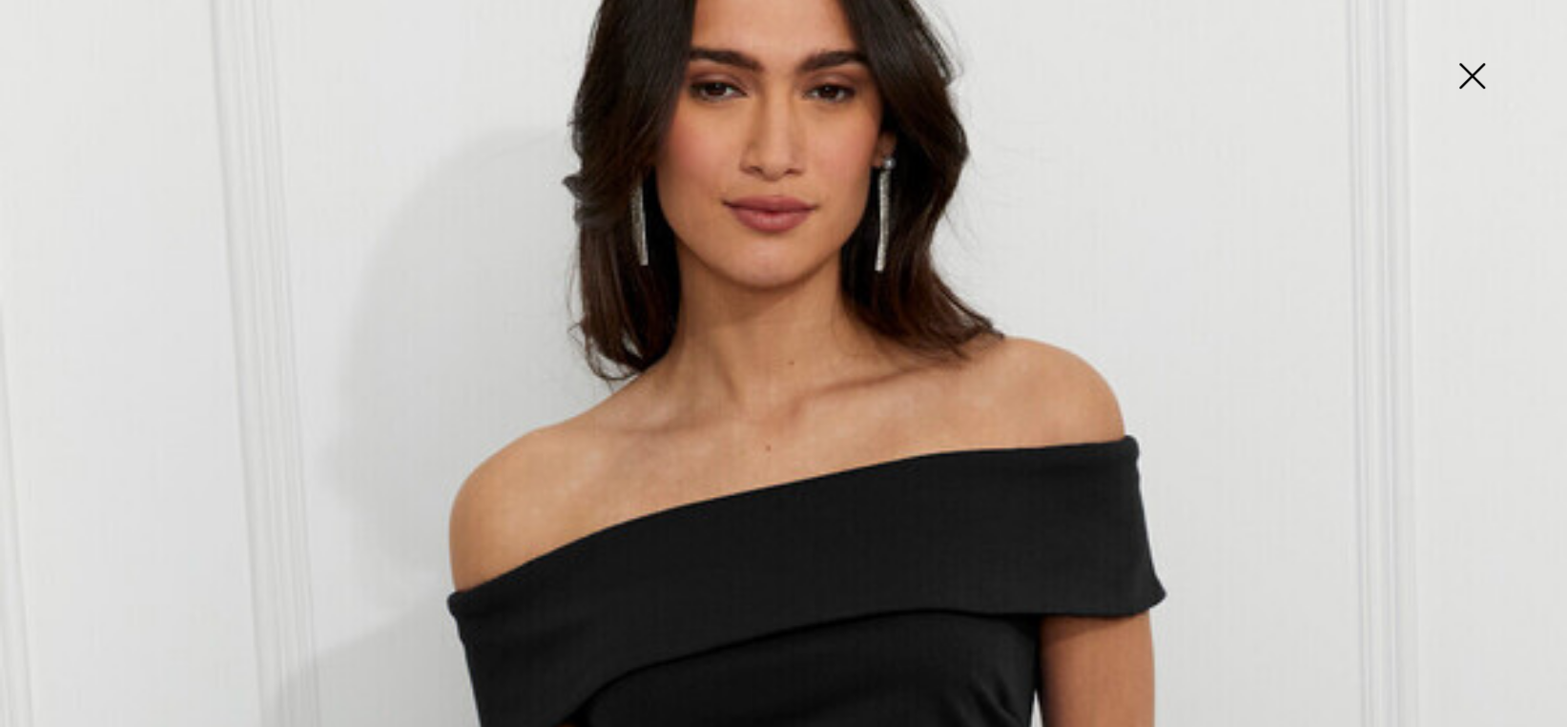
scroll to position [0, 0]
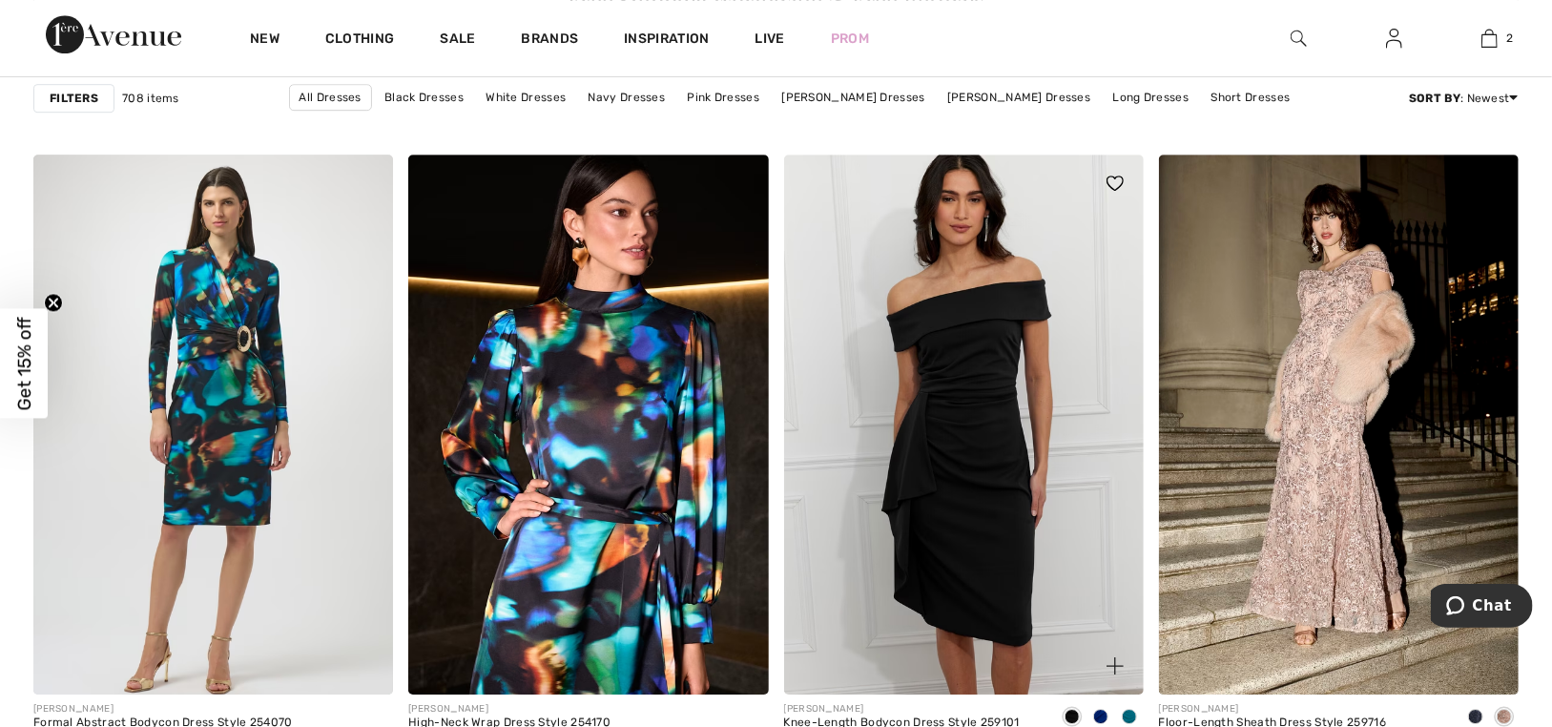
click at [912, 270] on img at bounding box center [964, 424] width 360 height 540
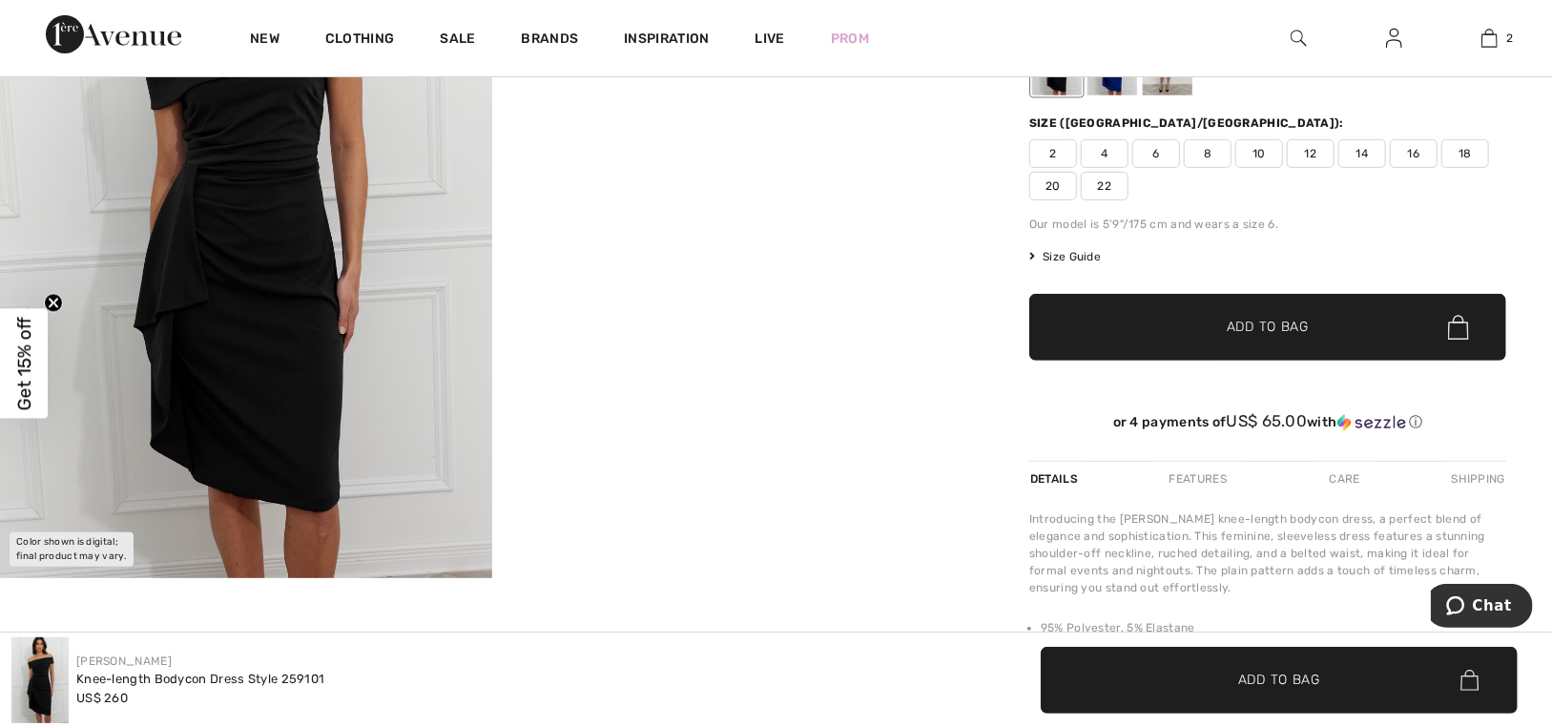
scroll to position [95, 0]
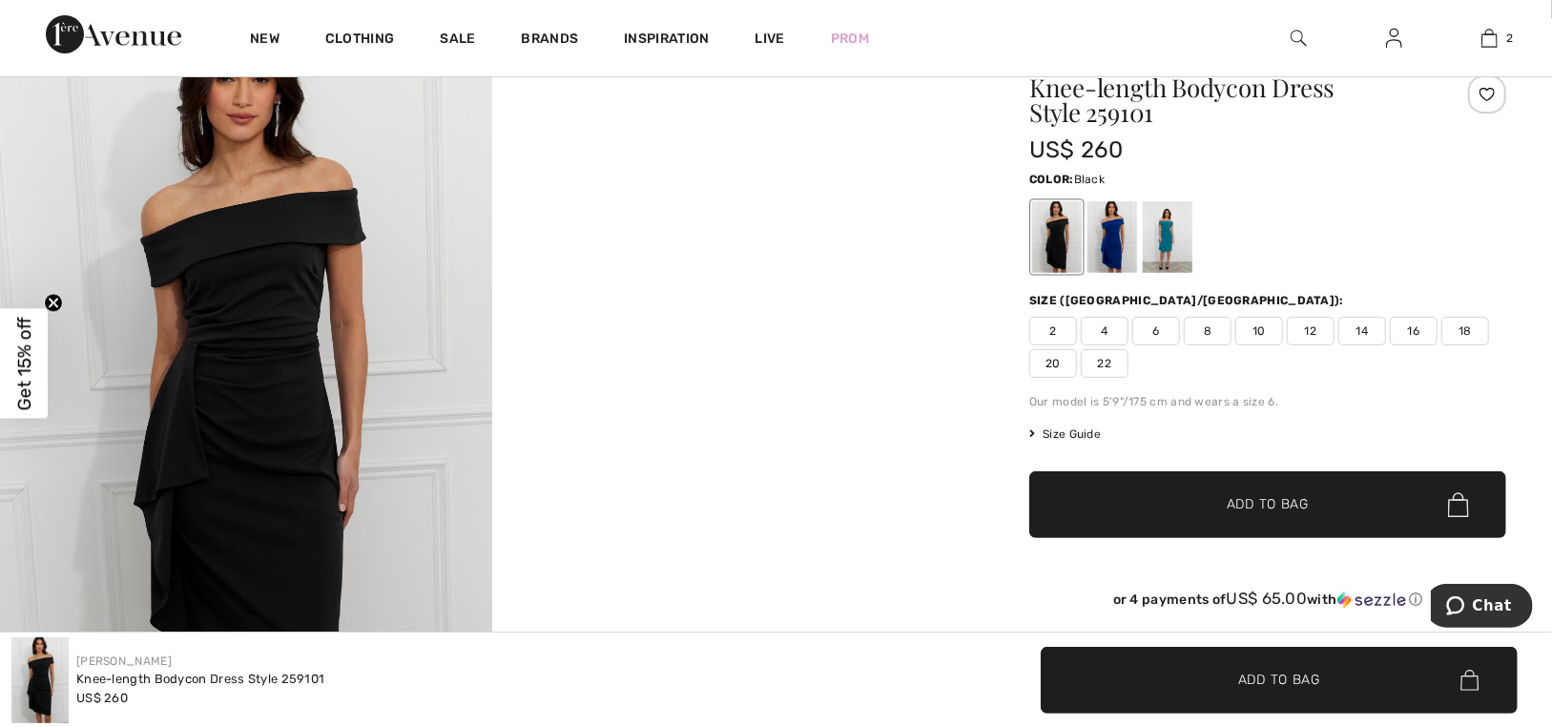
click at [1254, 324] on span "10" at bounding box center [1259, 331] width 48 height 29
click at [1160, 502] on span "✔ Added to Bag Add to Bag" at bounding box center [1267, 504] width 477 height 67
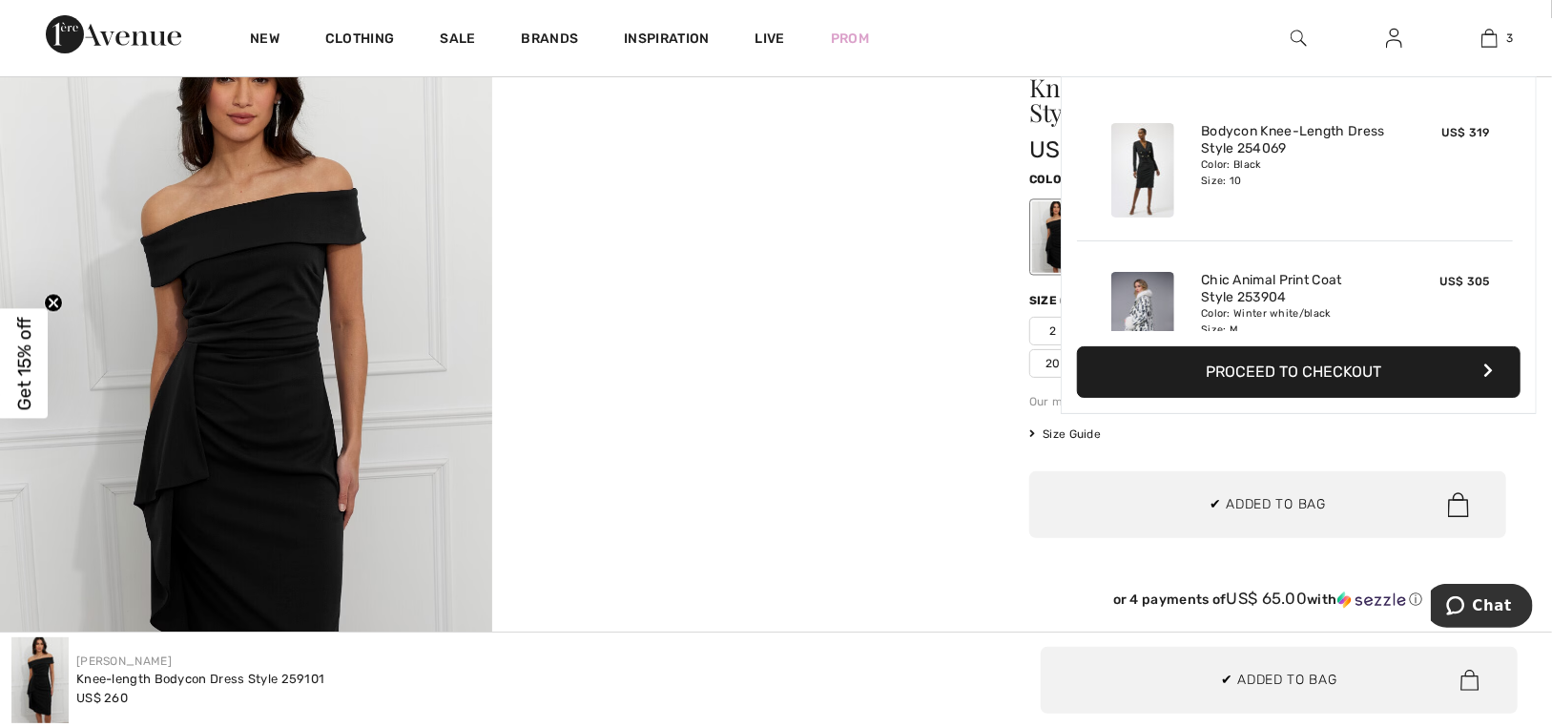
scroll to position [207, 0]
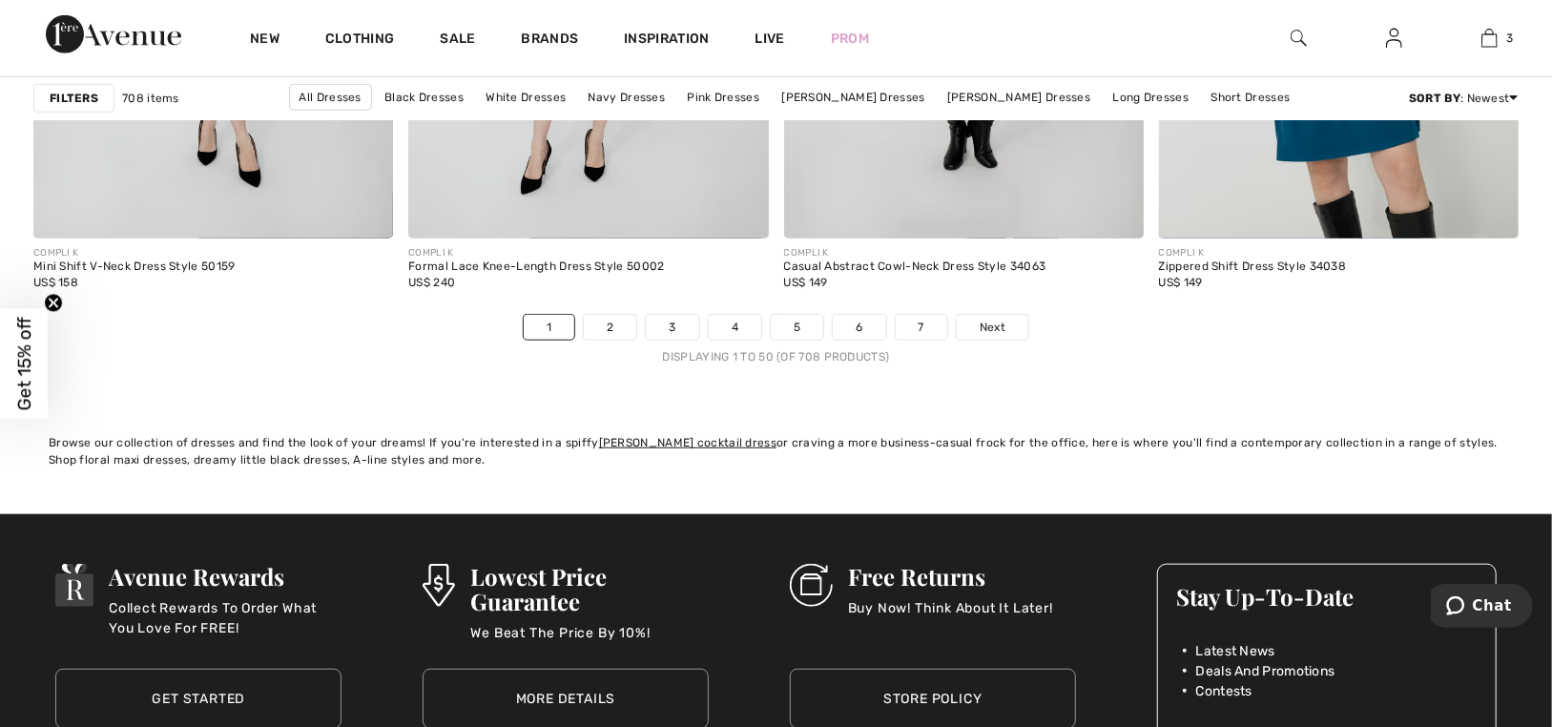
scroll to position [9632, 0]
click at [608, 320] on link "2" at bounding box center [610, 326] width 52 height 25
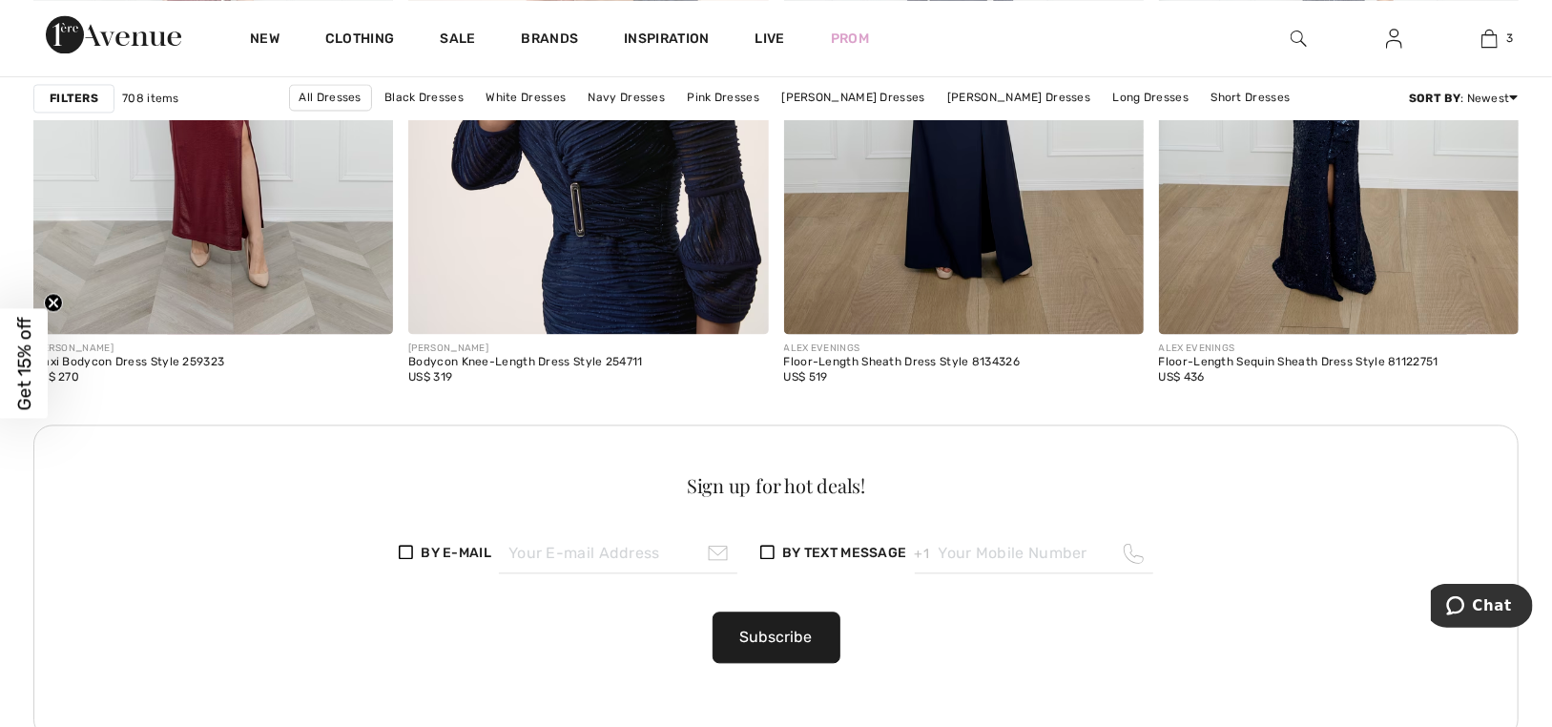
scroll to position [2384, 0]
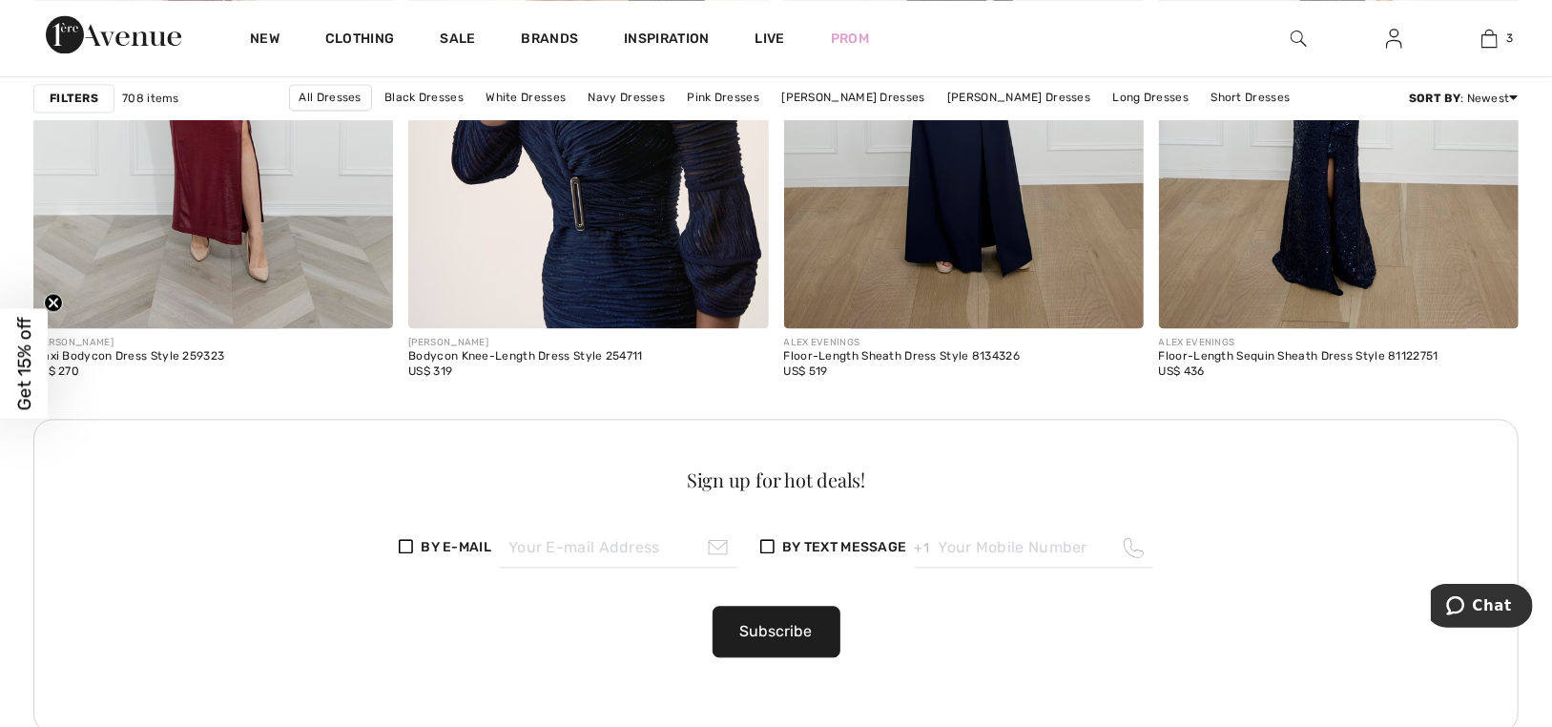
click at [603, 221] on img at bounding box center [588, 58] width 360 height 540
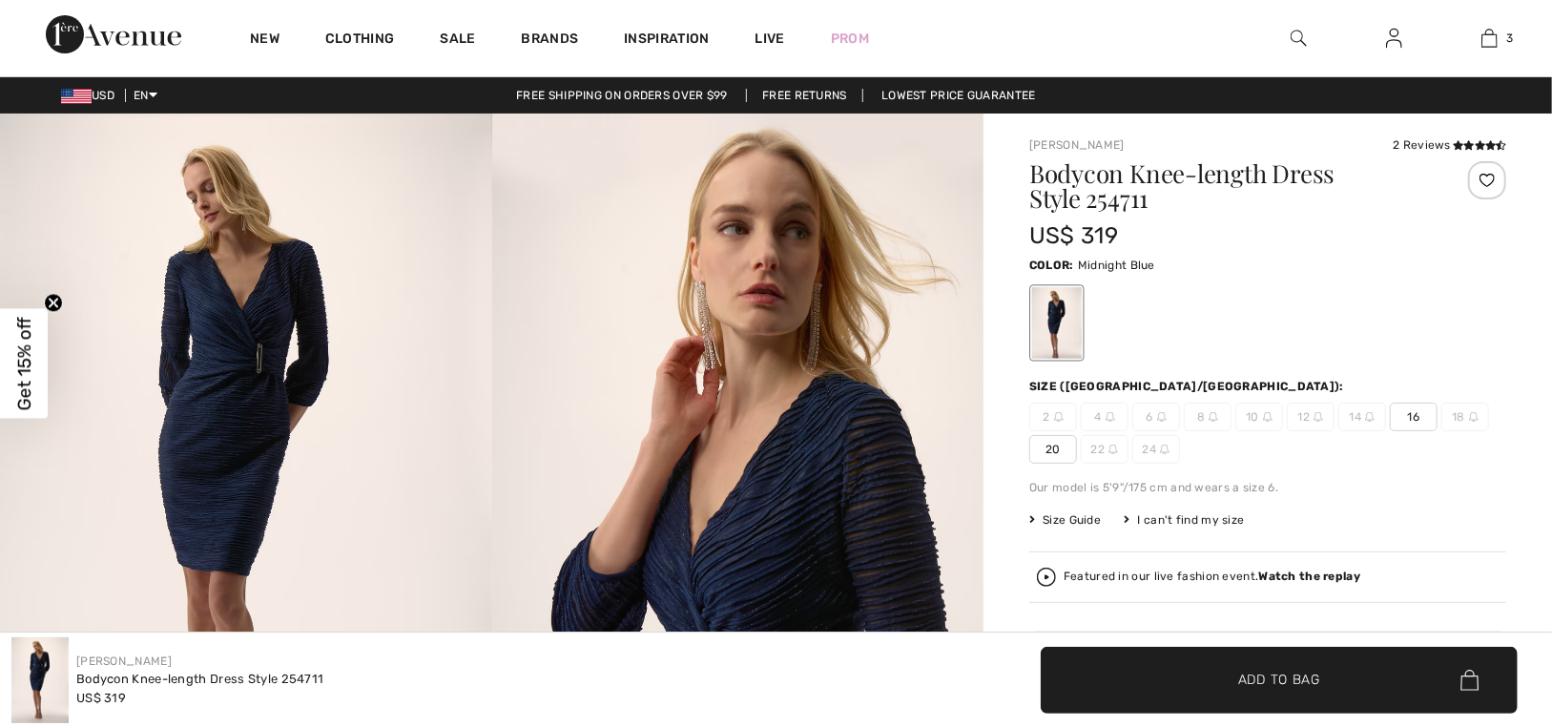
click at [272, 359] on img at bounding box center [246, 481] width 492 height 737
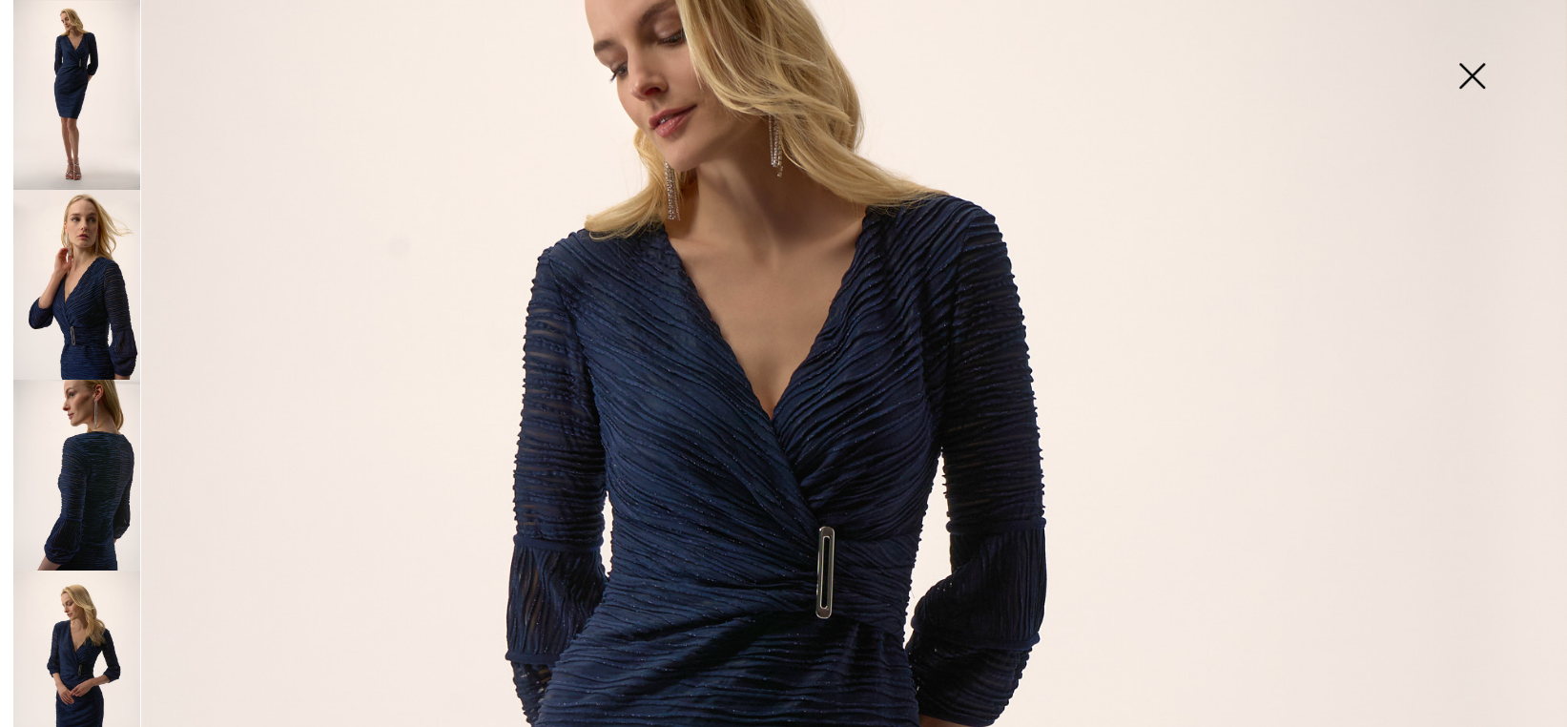
scroll to position [95, 0]
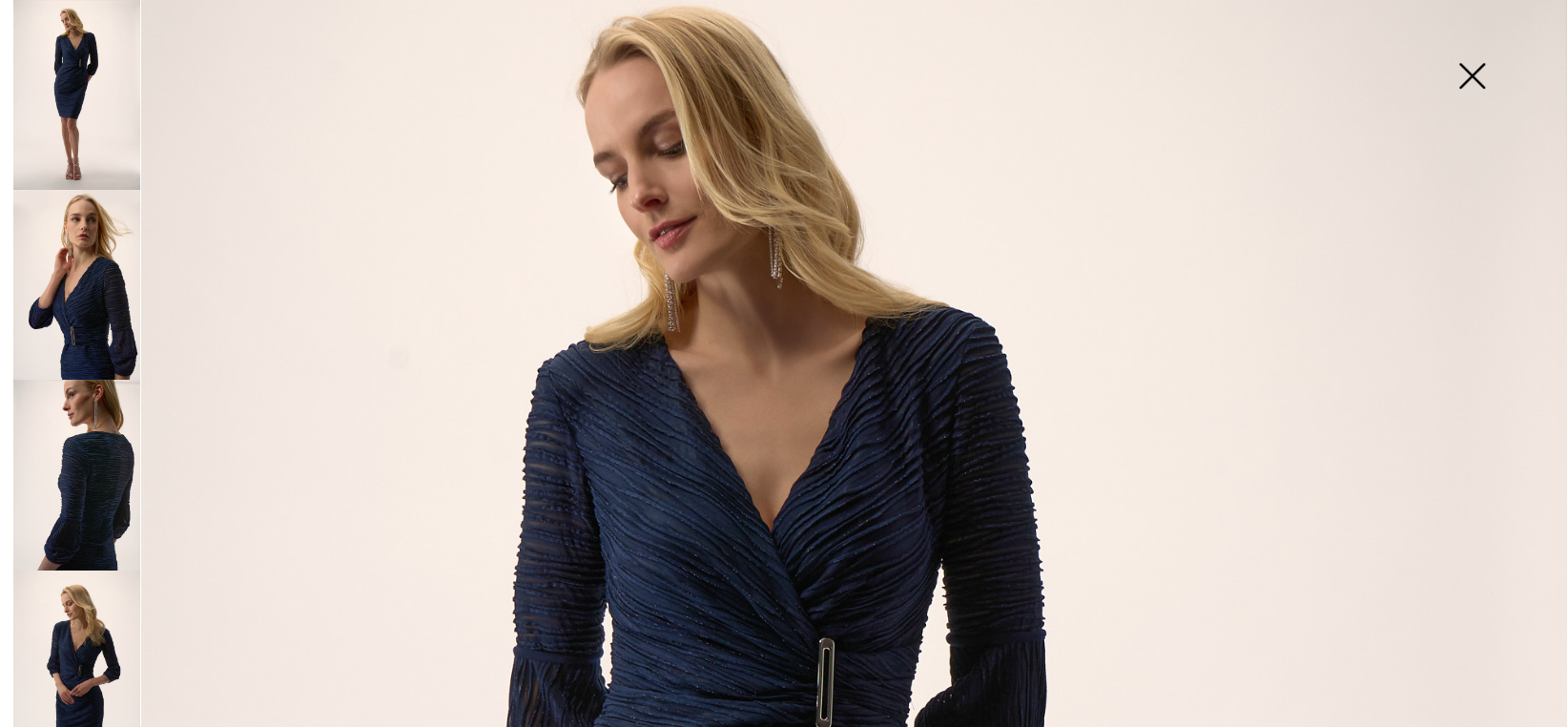
click at [59, 120] on img at bounding box center [76, 95] width 127 height 190
click at [84, 103] on img at bounding box center [76, 95] width 127 height 190
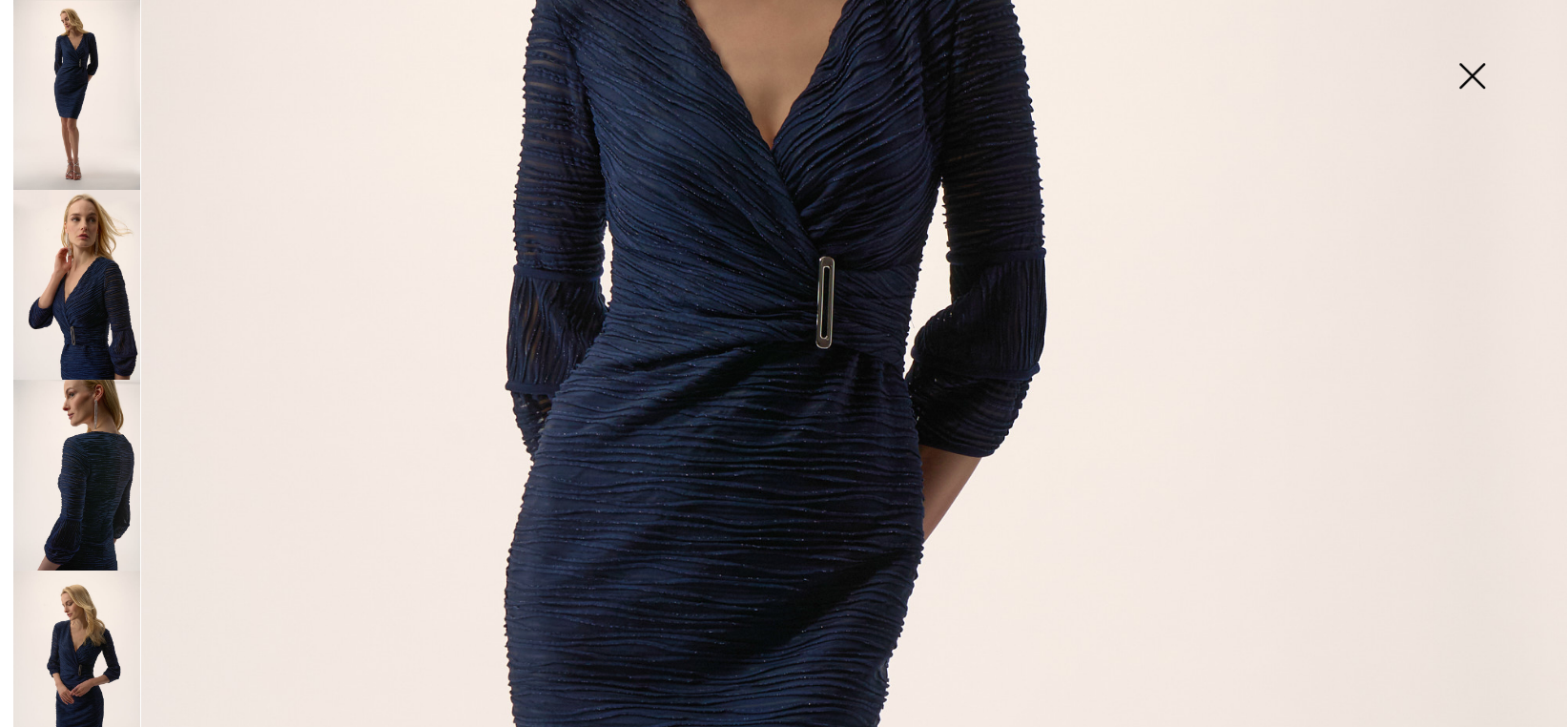
scroll to position [954, 0]
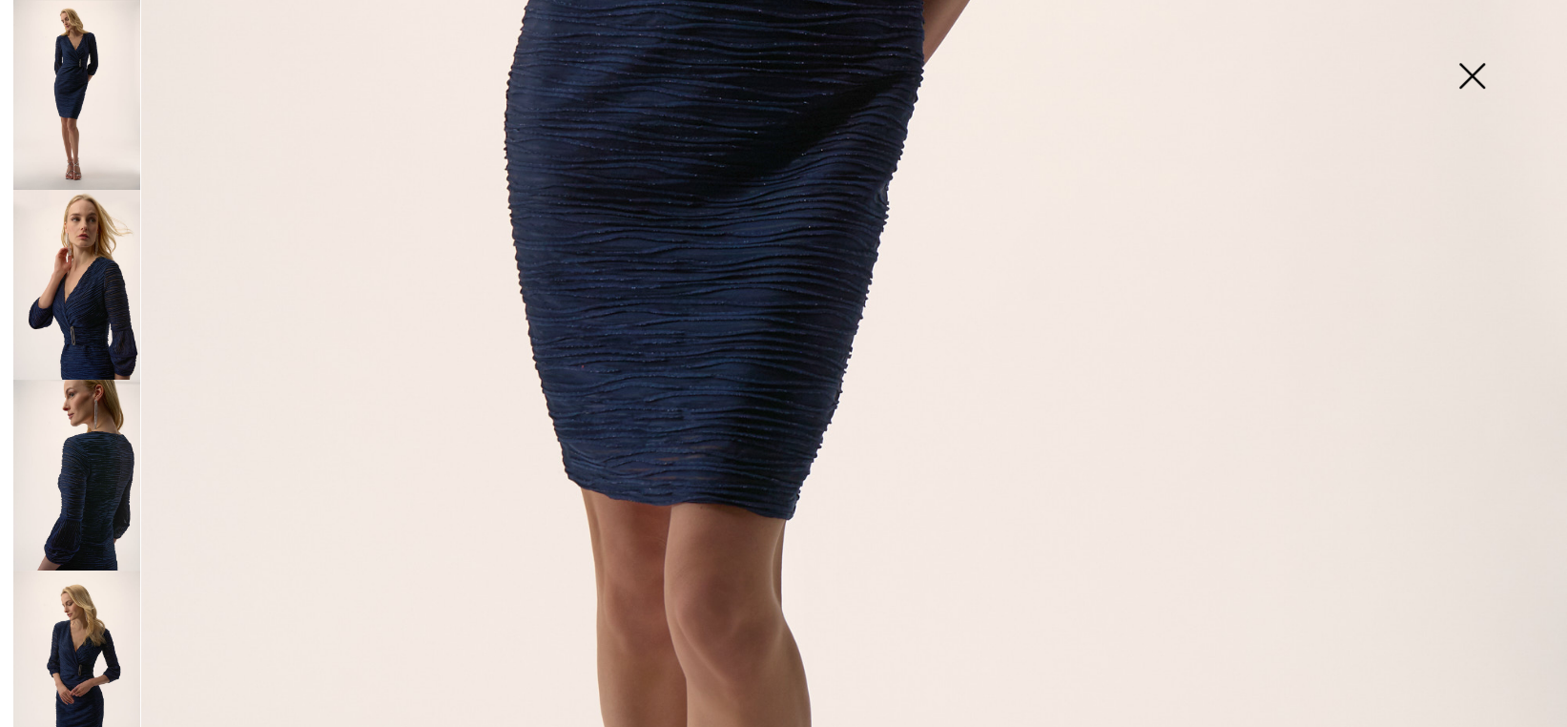
click at [114, 497] on img at bounding box center [76, 475] width 127 height 190
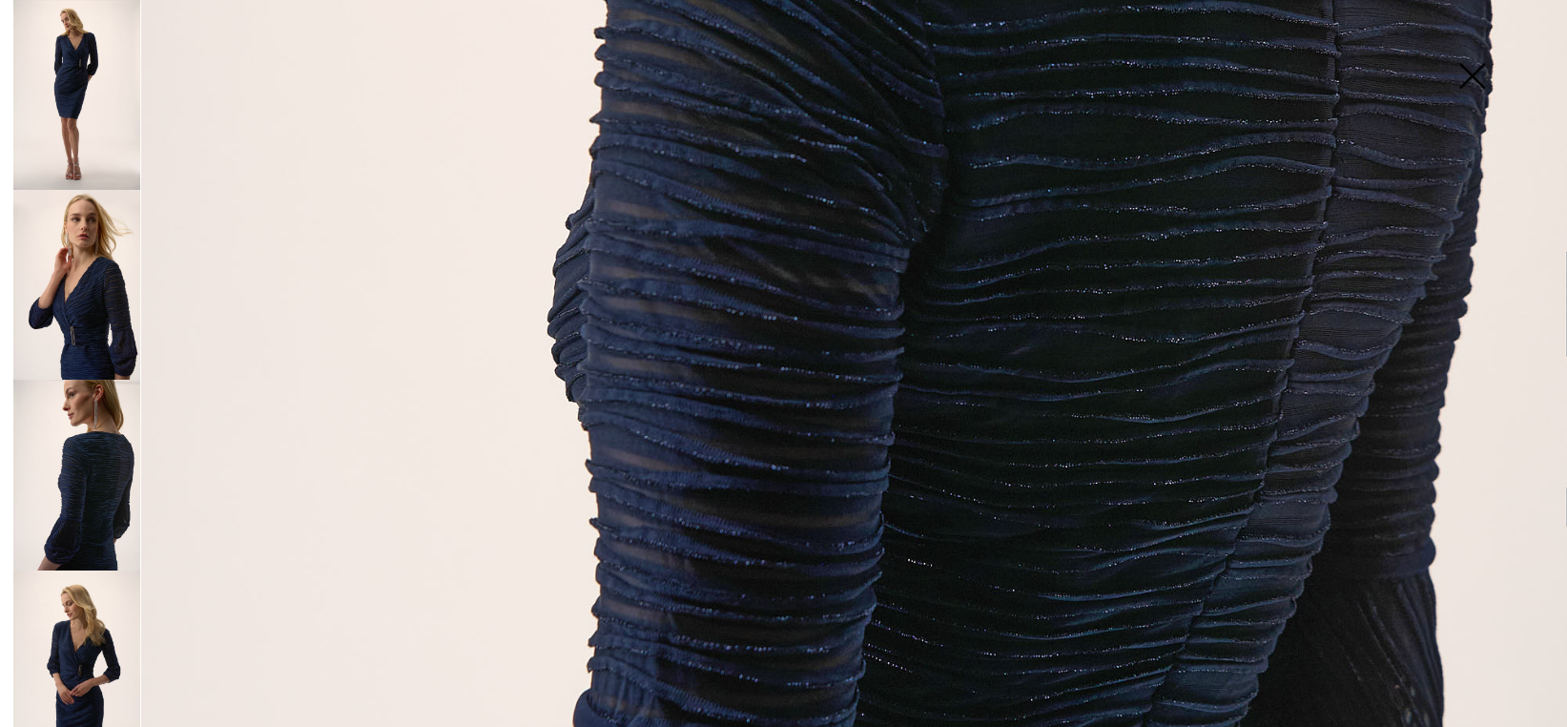
click at [77, 640] on img at bounding box center [76, 665] width 127 height 190
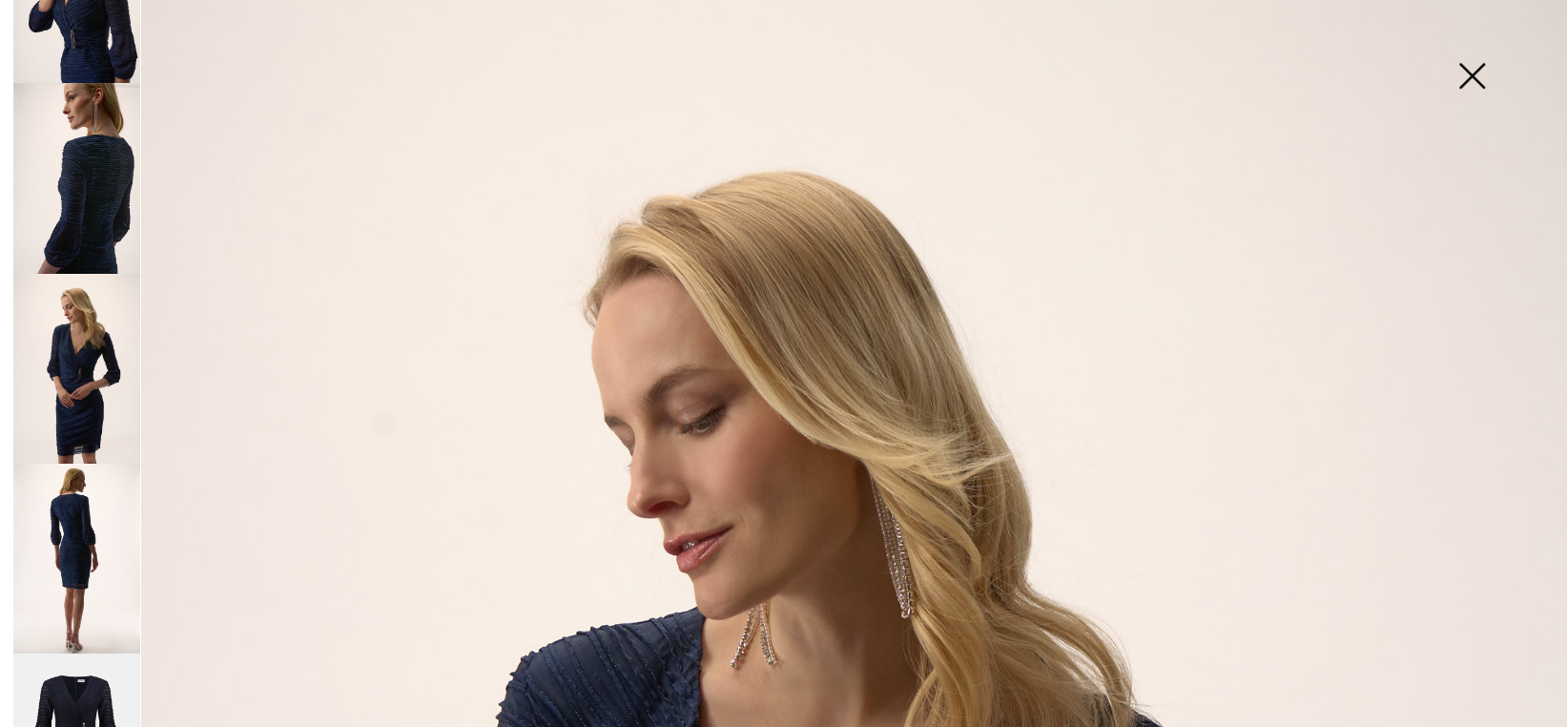
scroll to position [376, 0]
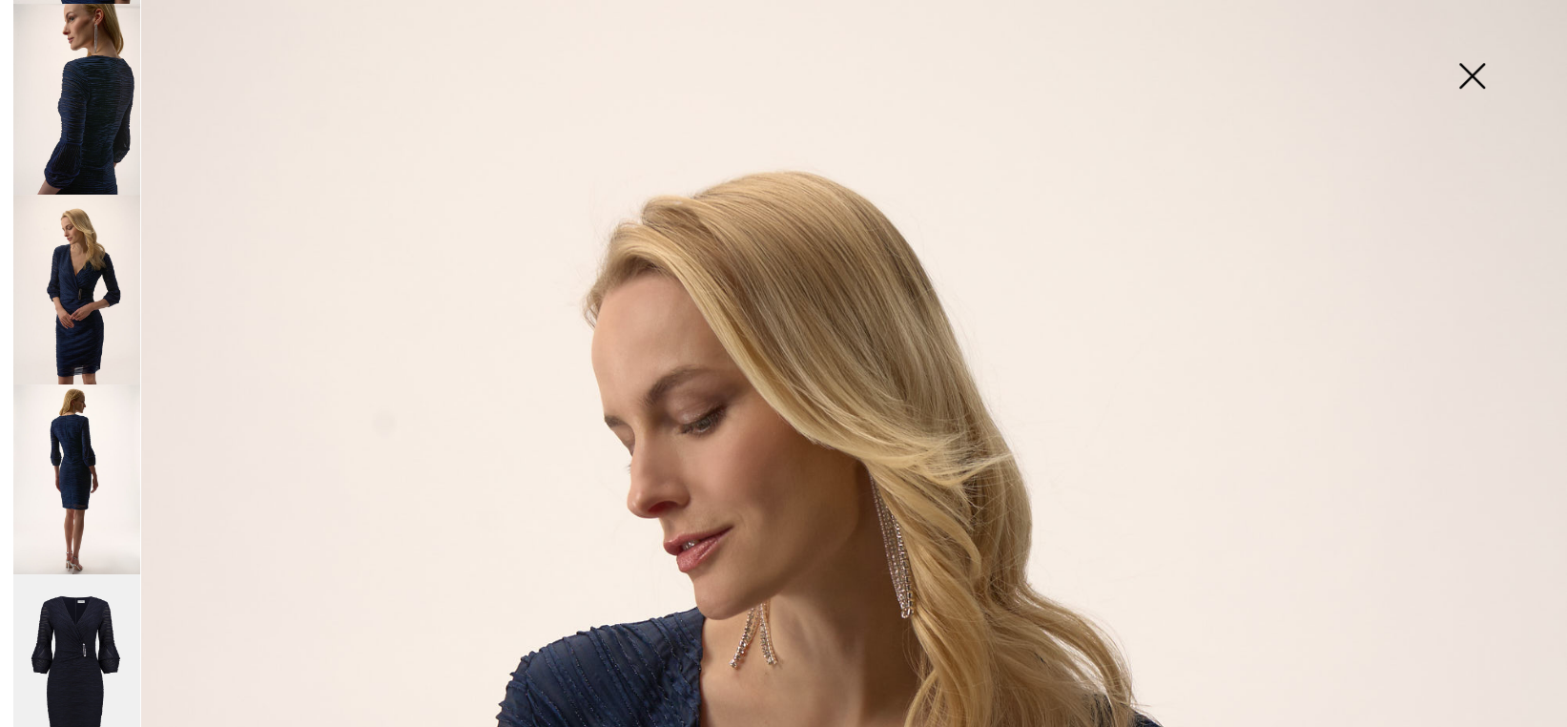
click at [63, 606] on img at bounding box center [76, 669] width 127 height 191
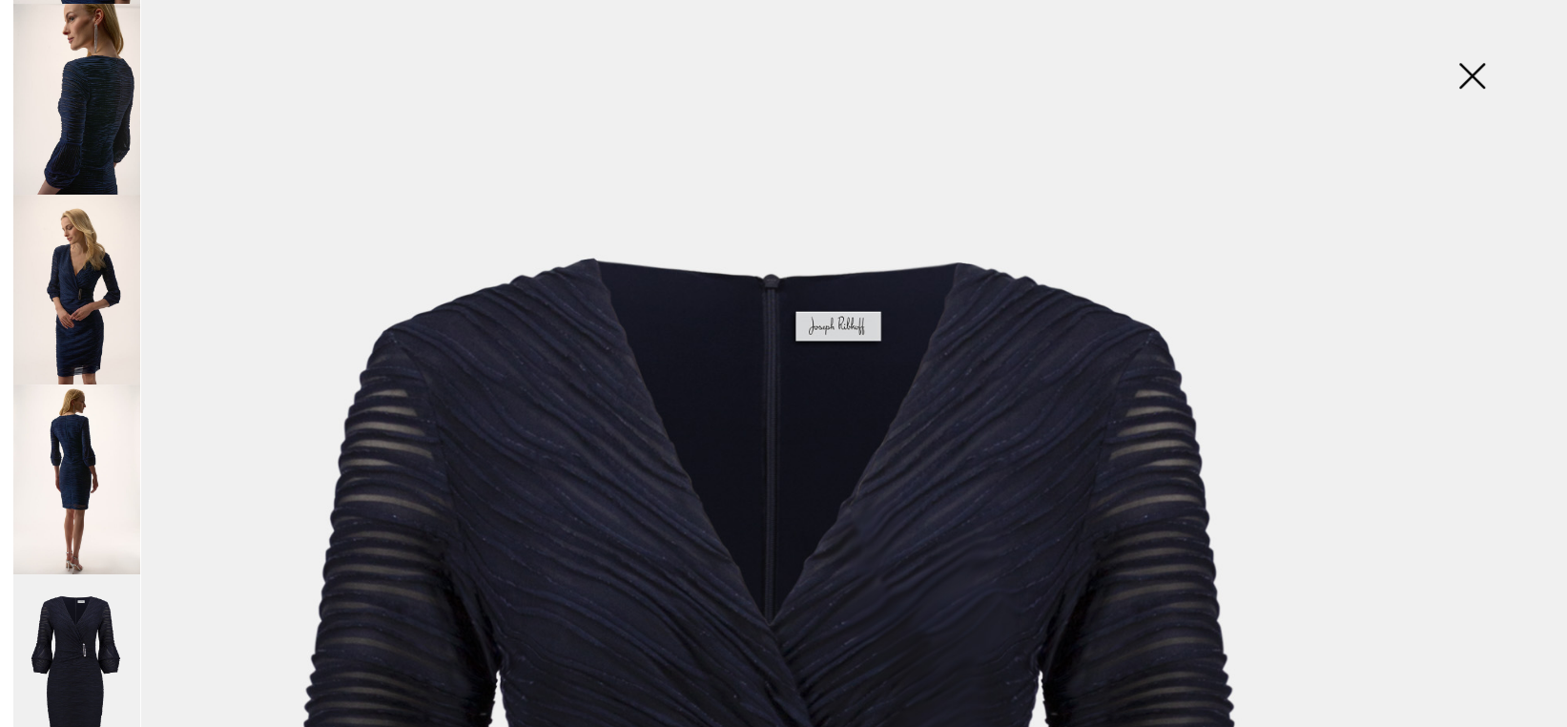
scroll to position [0, 0]
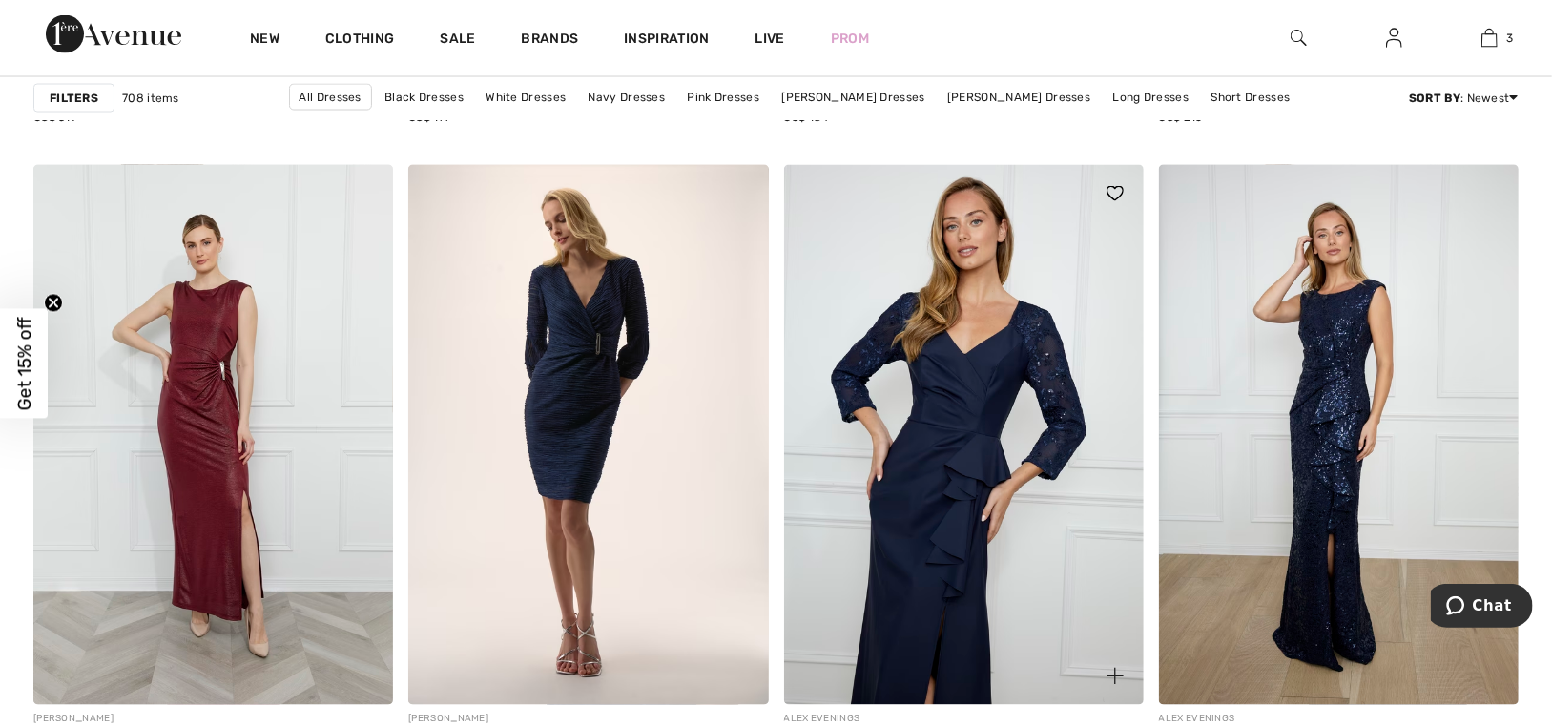
scroll to position [2003, 0]
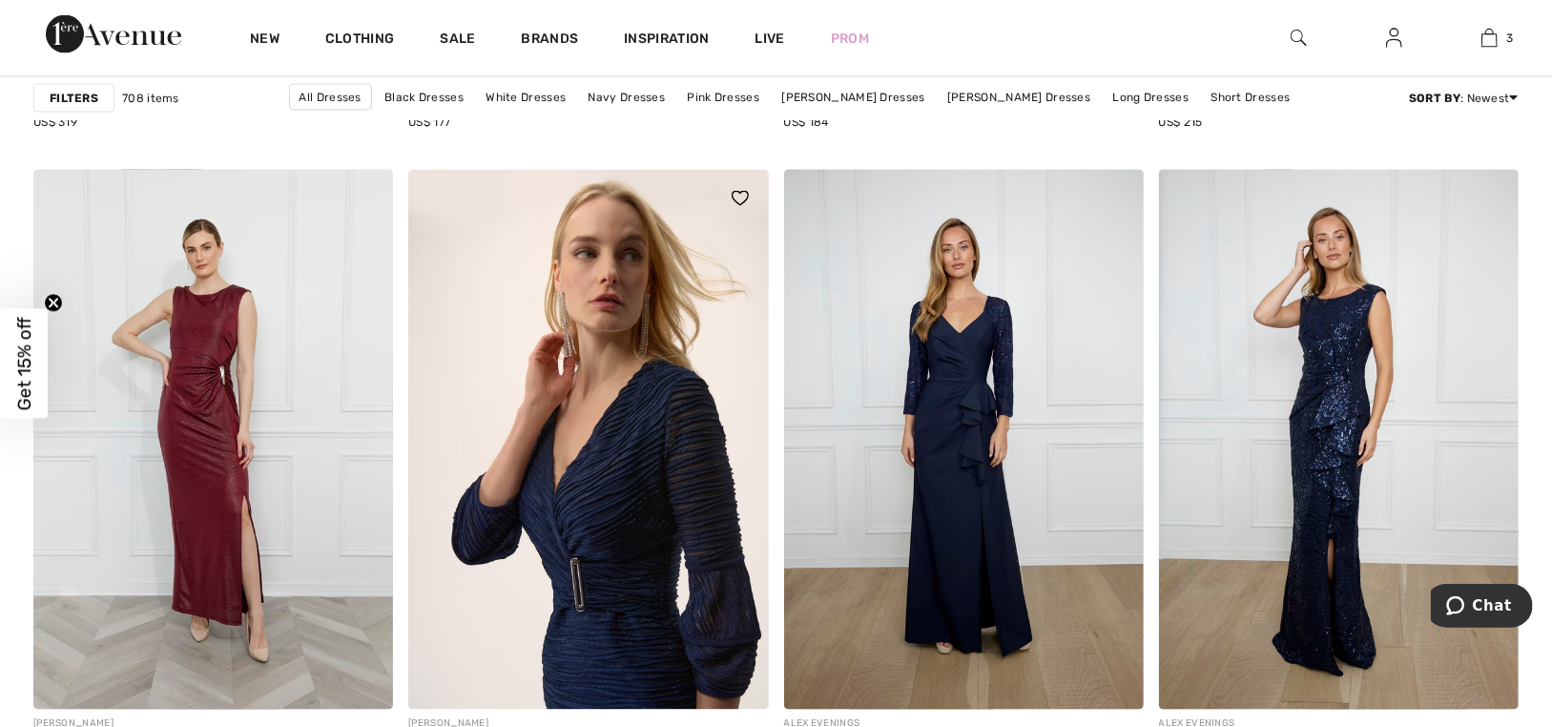
click at [654, 399] on img at bounding box center [588, 440] width 360 height 540
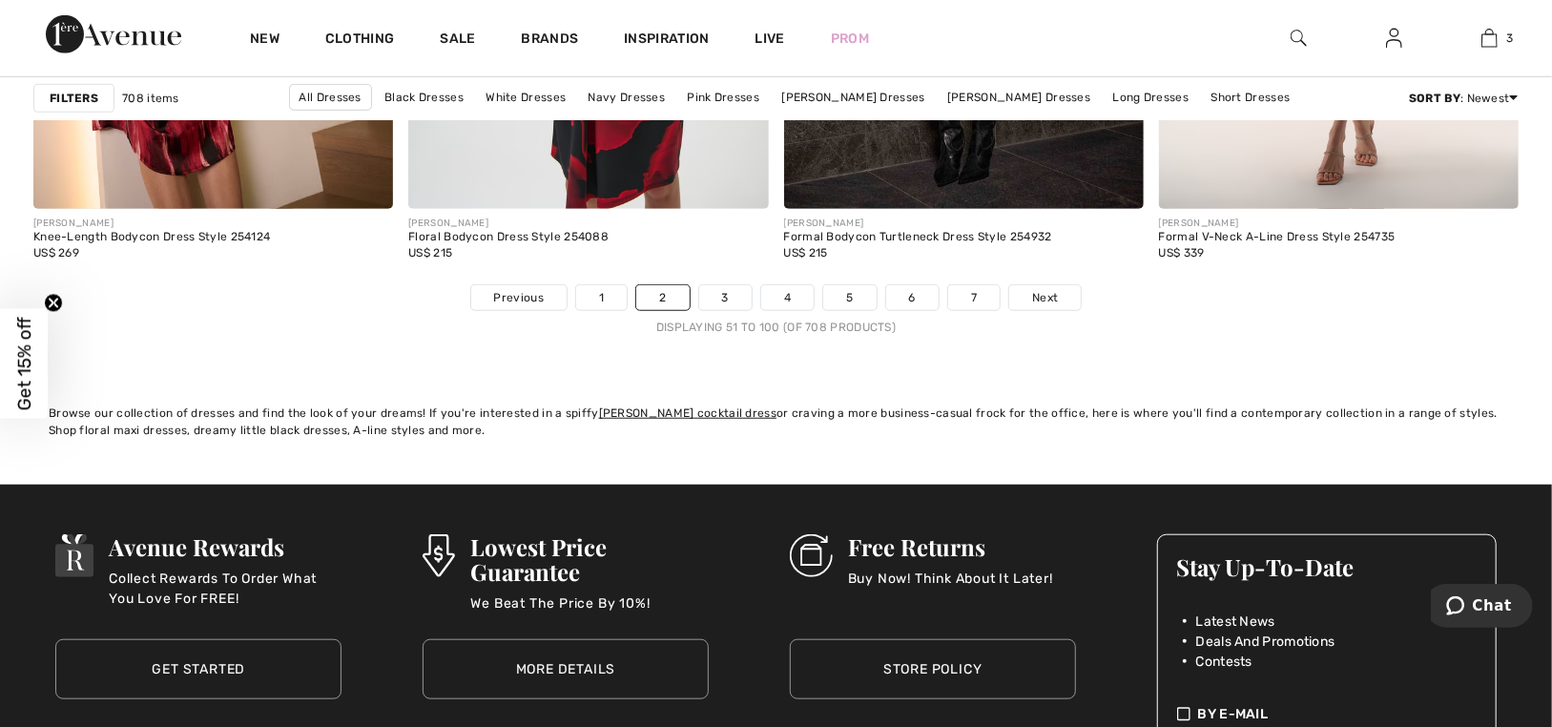
scroll to position [9632, 0]
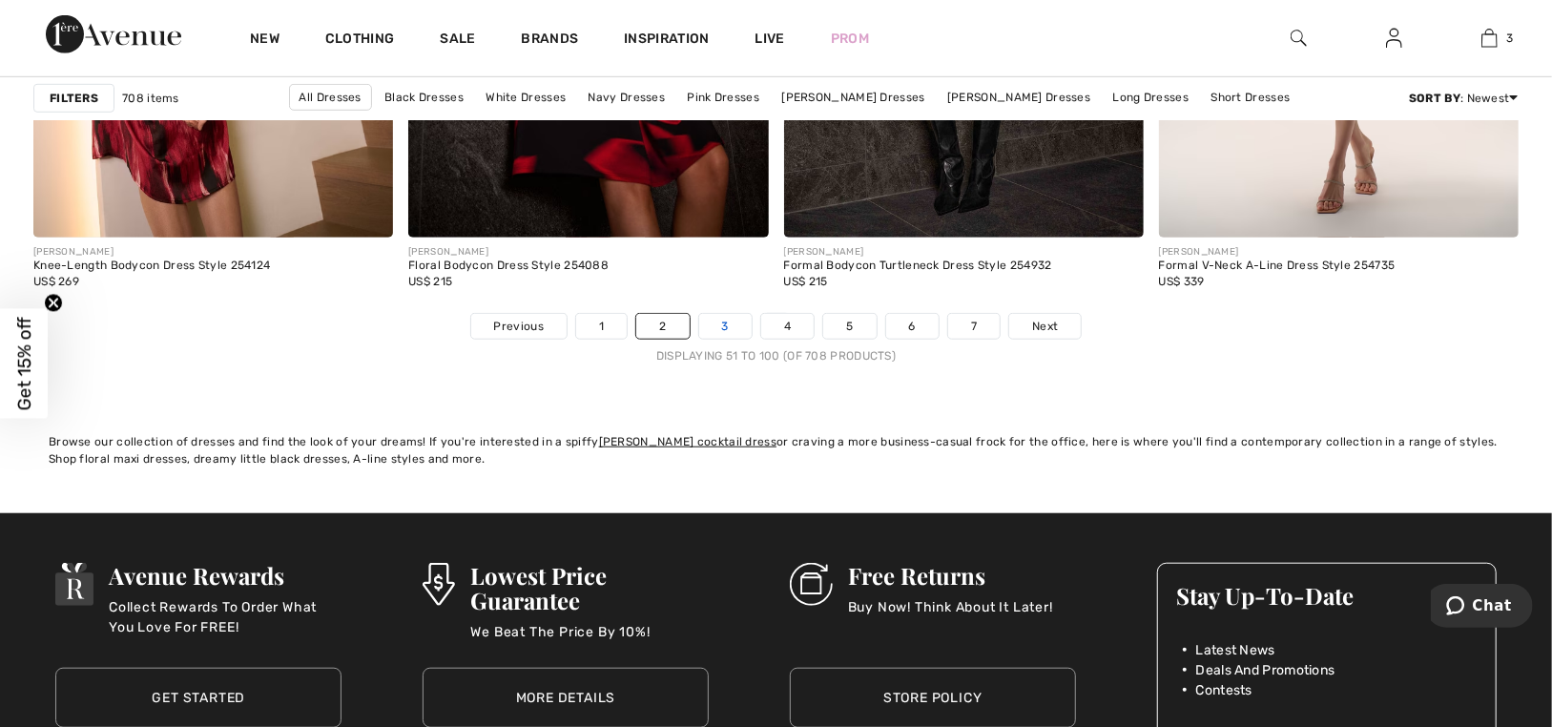
click at [724, 325] on link "3" at bounding box center [725, 326] width 52 height 25
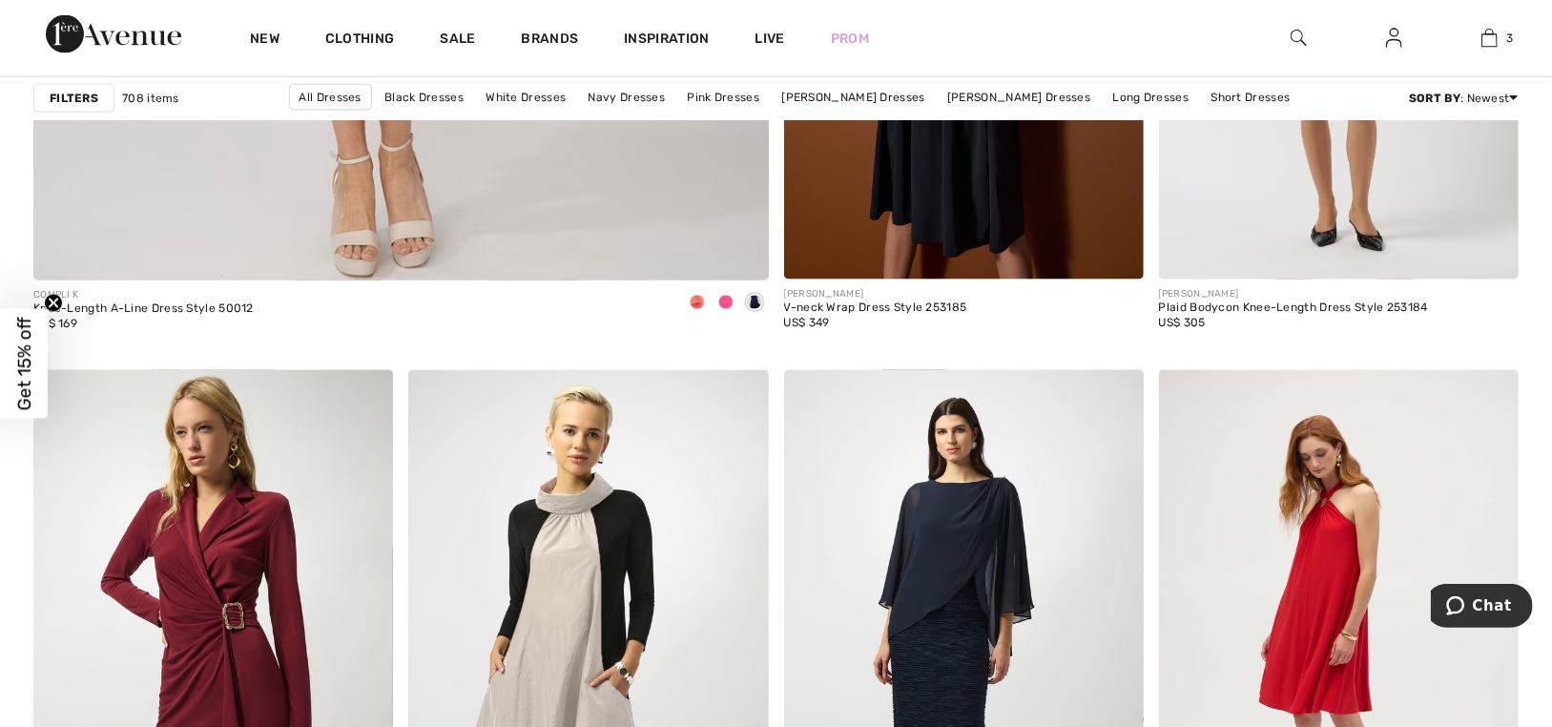
scroll to position [5818, 0]
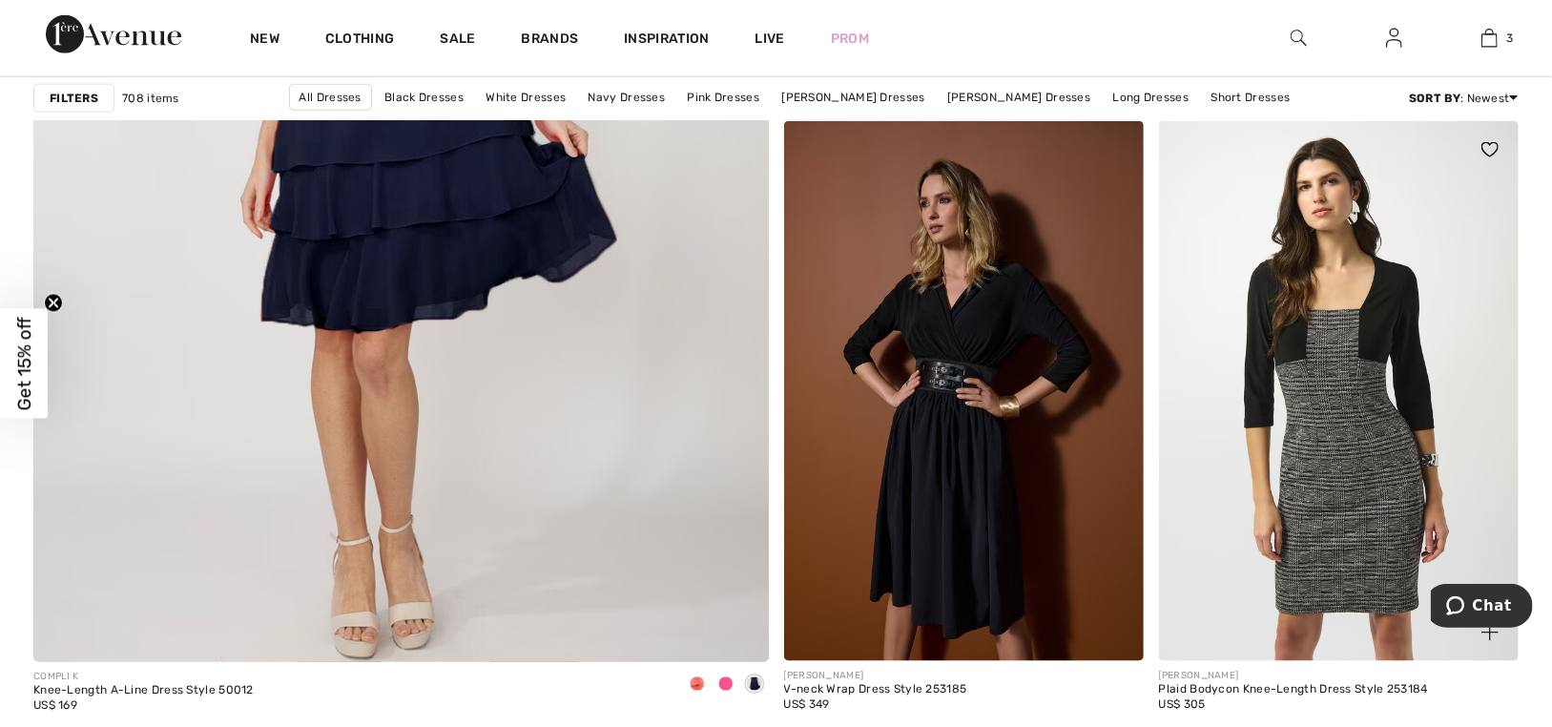
click at [1317, 367] on img at bounding box center [1339, 391] width 360 height 540
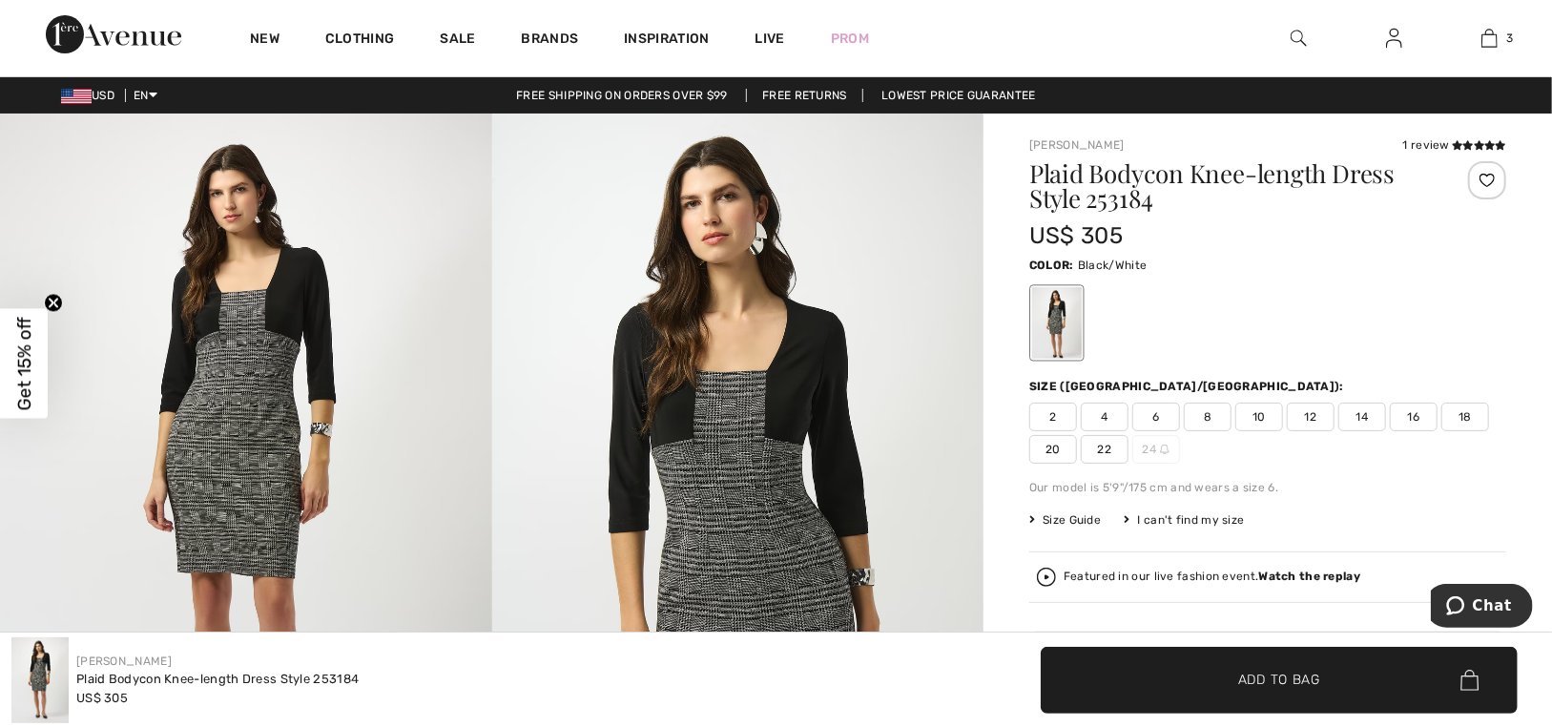
click at [237, 330] on img at bounding box center [246, 481] width 492 height 737
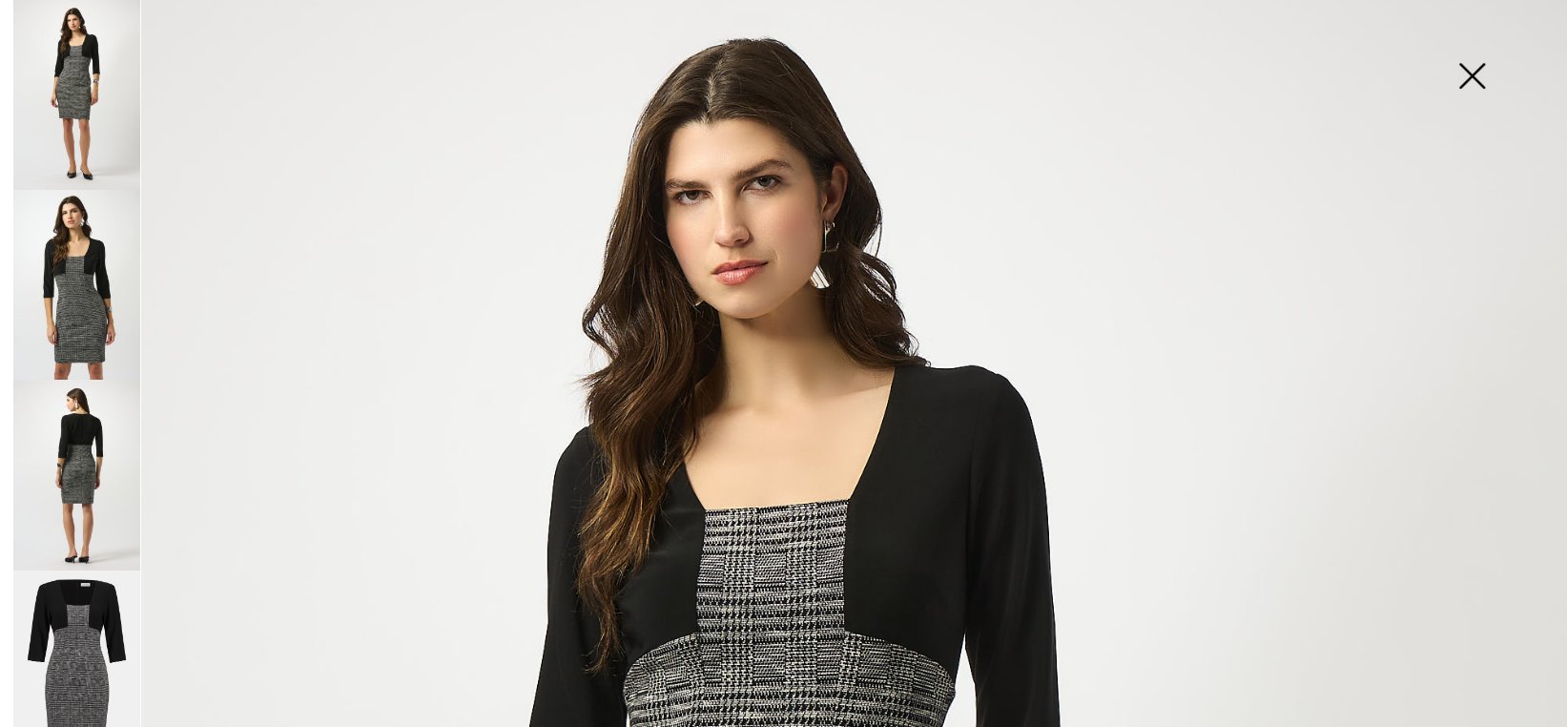
scroll to position [191, 0]
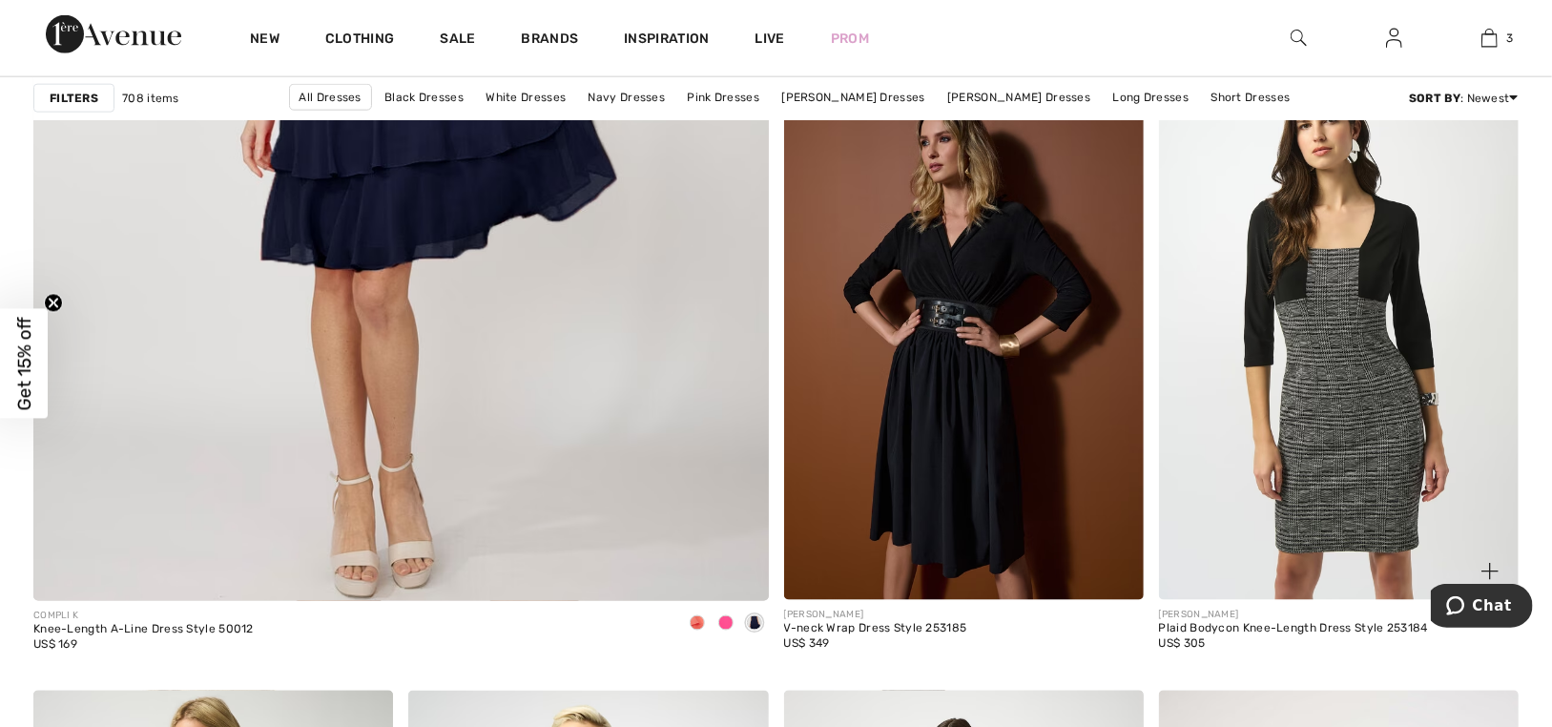
scroll to position [5913, 0]
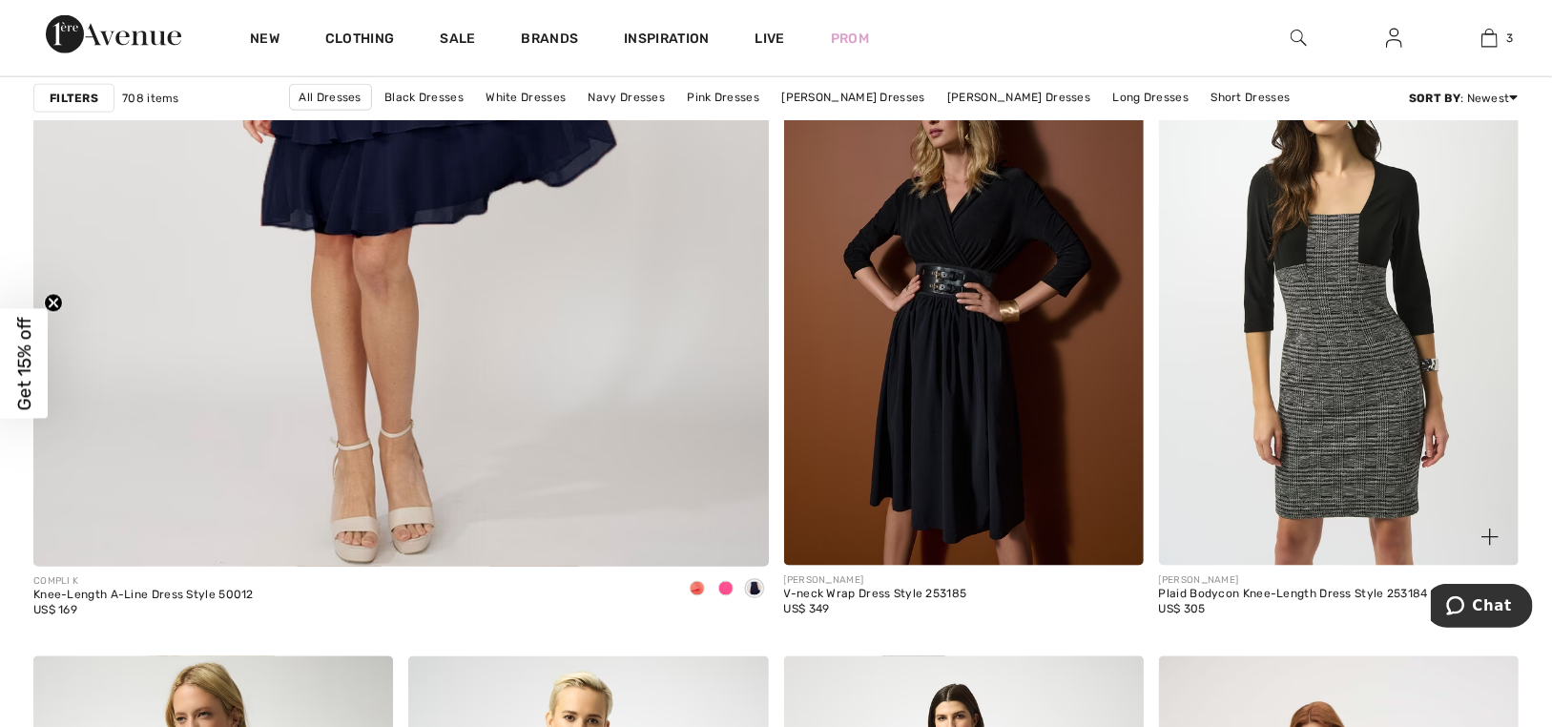
click at [1382, 300] on img at bounding box center [1339, 296] width 360 height 540
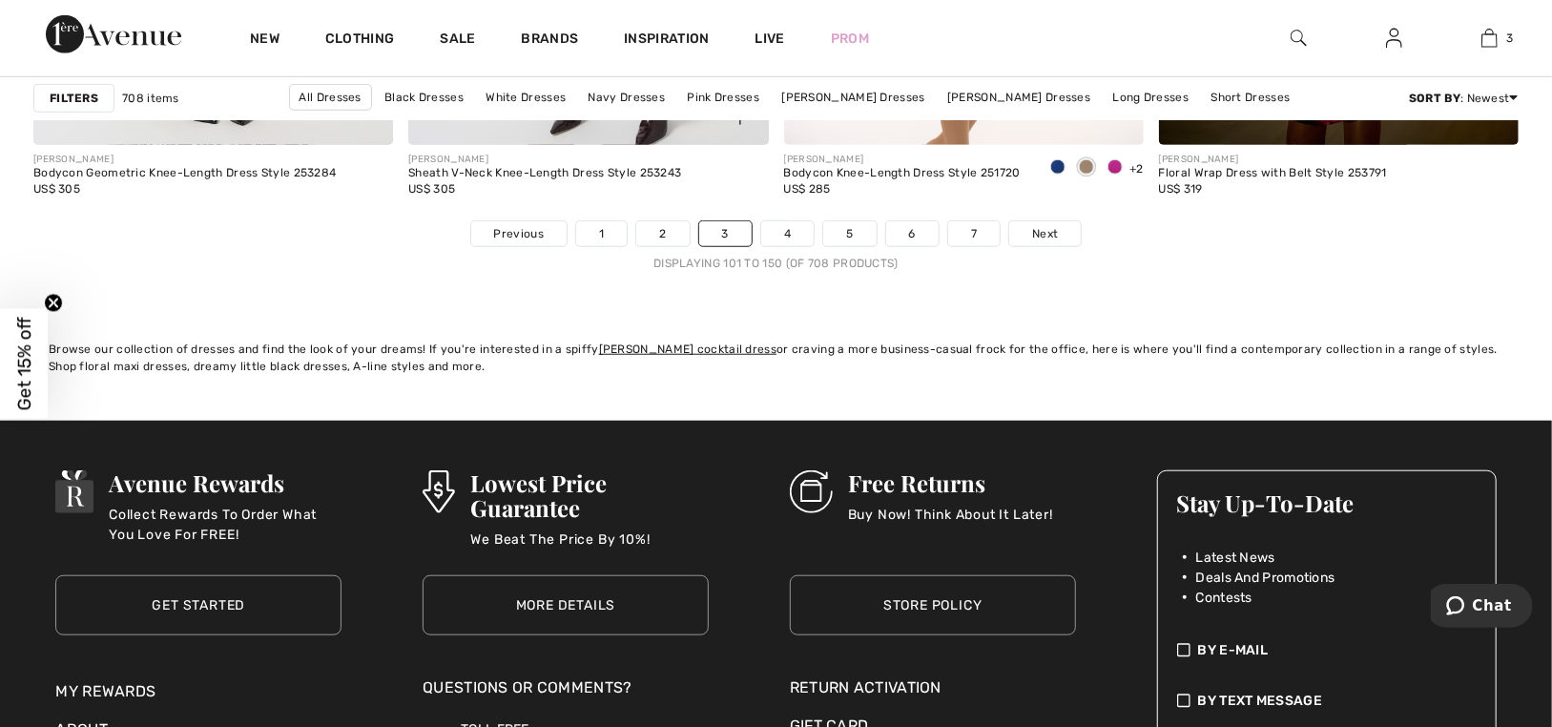
scroll to position [9728, 0]
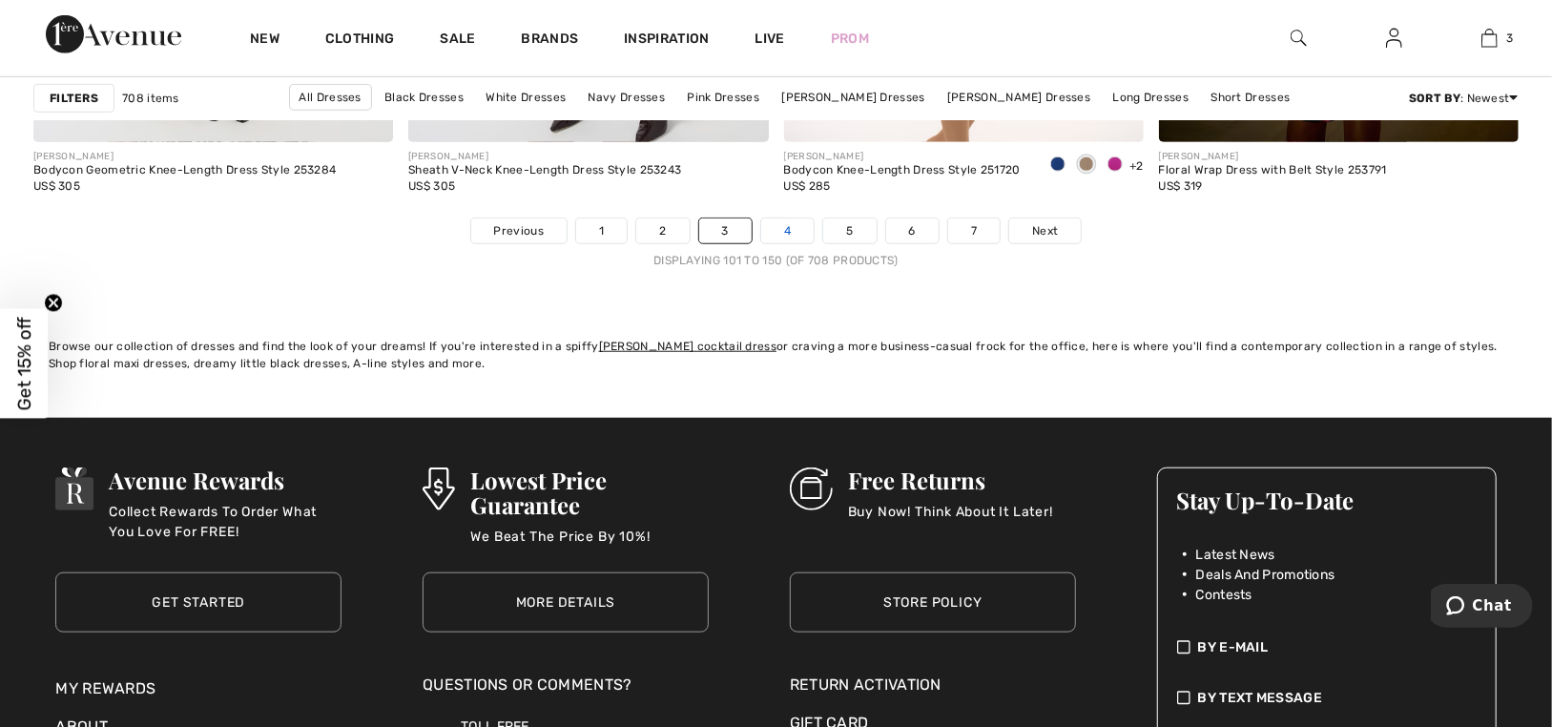
click at [790, 232] on link "4" at bounding box center [787, 230] width 52 height 25
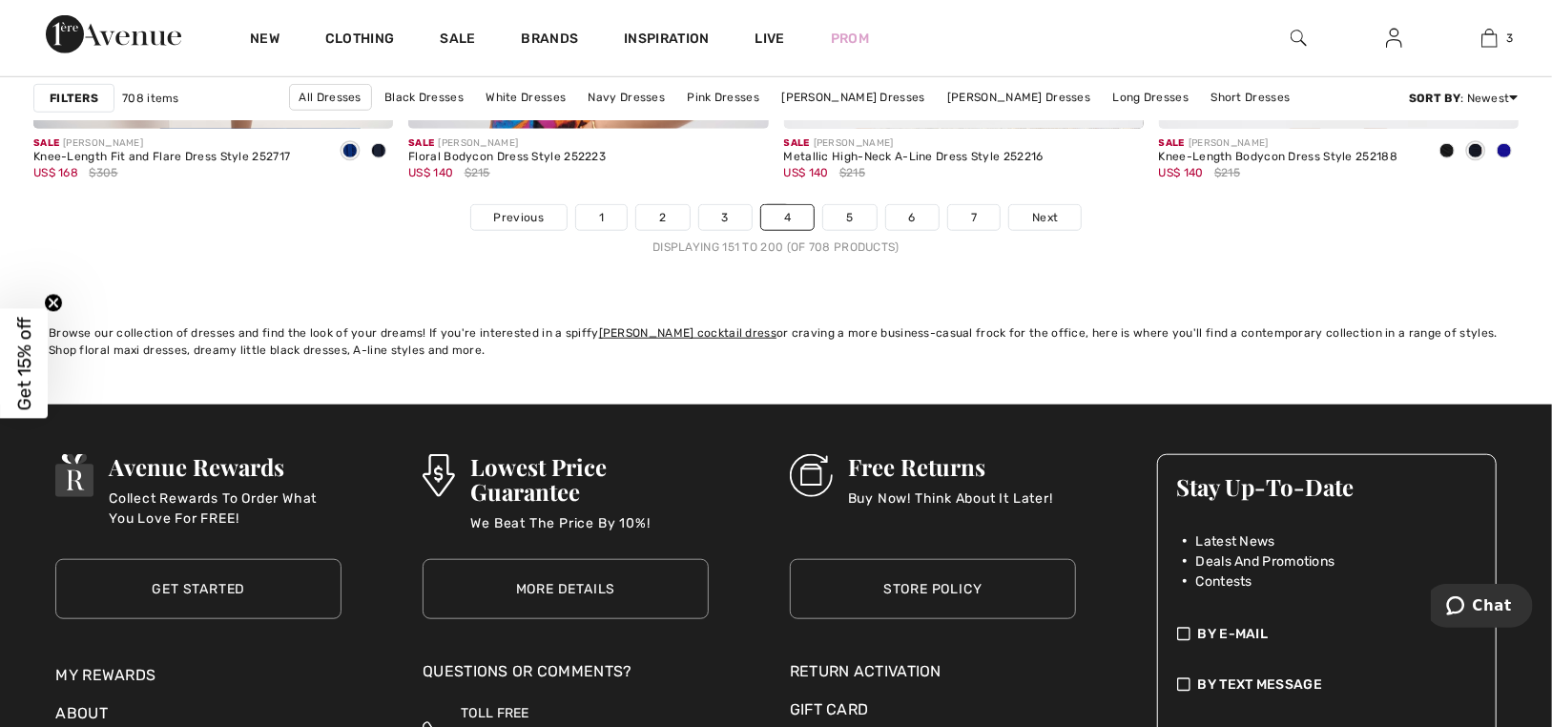
scroll to position [9823, 0]
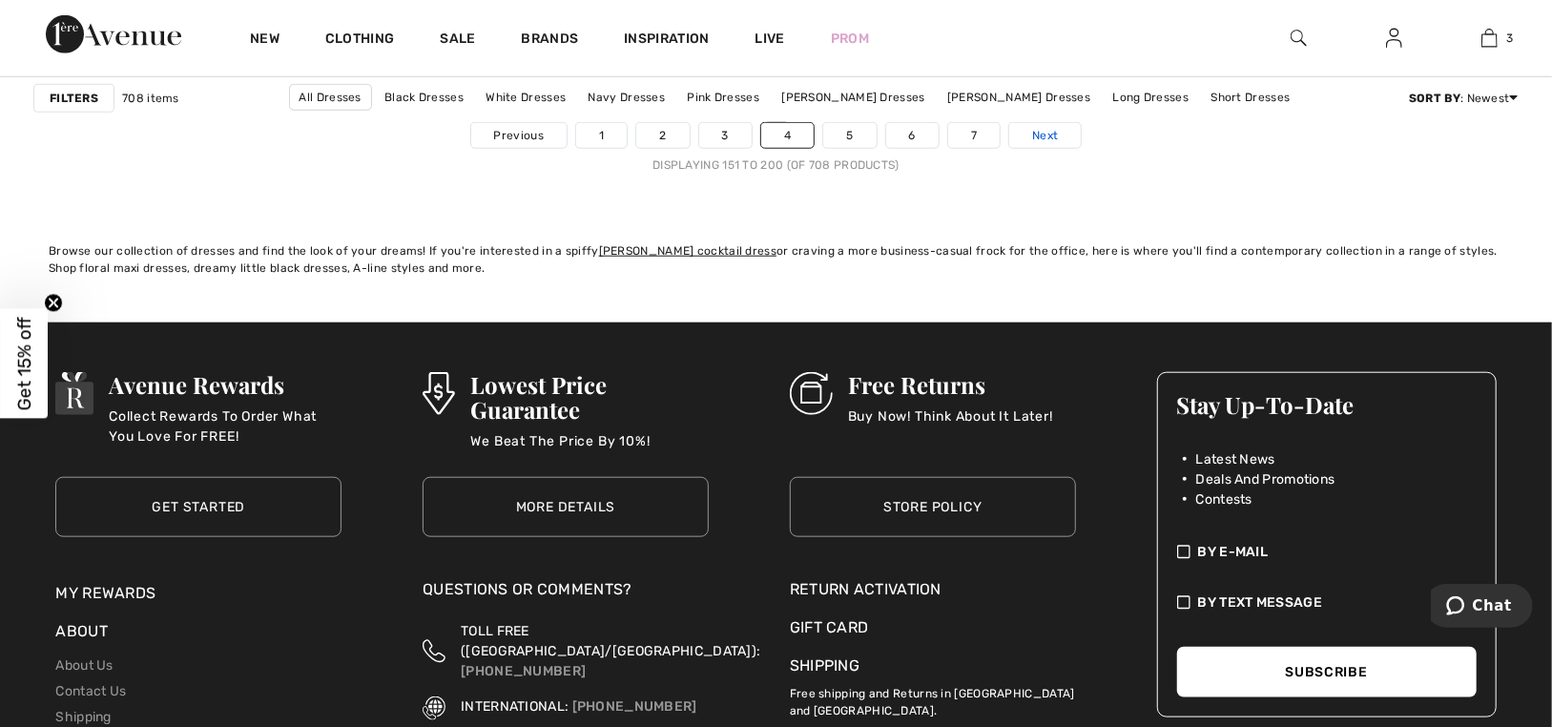
click at [1036, 135] on span "Next" at bounding box center [1045, 135] width 26 height 17
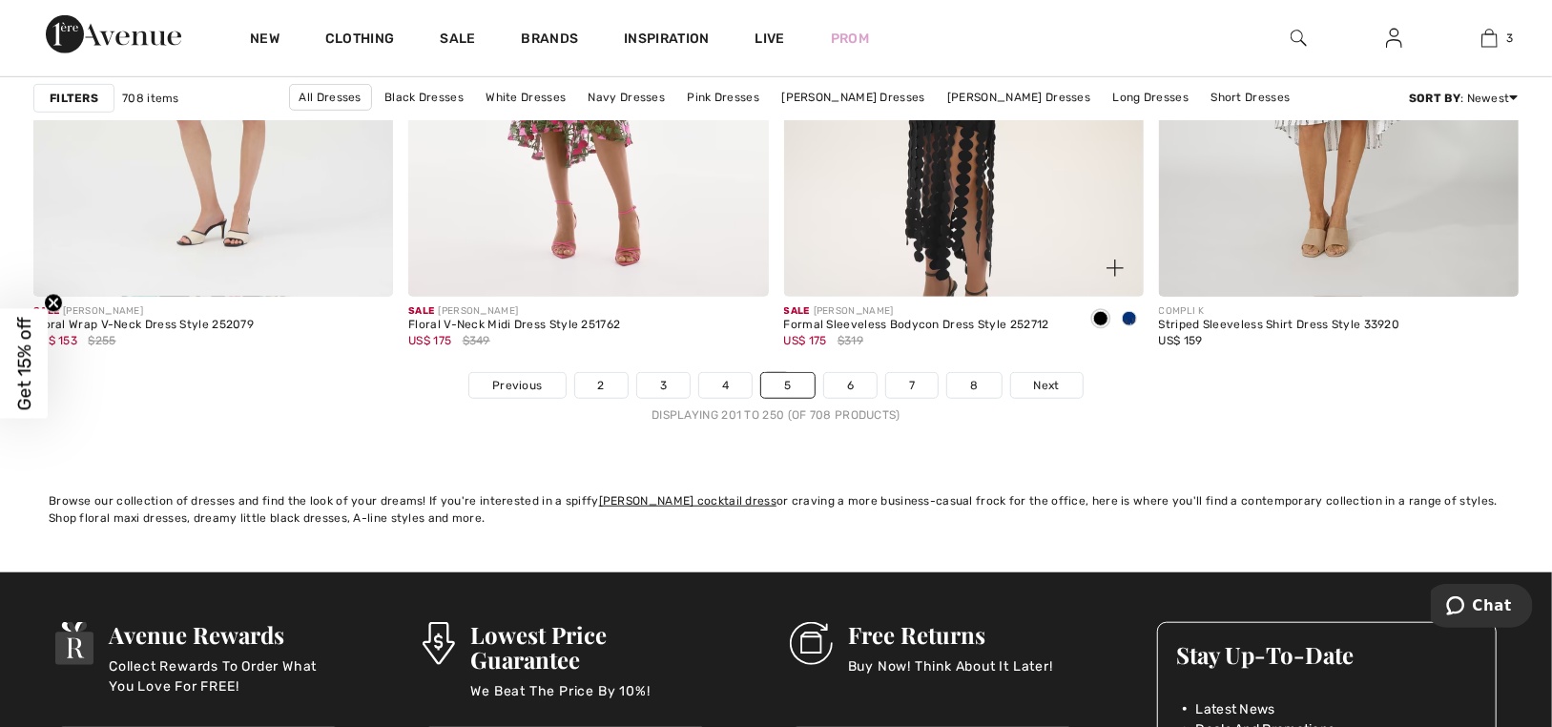
scroll to position [9537, 0]
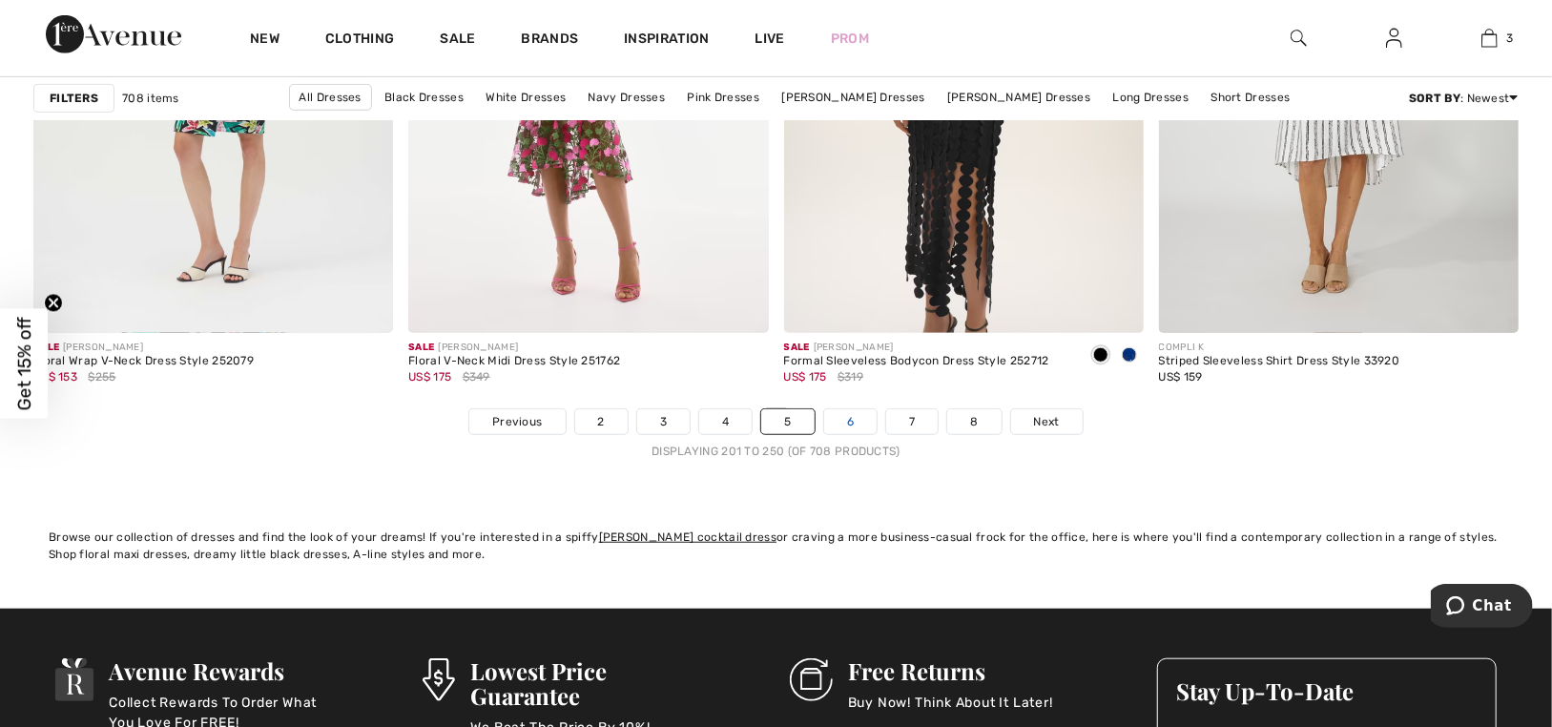
click at [853, 417] on link "6" at bounding box center [850, 421] width 52 height 25
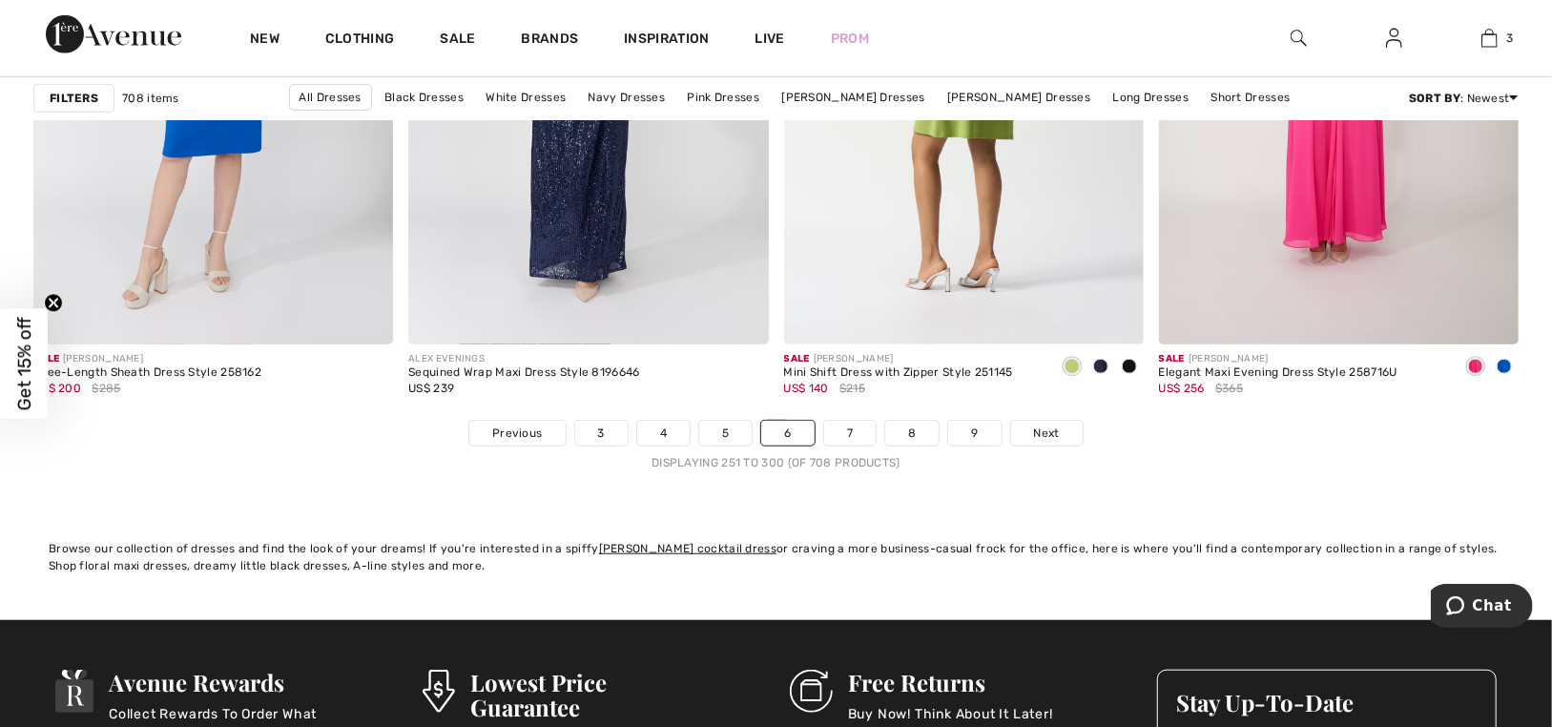
scroll to position [9632, 0]
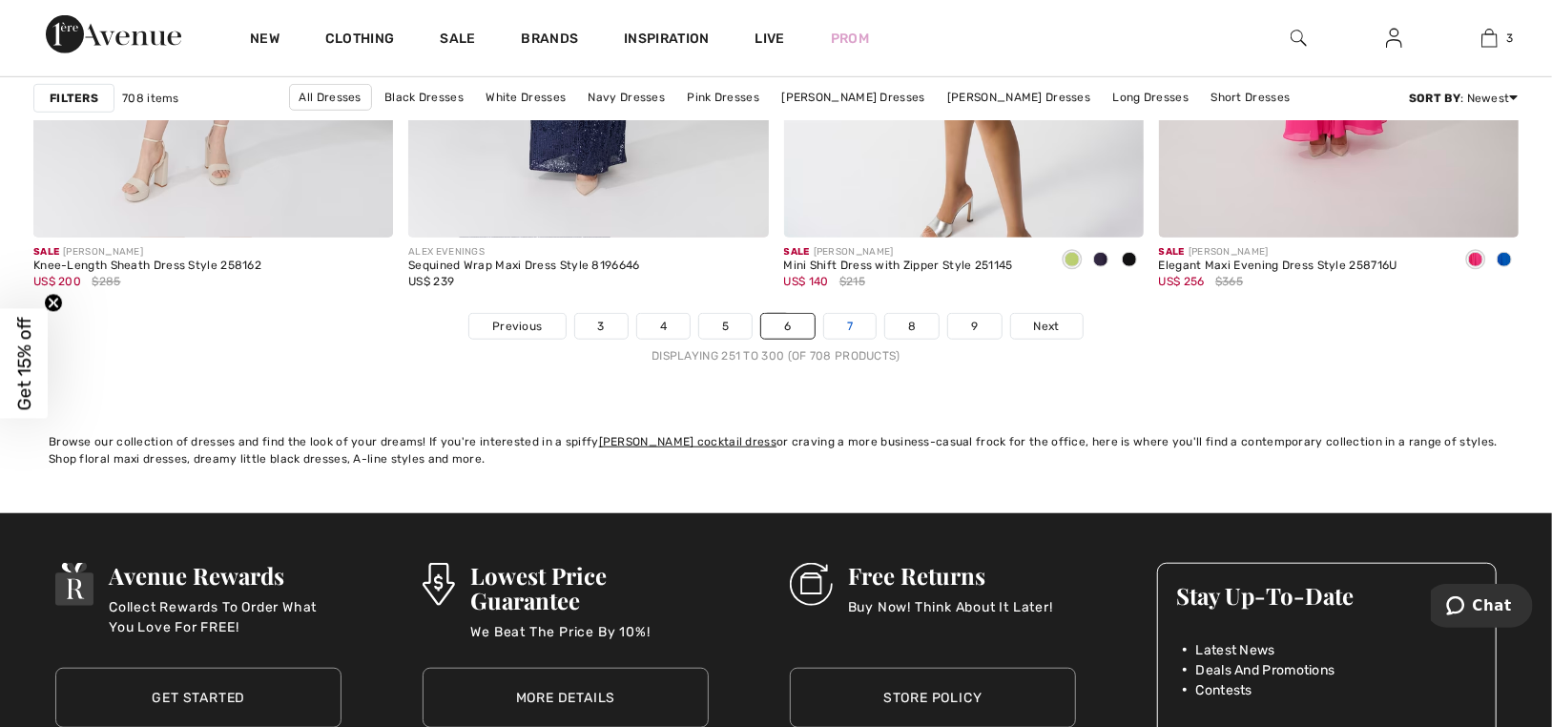
click at [862, 321] on link "7" at bounding box center [849, 326] width 51 height 25
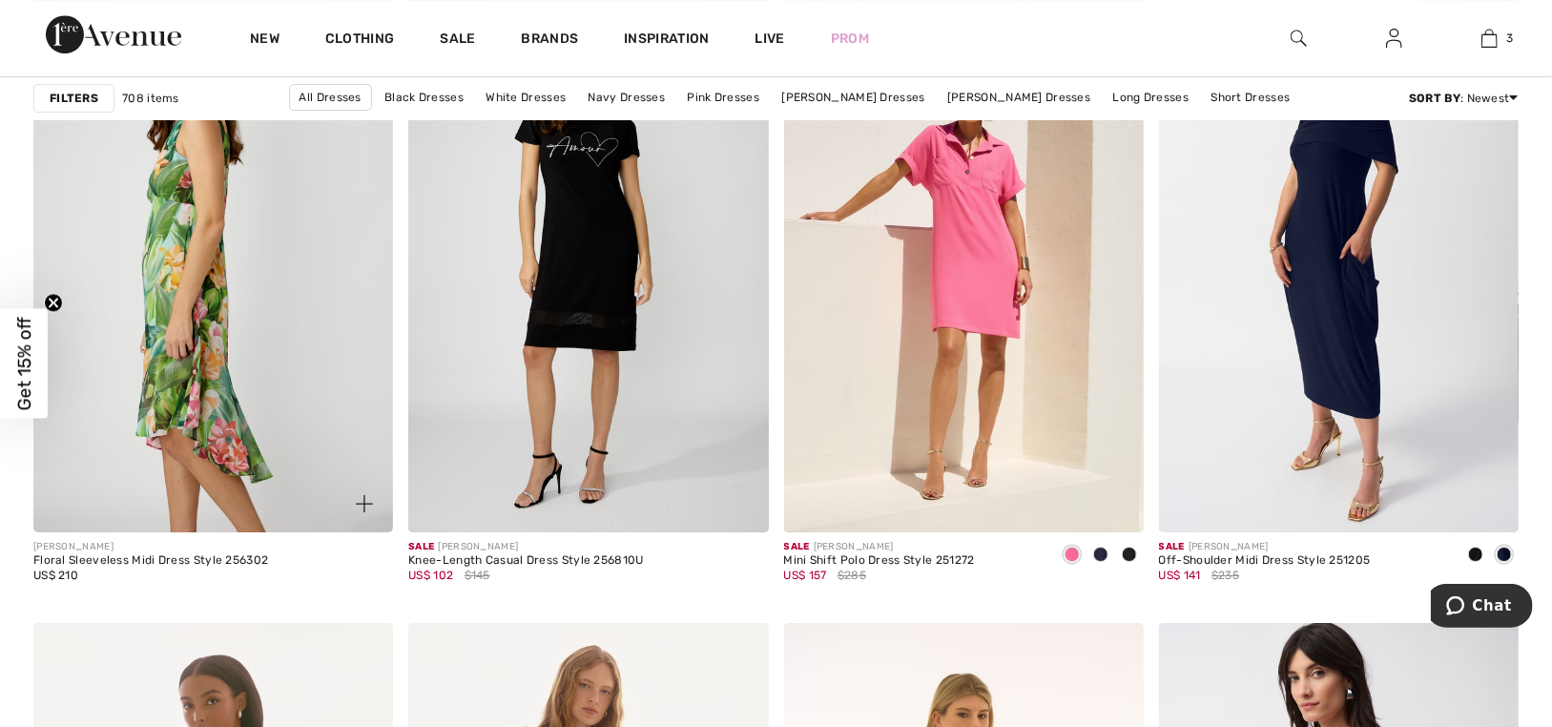
scroll to position [3719, 0]
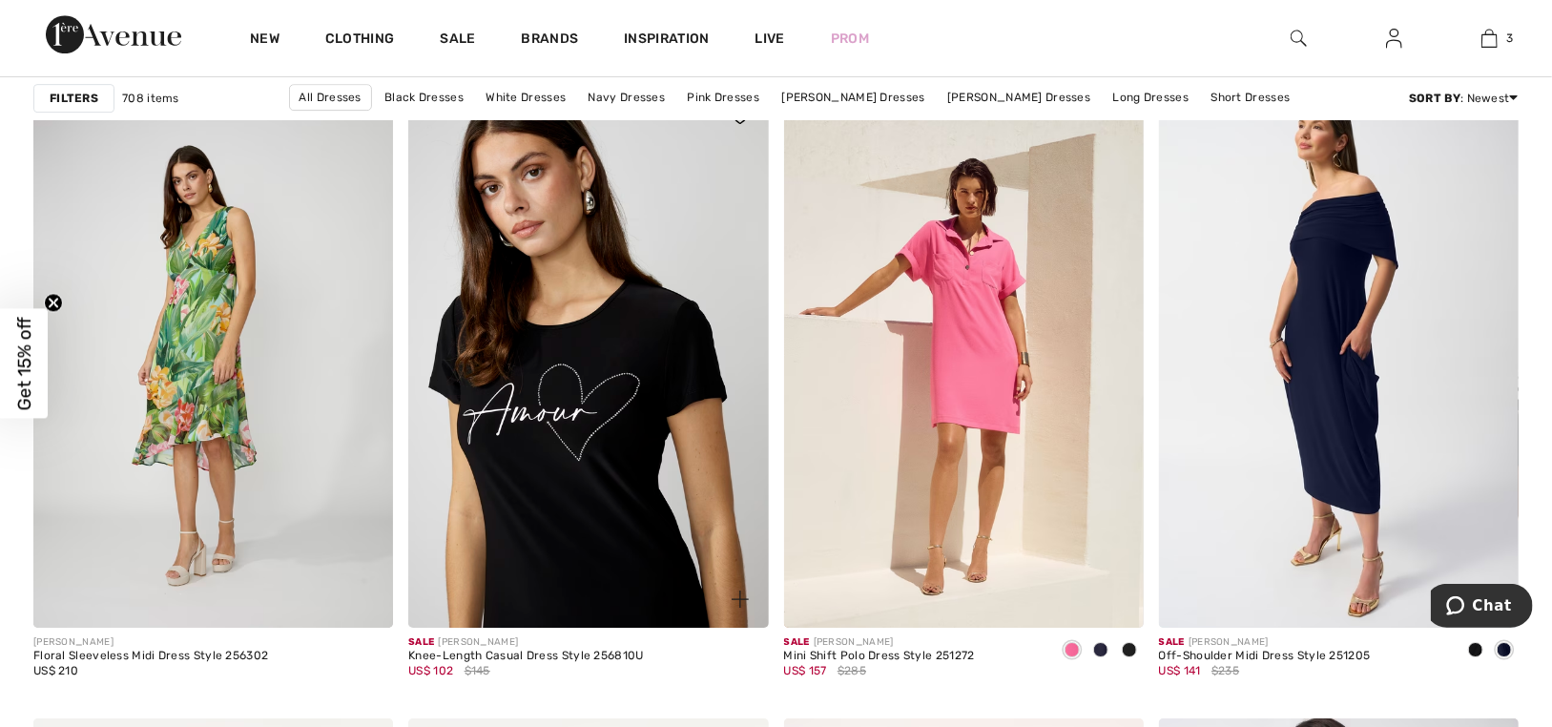
click at [581, 339] on img at bounding box center [588, 358] width 360 height 540
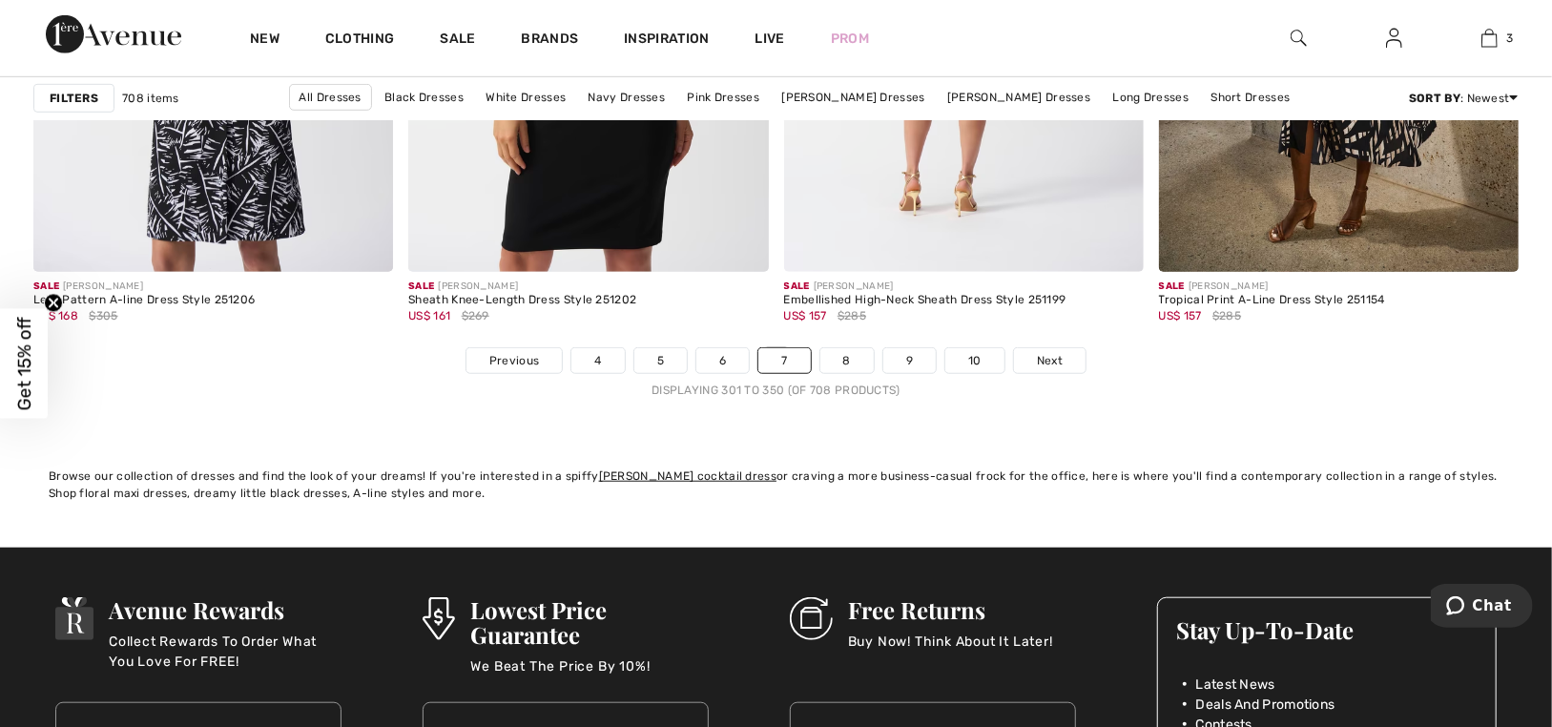
scroll to position [9728, 0]
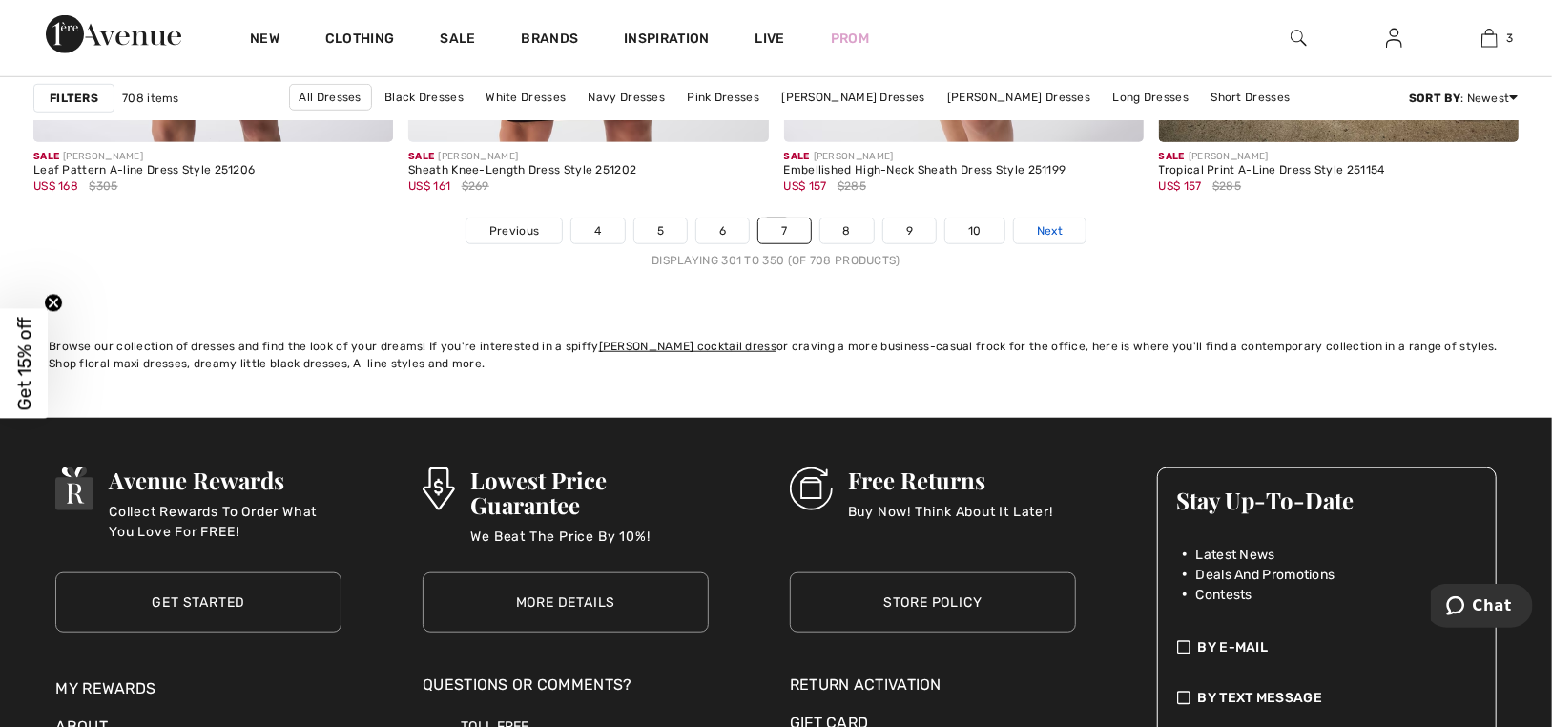
click at [1046, 220] on link "Next" at bounding box center [1050, 230] width 72 height 25
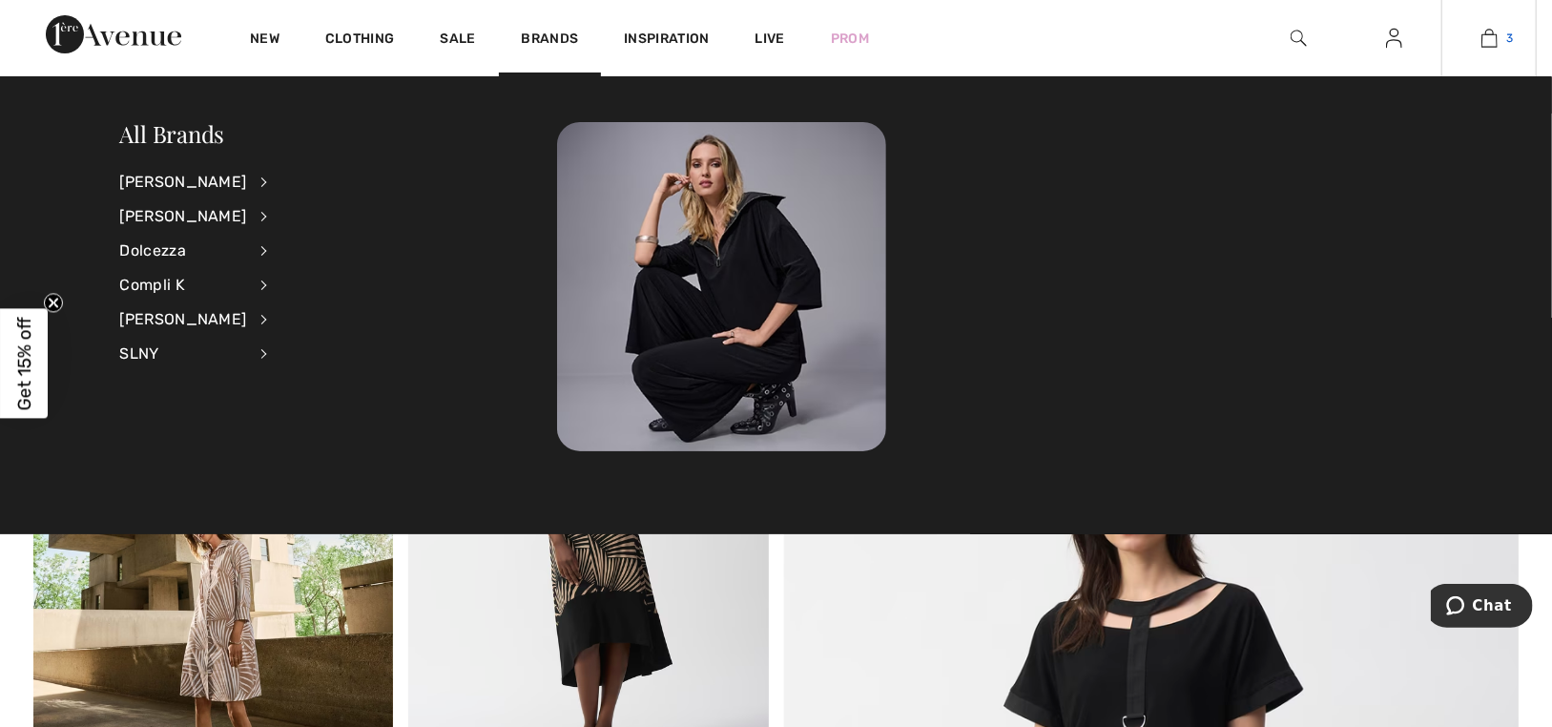
click at [1472, 45] on link "3" at bounding box center [1488, 38] width 93 height 23
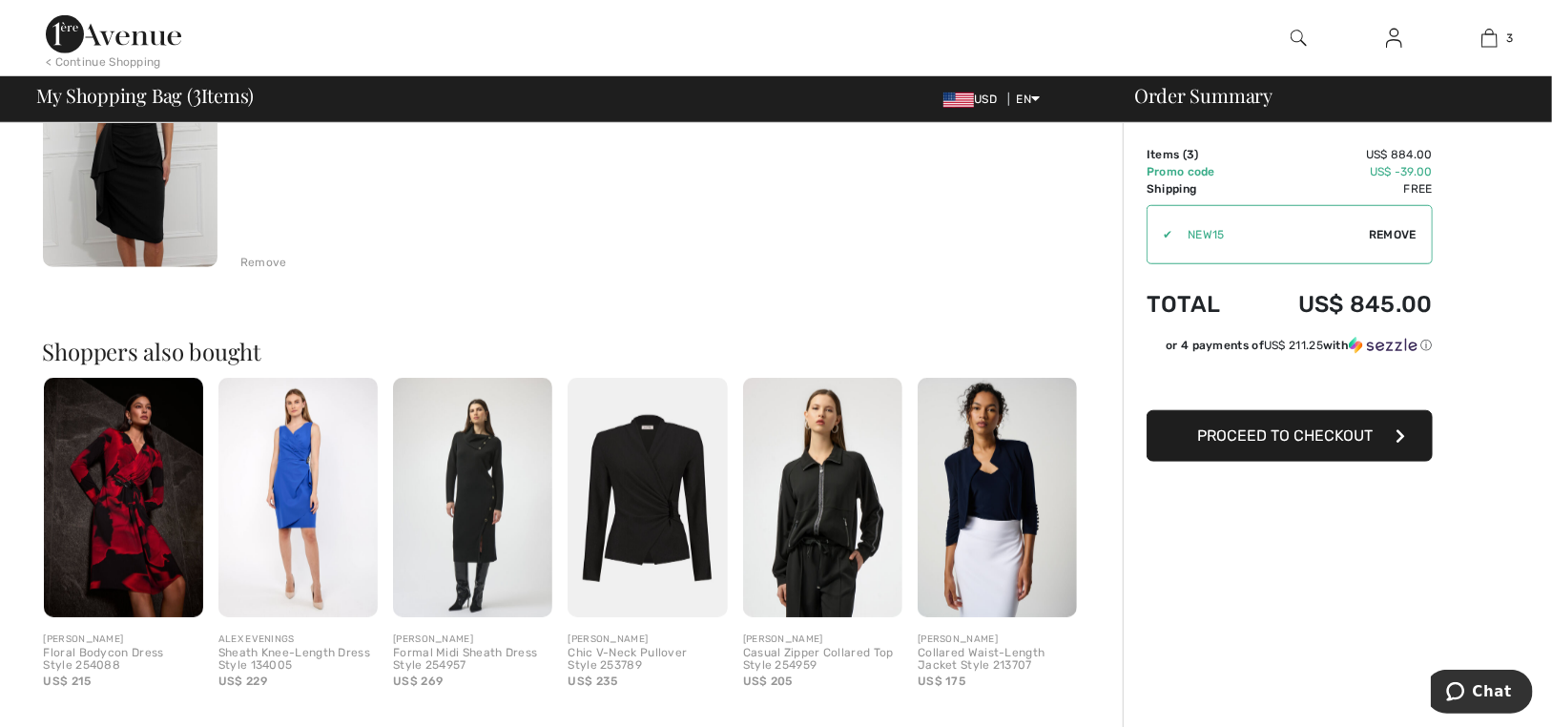
scroll to position [858, 0]
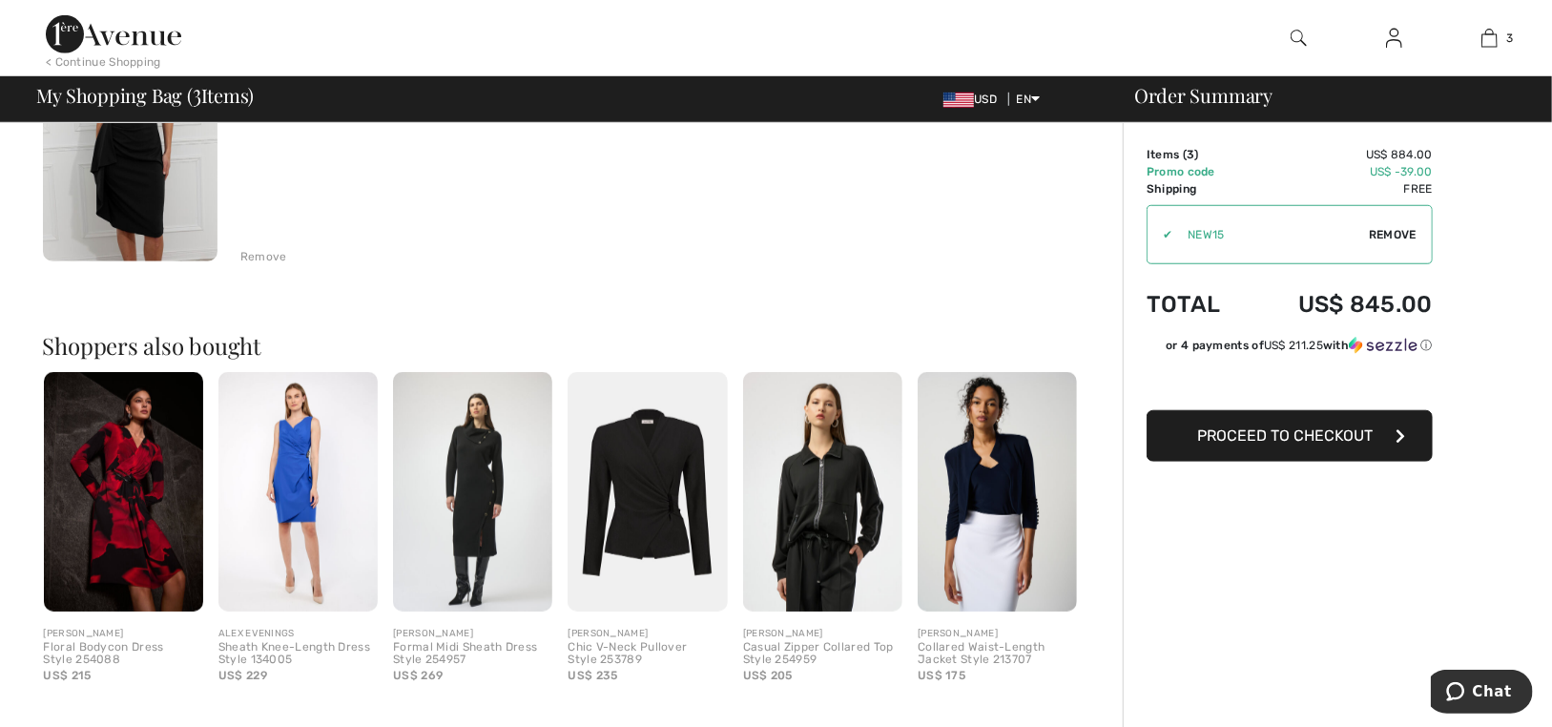
click at [648, 479] on img at bounding box center [646, 491] width 159 height 239
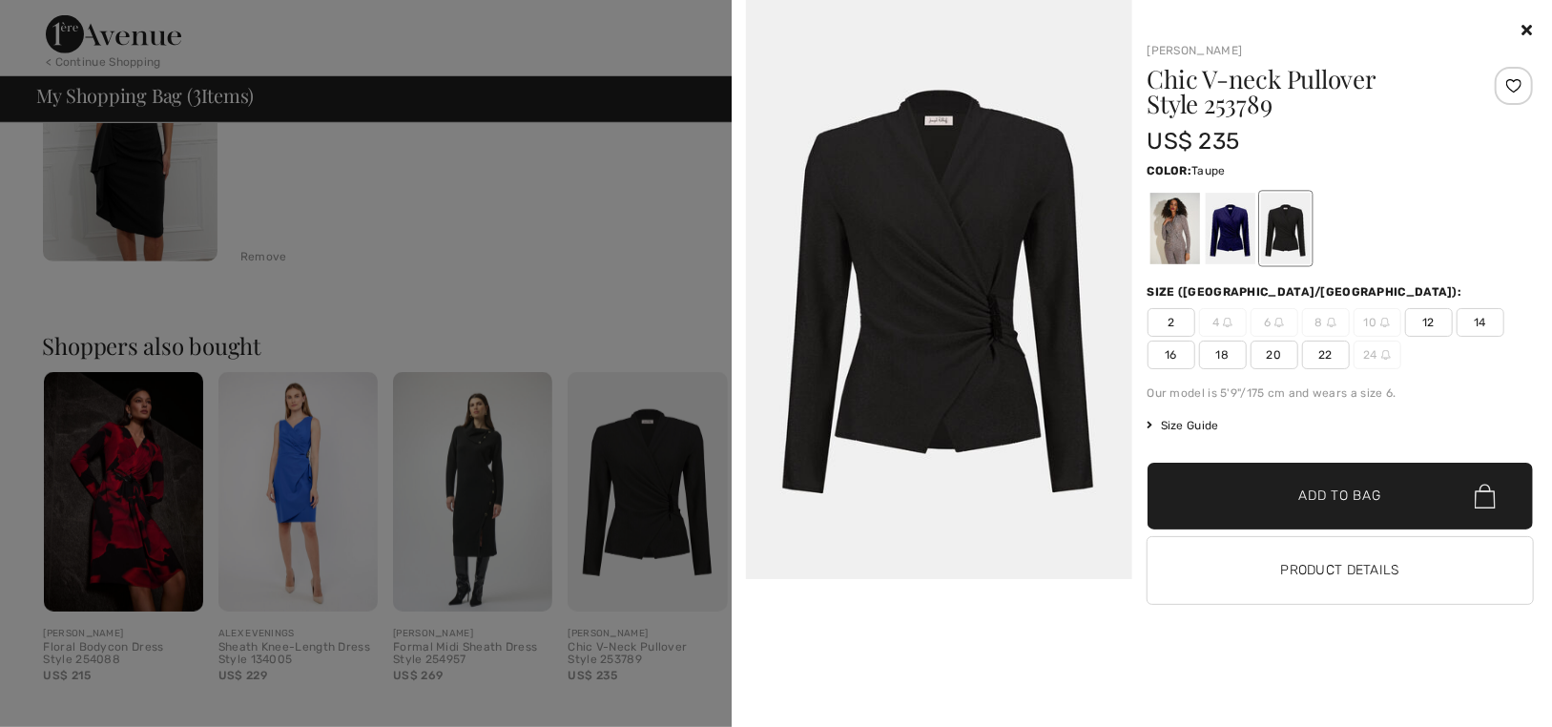
click at [1155, 208] on div at bounding box center [1174, 229] width 50 height 72
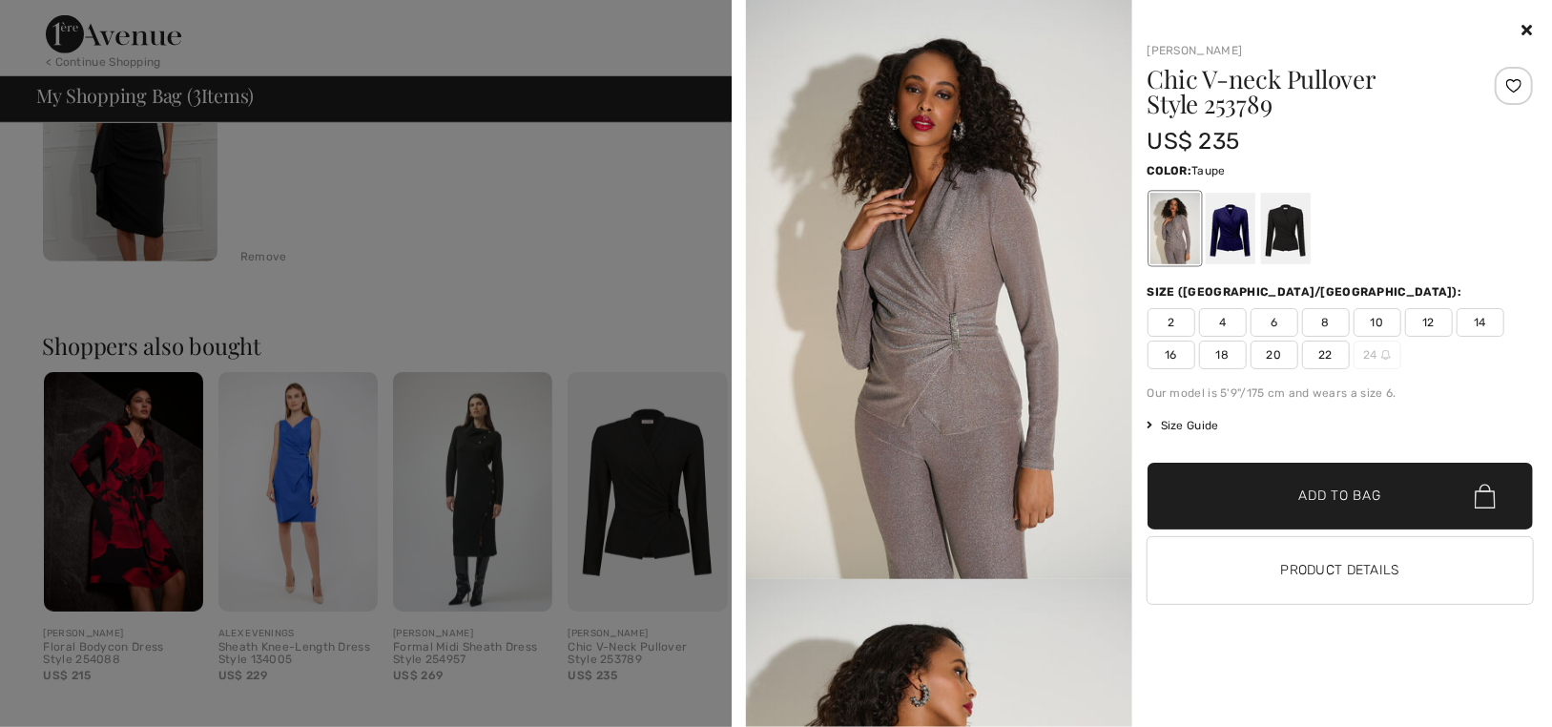
click at [1167, 227] on div at bounding box center [1174, 229] width 50 height 72
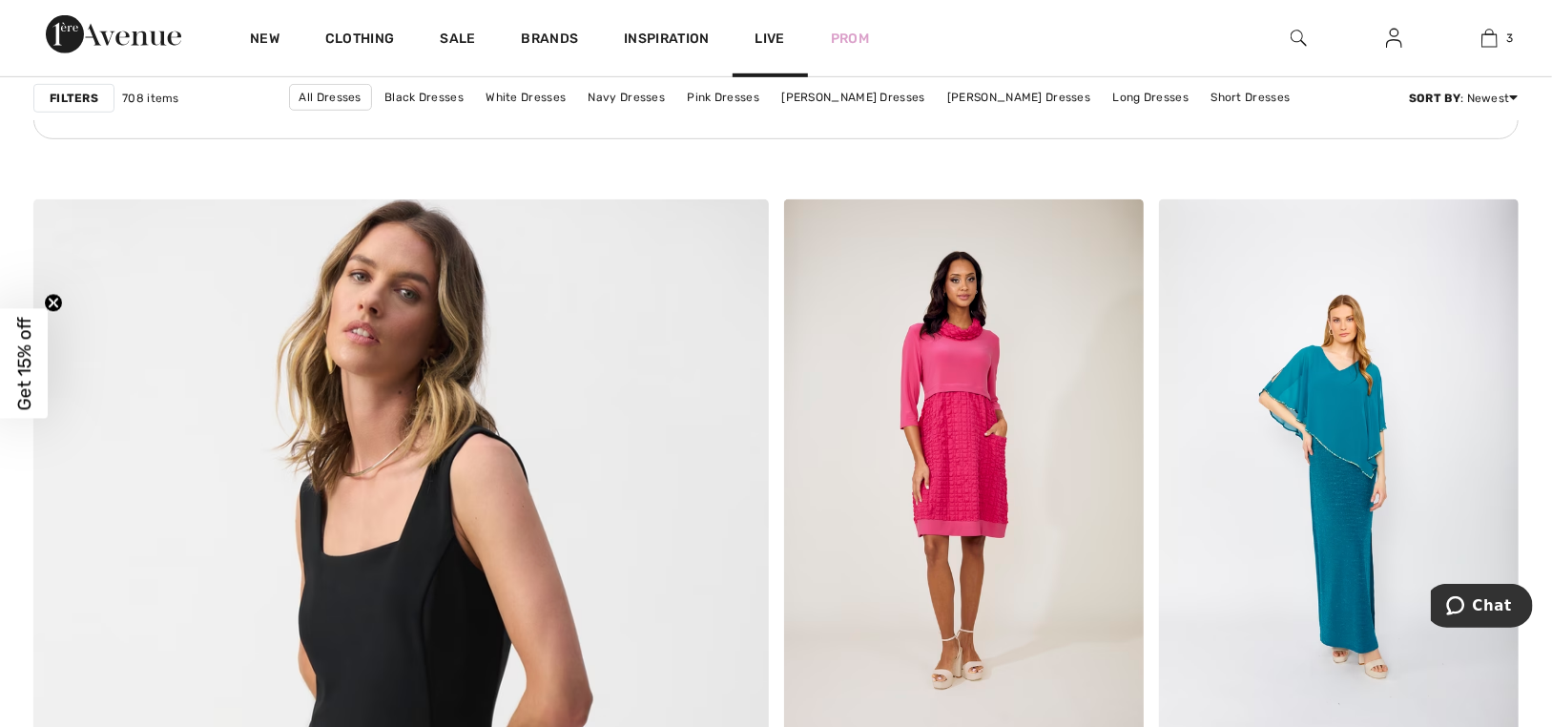
scroll to position [4959, 0]
